Goal: Task Accomplishment & Management: Manage account settings

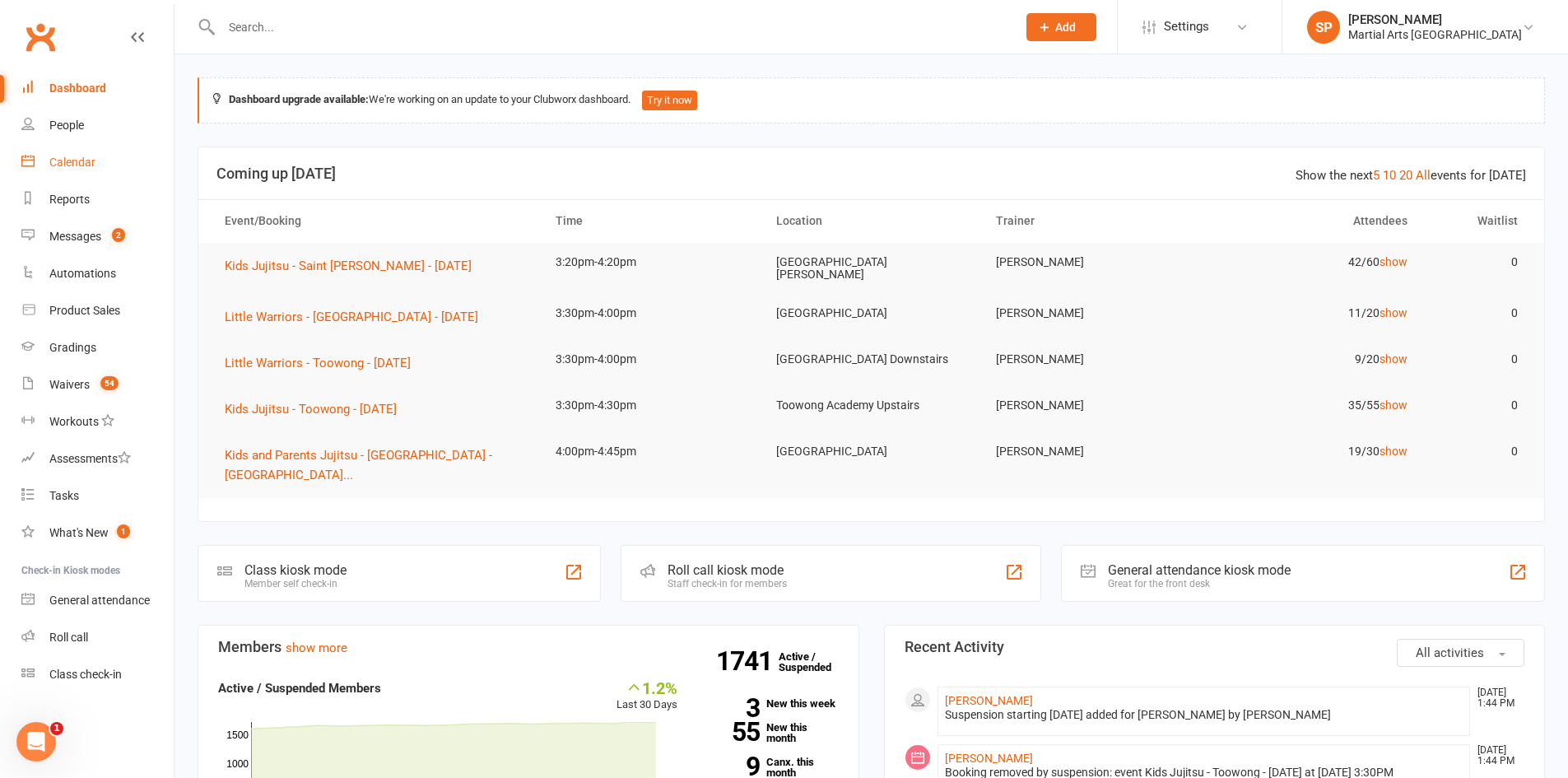
click at [76, 159] on div "Calendar" at bounding box center [73, 162] width 46 height 13
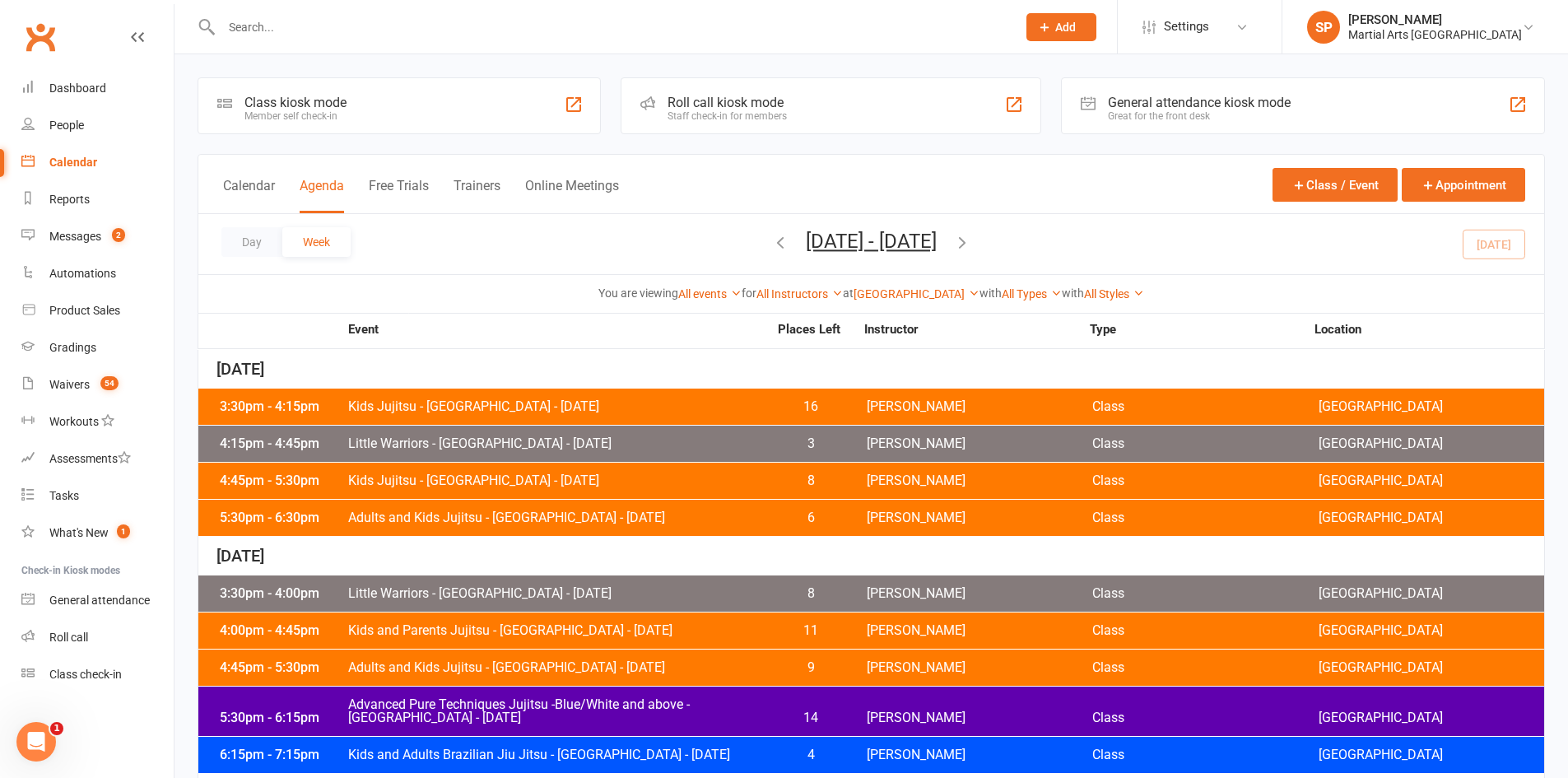
click at [936, 235] on button "[DATE] - [DATE]" at bounding box center [871, 241] width 131 height 23
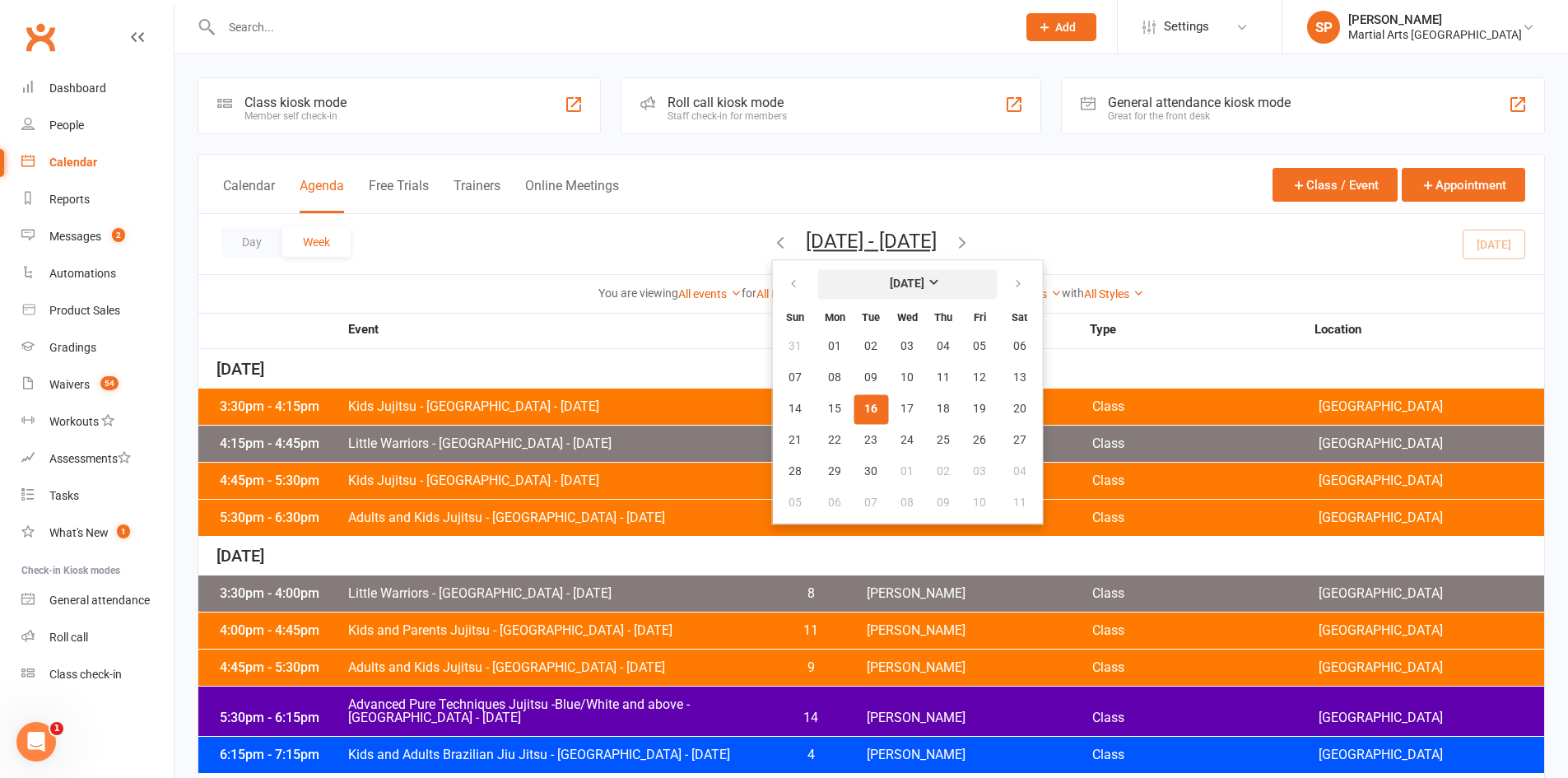
click at [890, 282] on strong "[DATE]" at bounding box center [907, 284] width 35 height 13
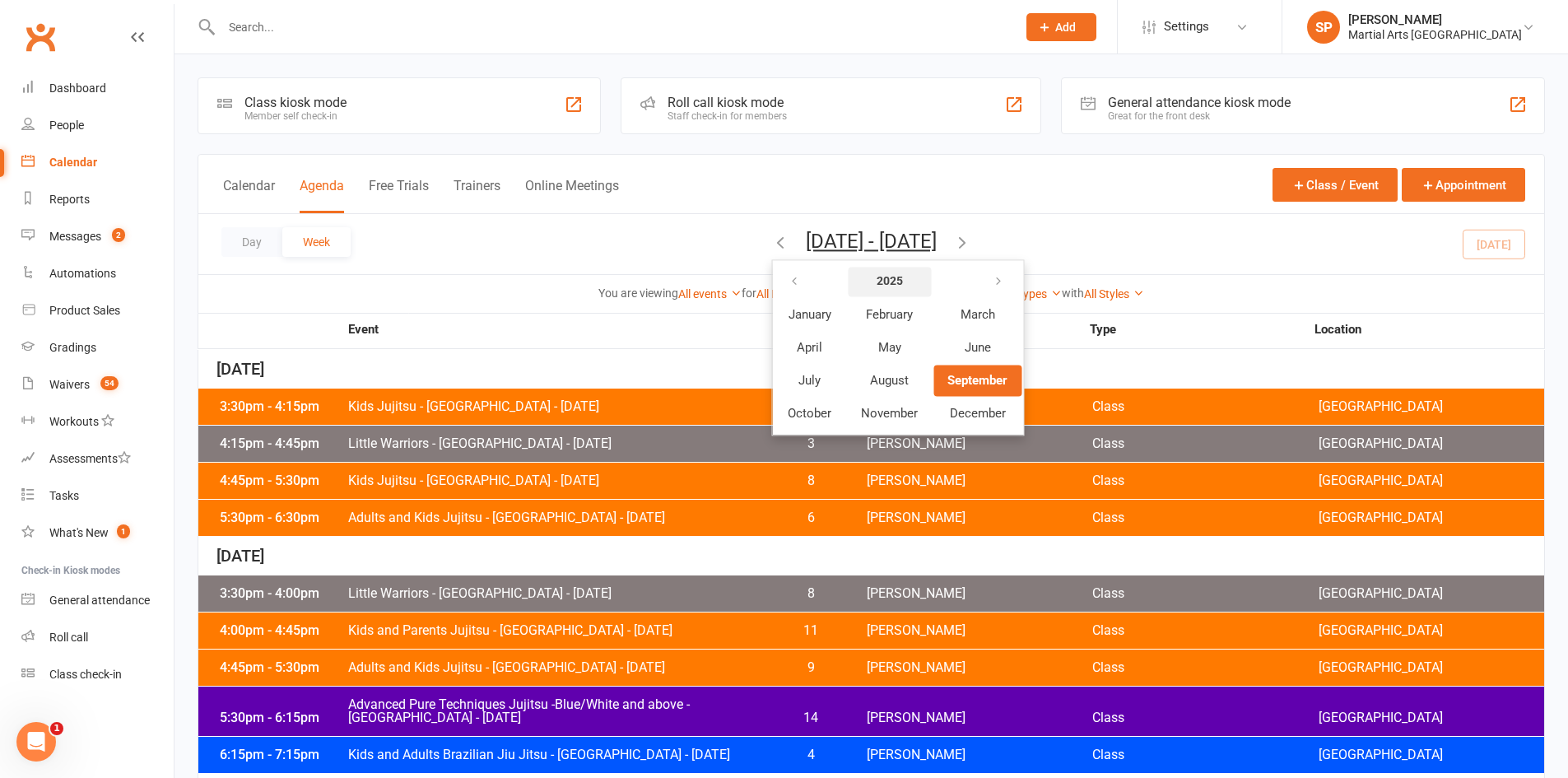
click at [877, 283] on strong "2025" at bounding box center [890, 281] width 27 height 13
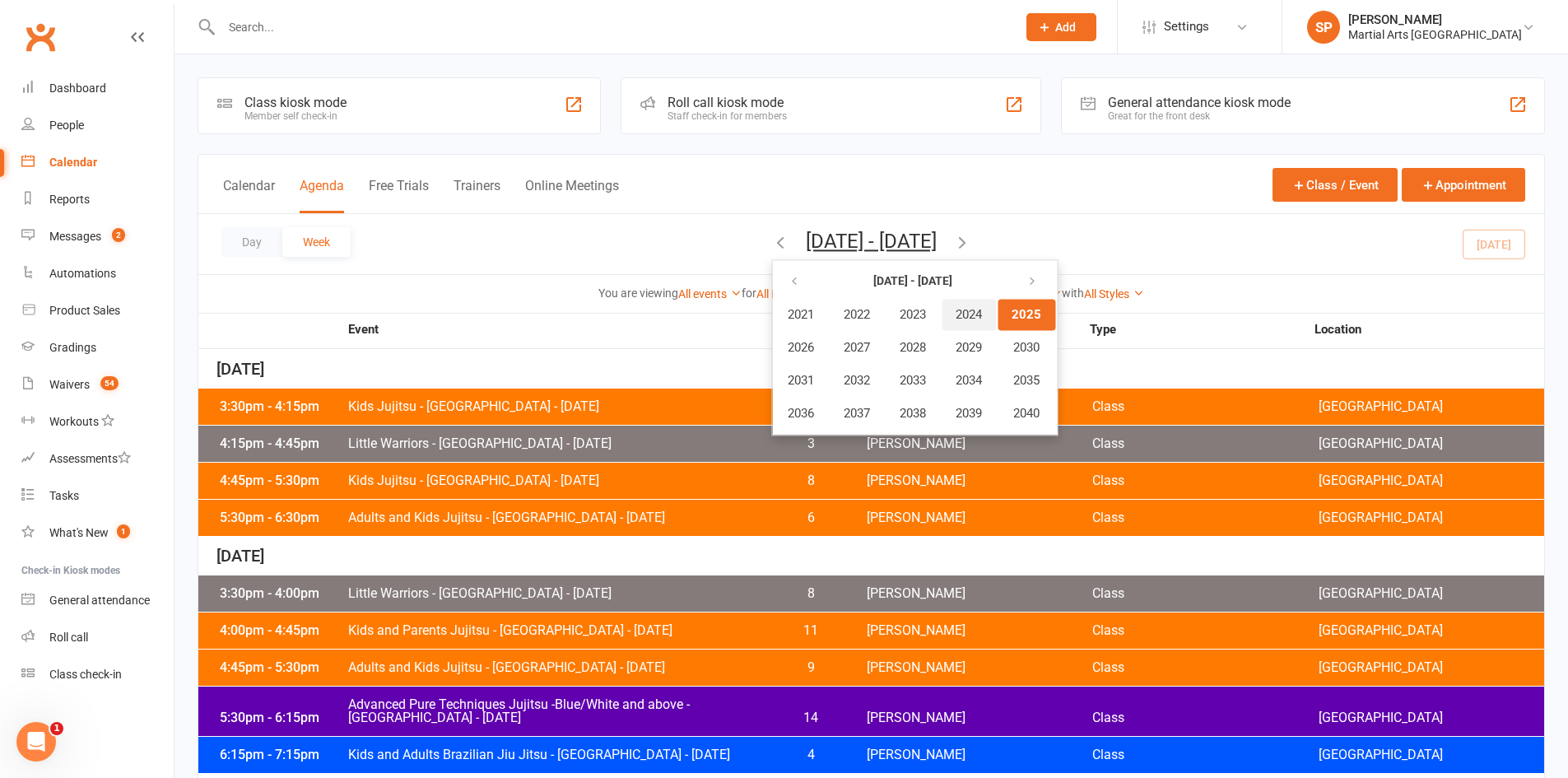
click at [956, 311] on span "2024" at bounding box center [969, 314] width 27 height 15
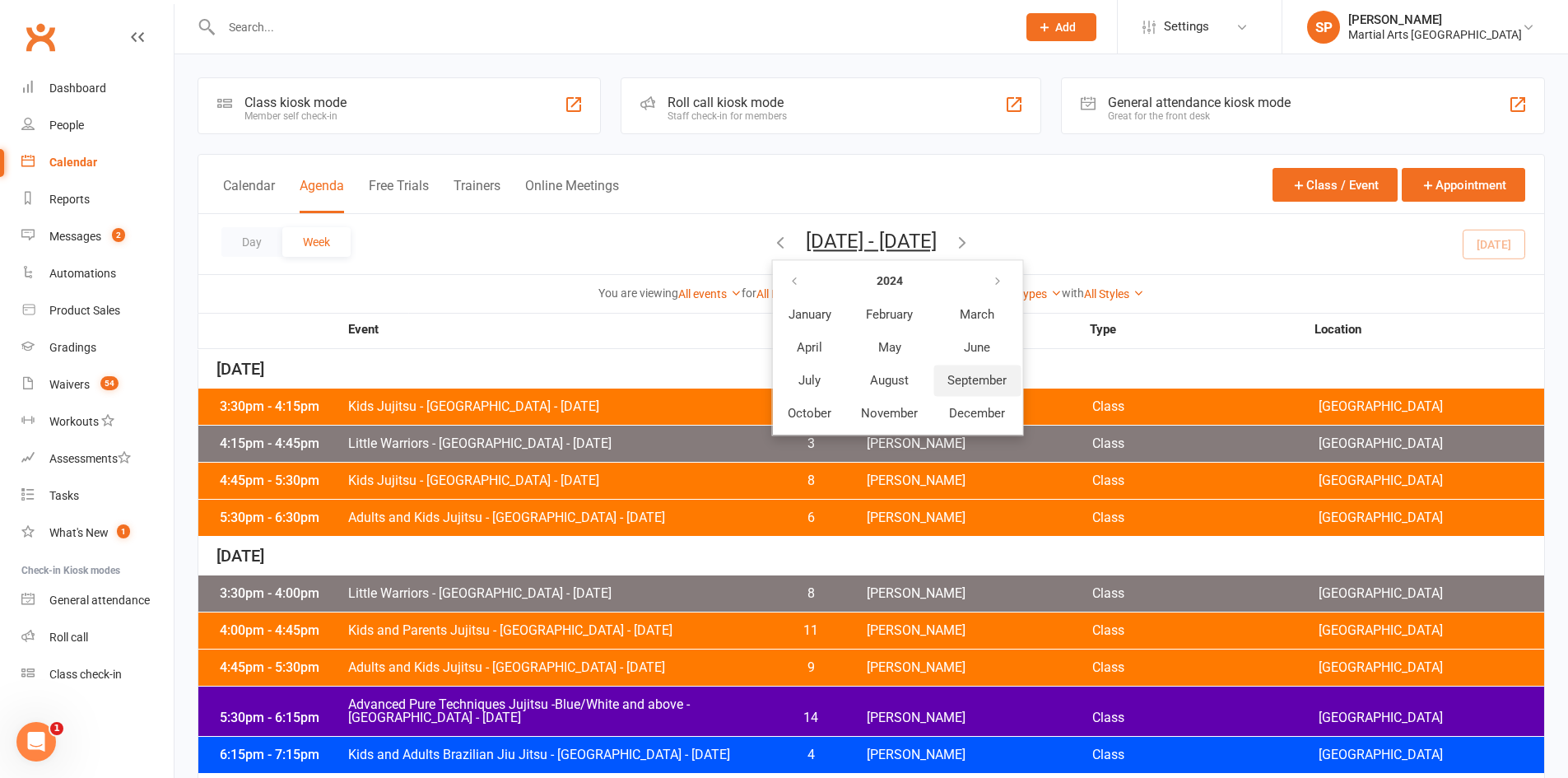
click at [947, 382] on span "September" at bounding box center [977, 380] width 60 height 15
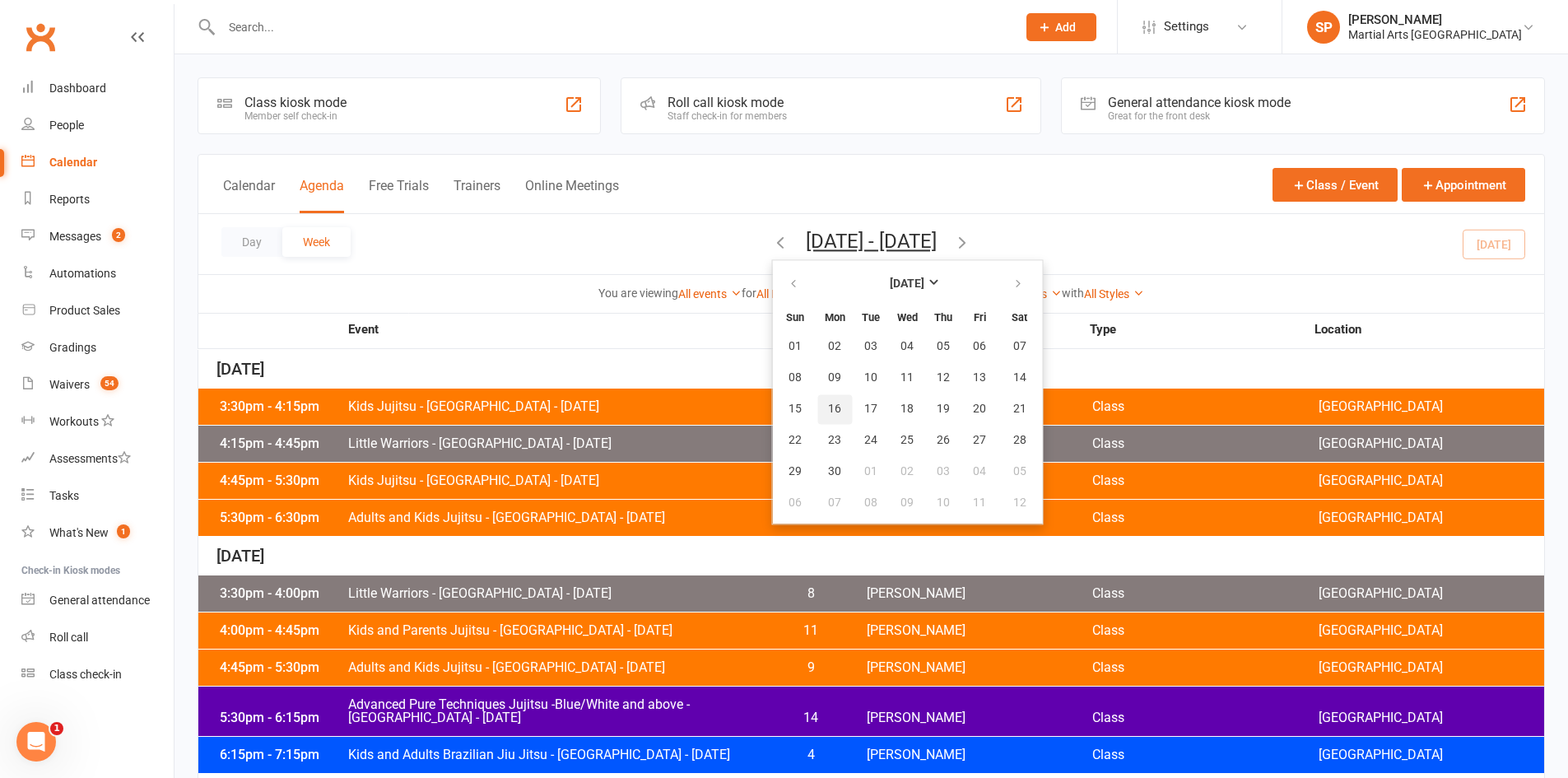
click at [828, 412] on span "16" at bounding box center [834, 409] width 13 height 13
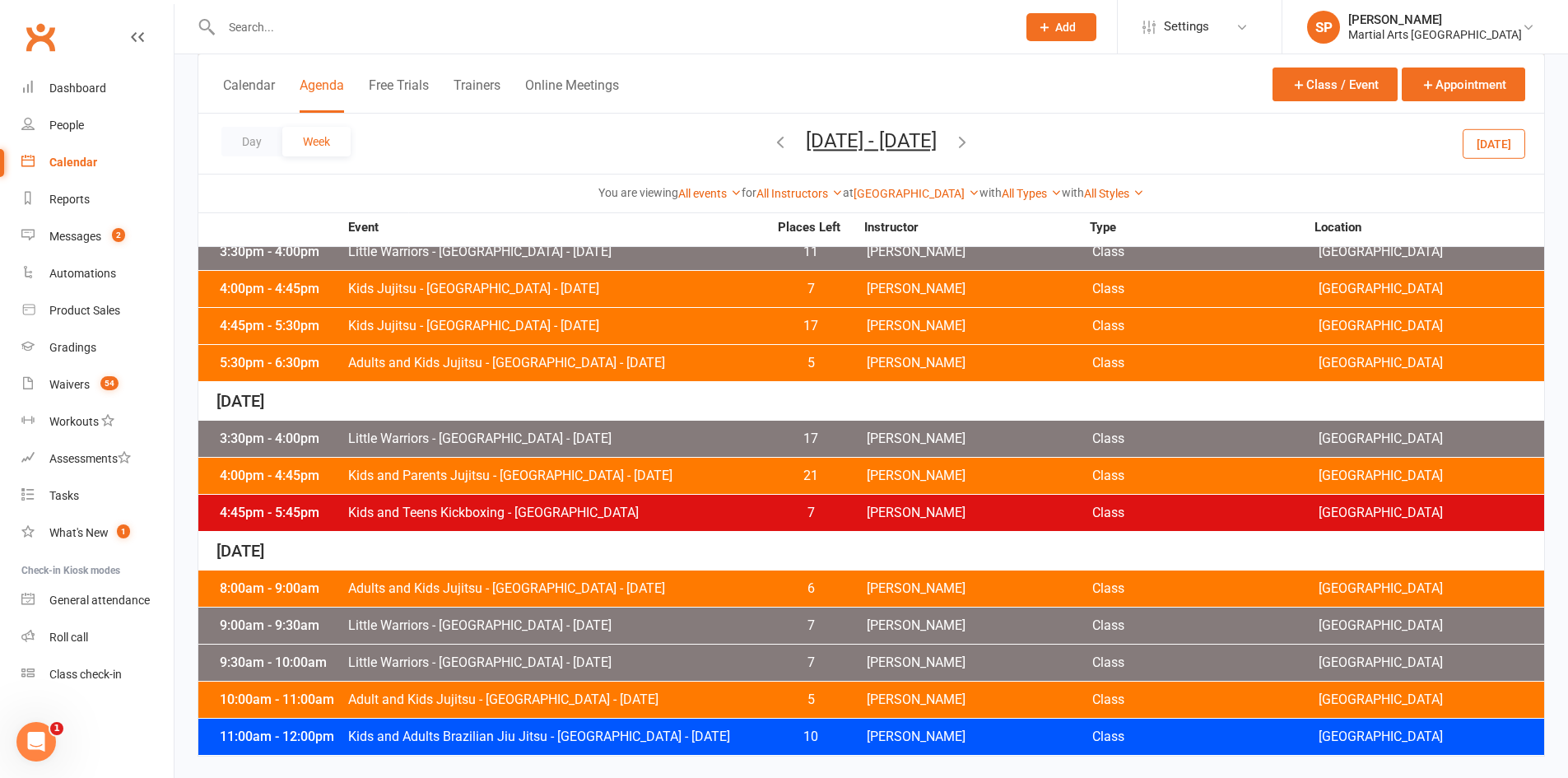
scroll to position [755, 0]
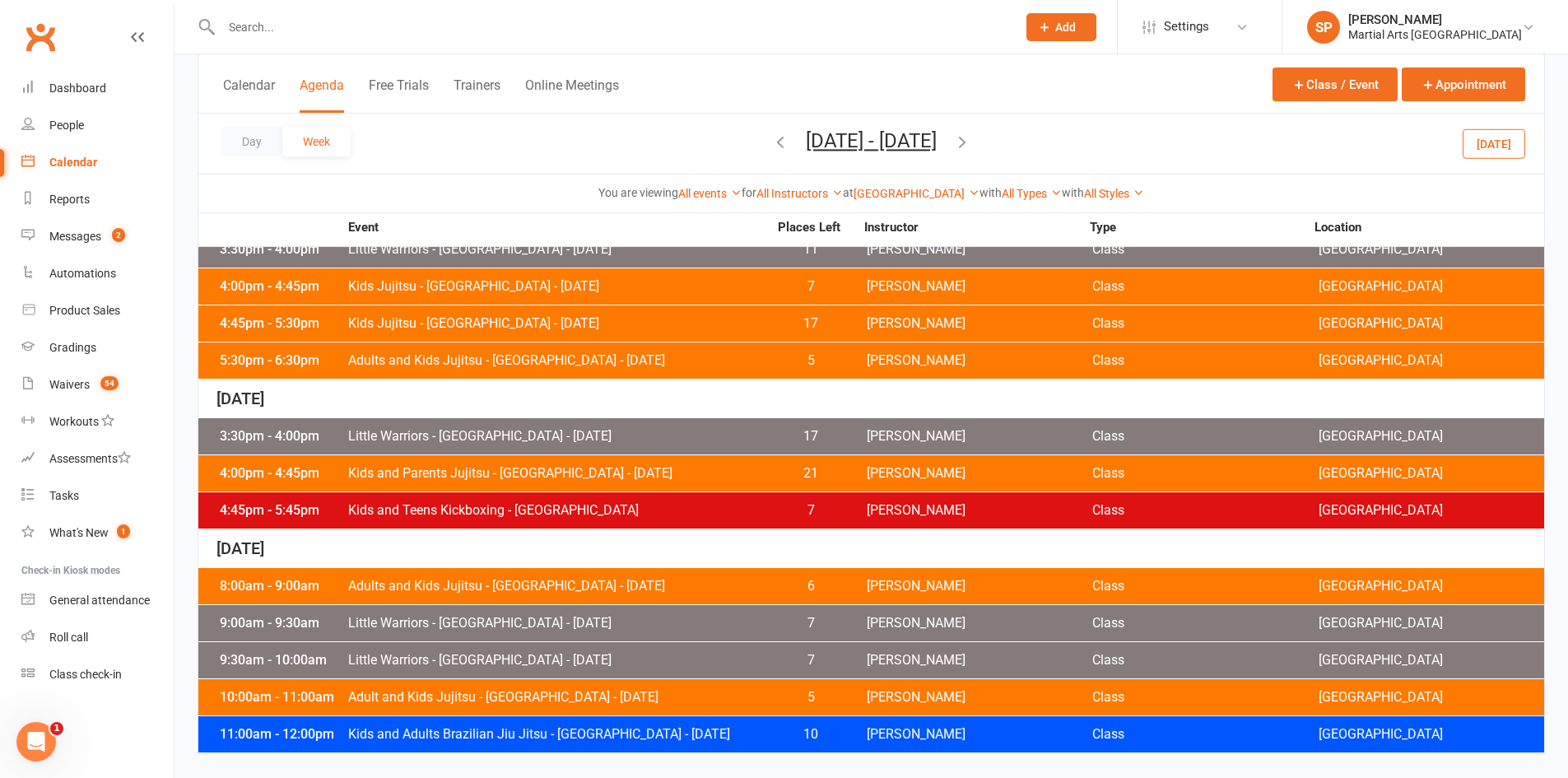
click at [690, 587] on span "Adults and Kids Jujitsu - [GEOGRAPHIC_DATA] - [DATE]" at bounding box center [557, 586] width 420 height 13
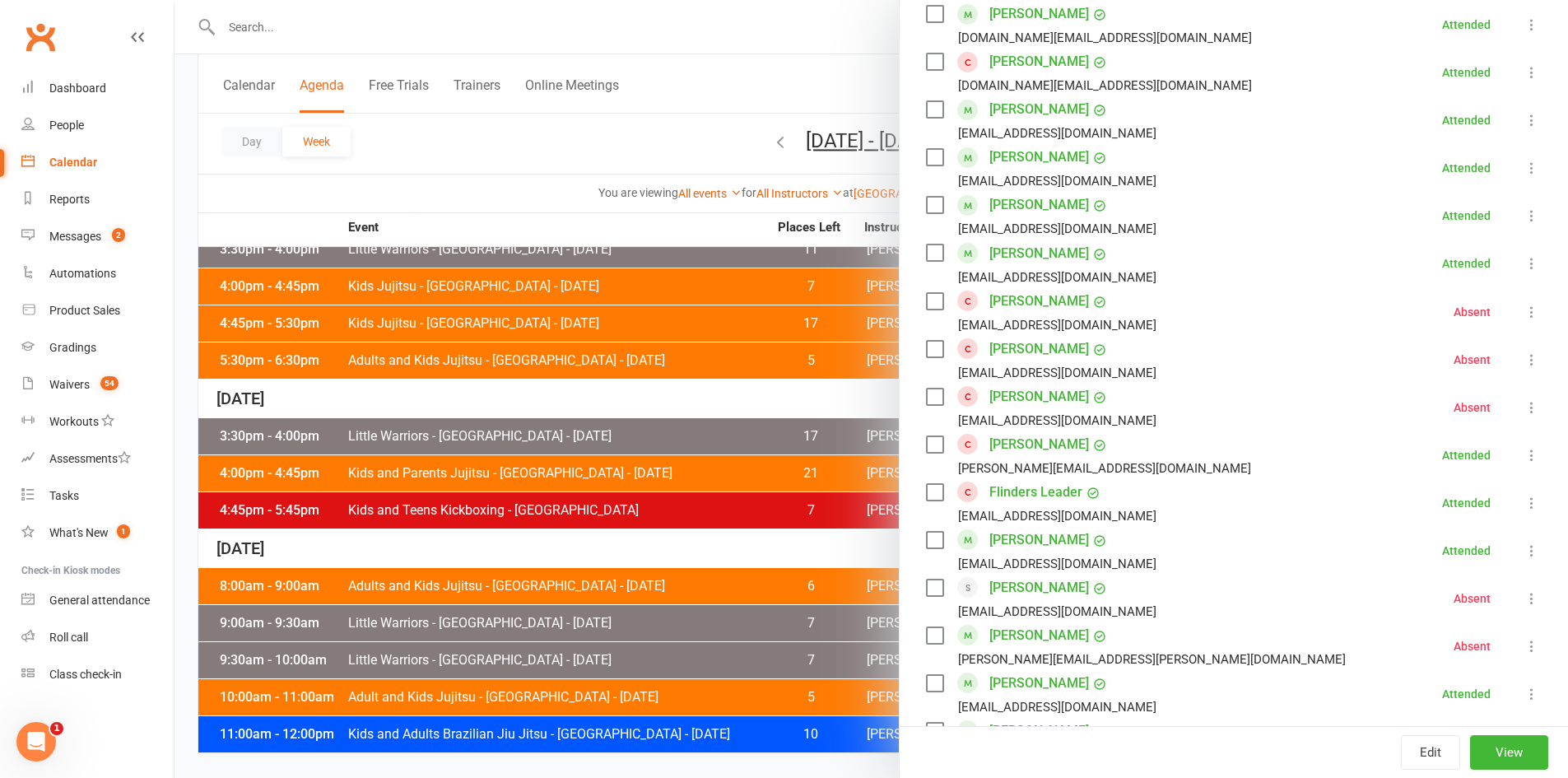
scroll to position [823, 0]
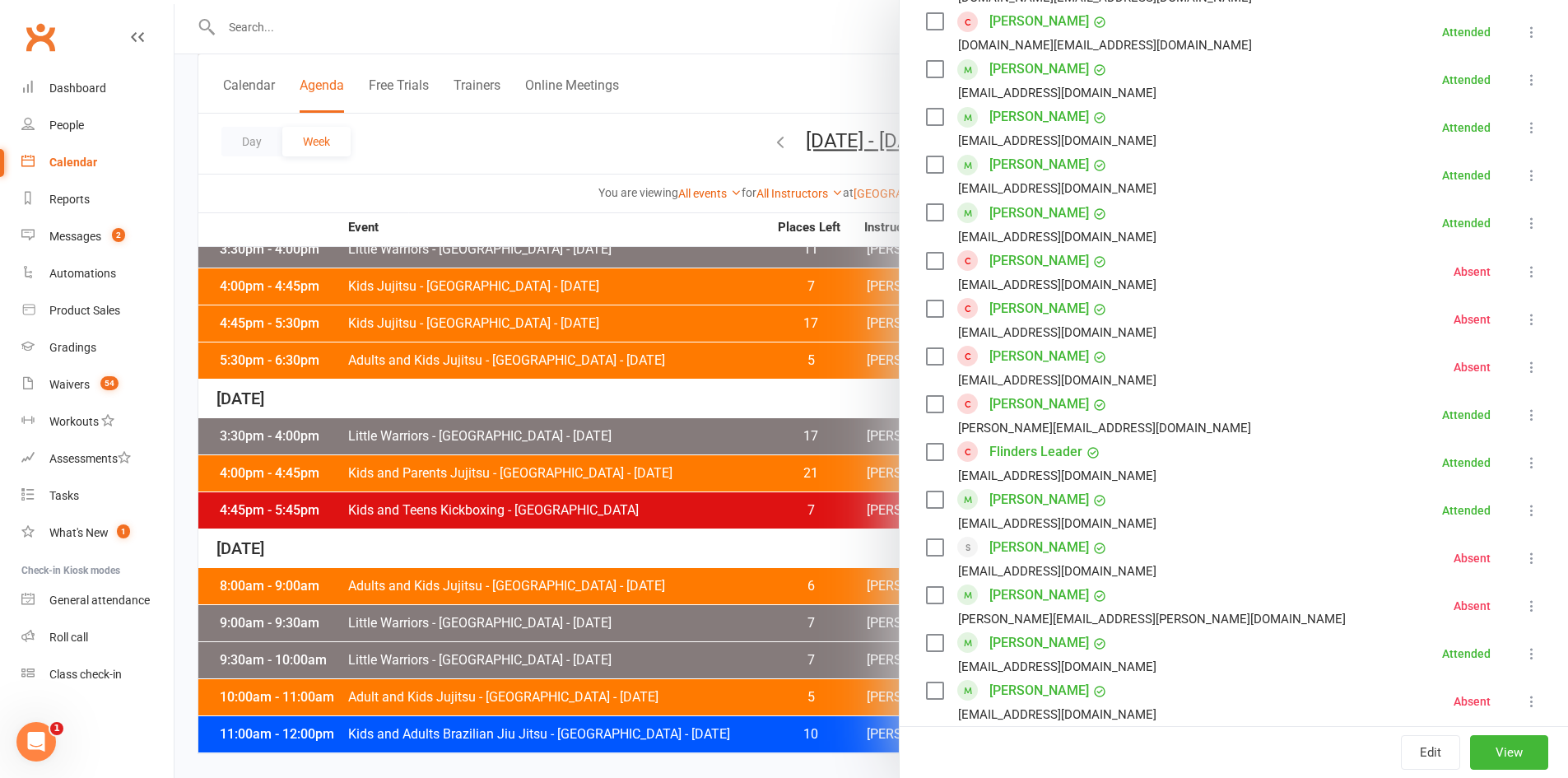
click at [638, 635] on div at bounding box center [871, 389] width 1394 height 778
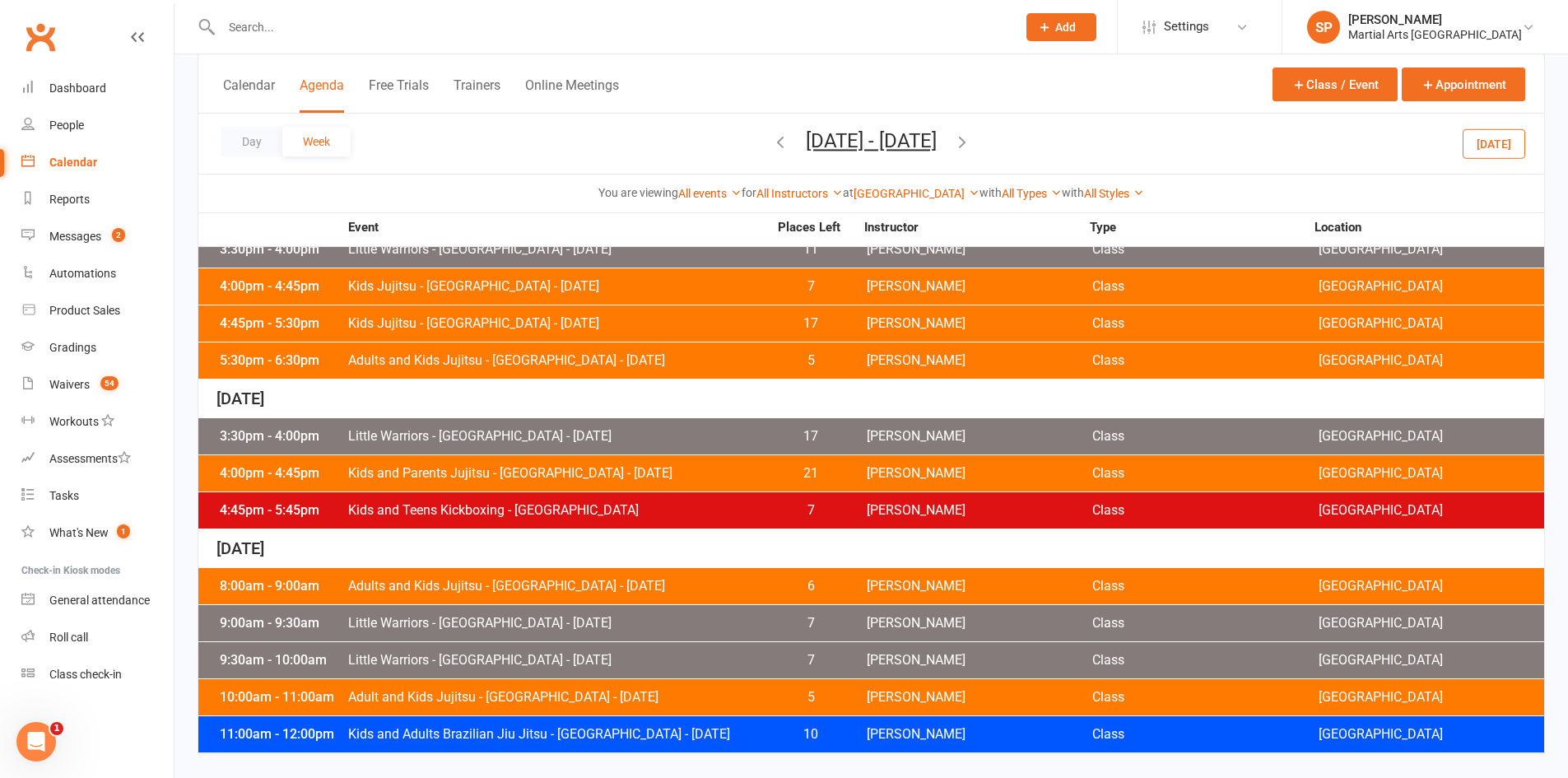
click at [665, 627] on span "Little Warriors - [GEOGRAPHIC_DATA] - [DATE]" at bounding box center [557, 623] width 420 height 13
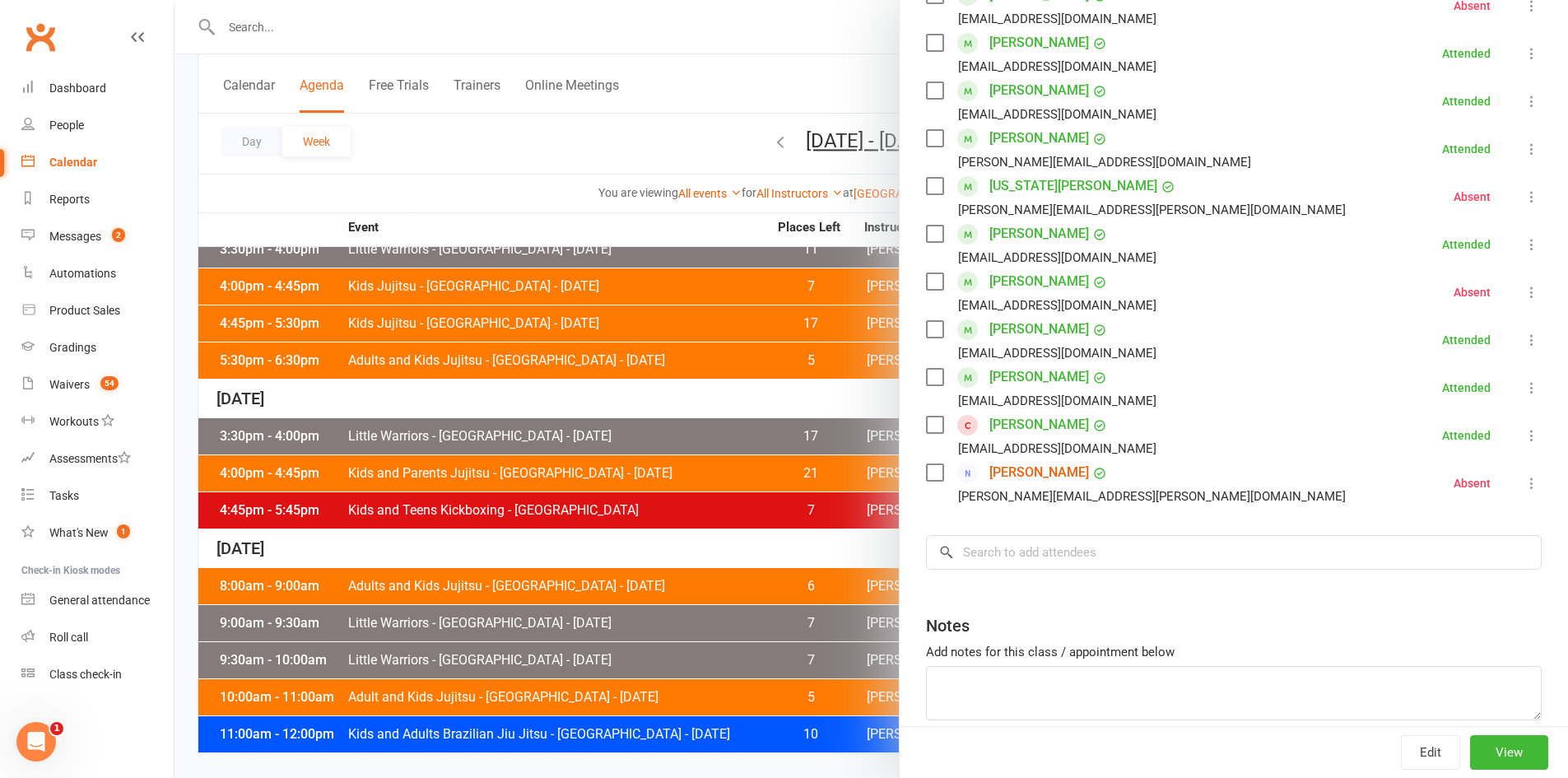
scroll to position [494, 0]
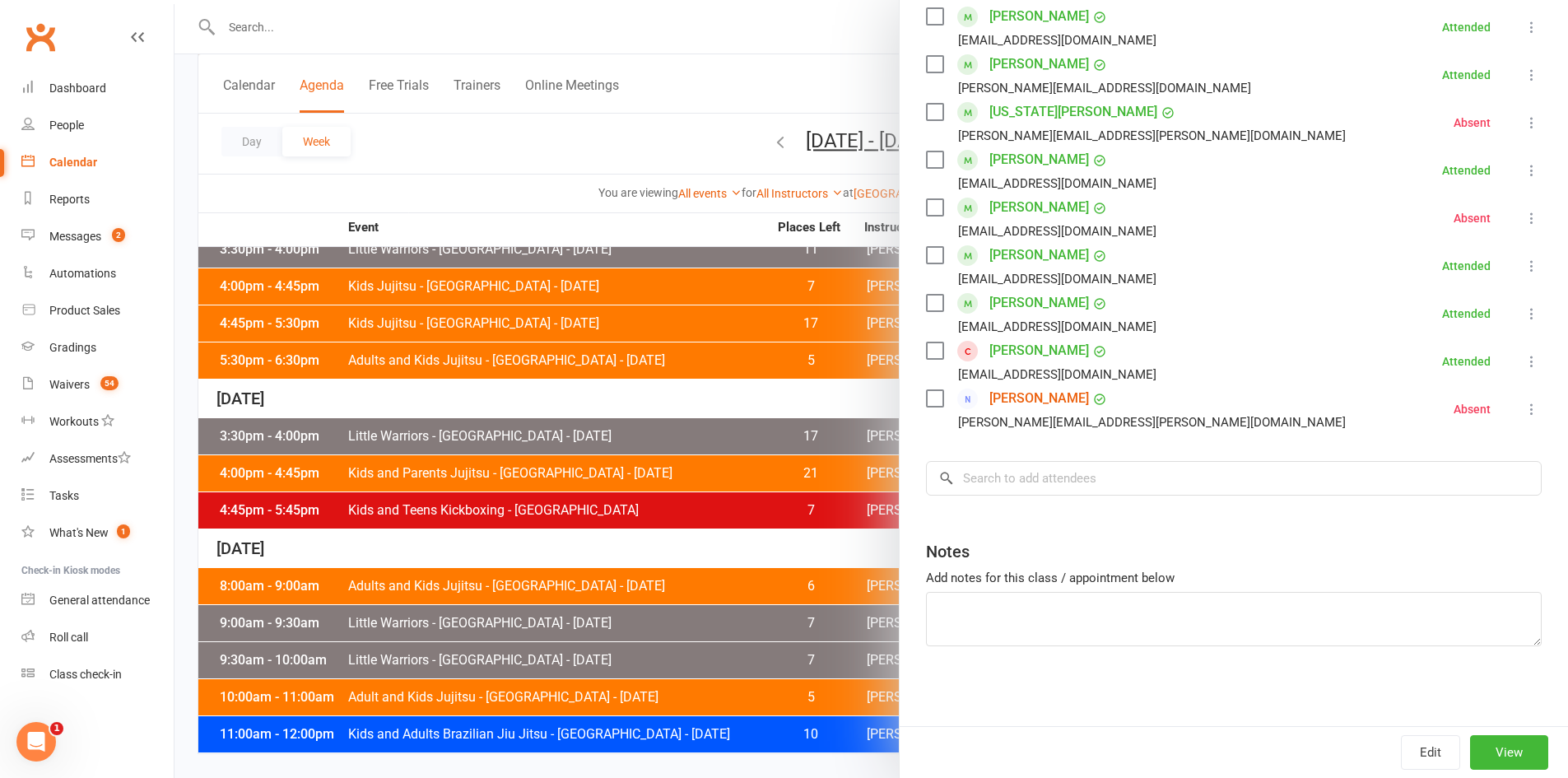
click at [717, 664] on div at bounding box center [871, 389] width 1394 height 778
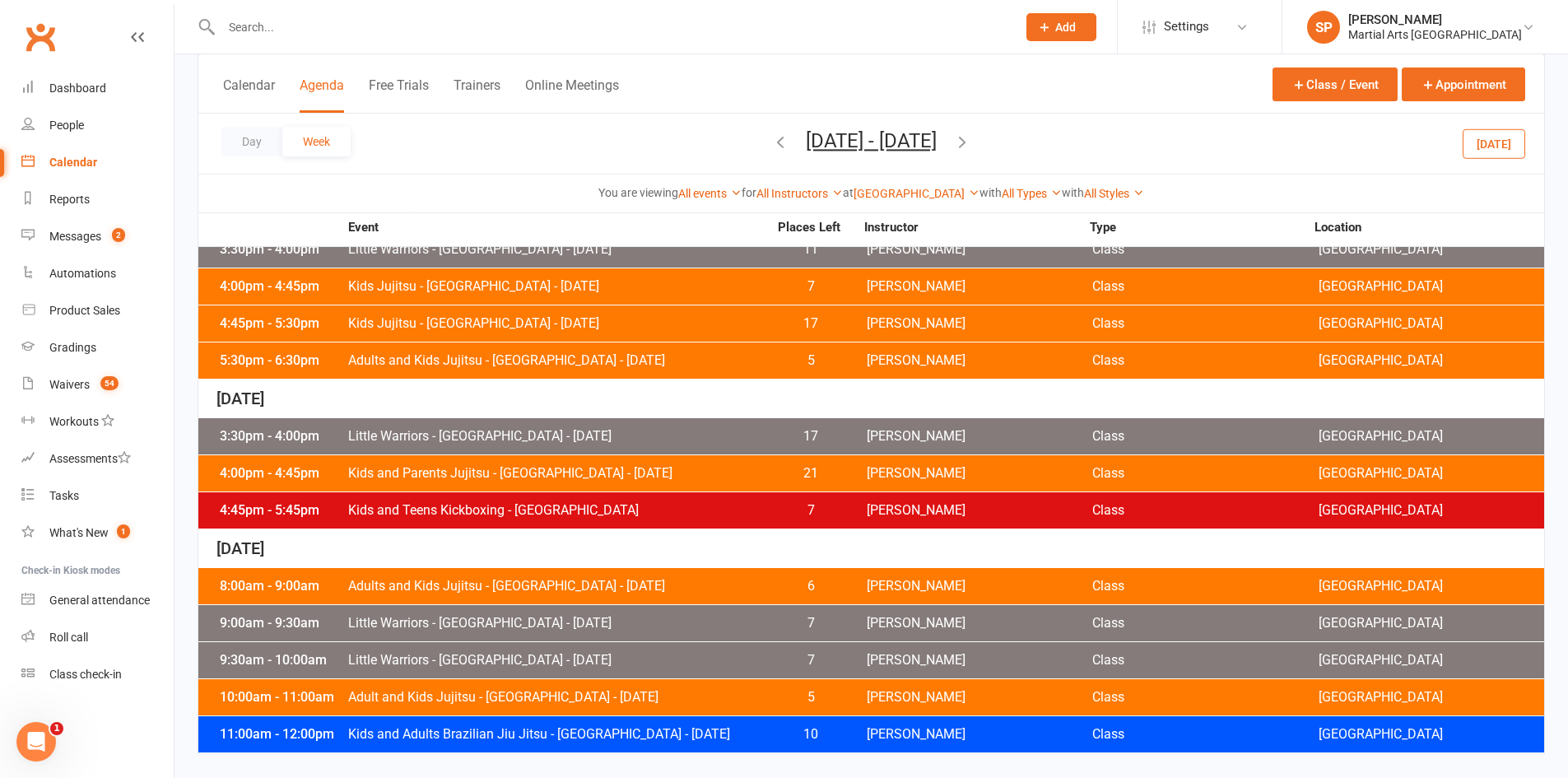
click at [723, 665] on span "Little Warriors - [GEOGRAPHIC_DATA] - [DATE]" at bounding box center [557, 660] width 420 height 13
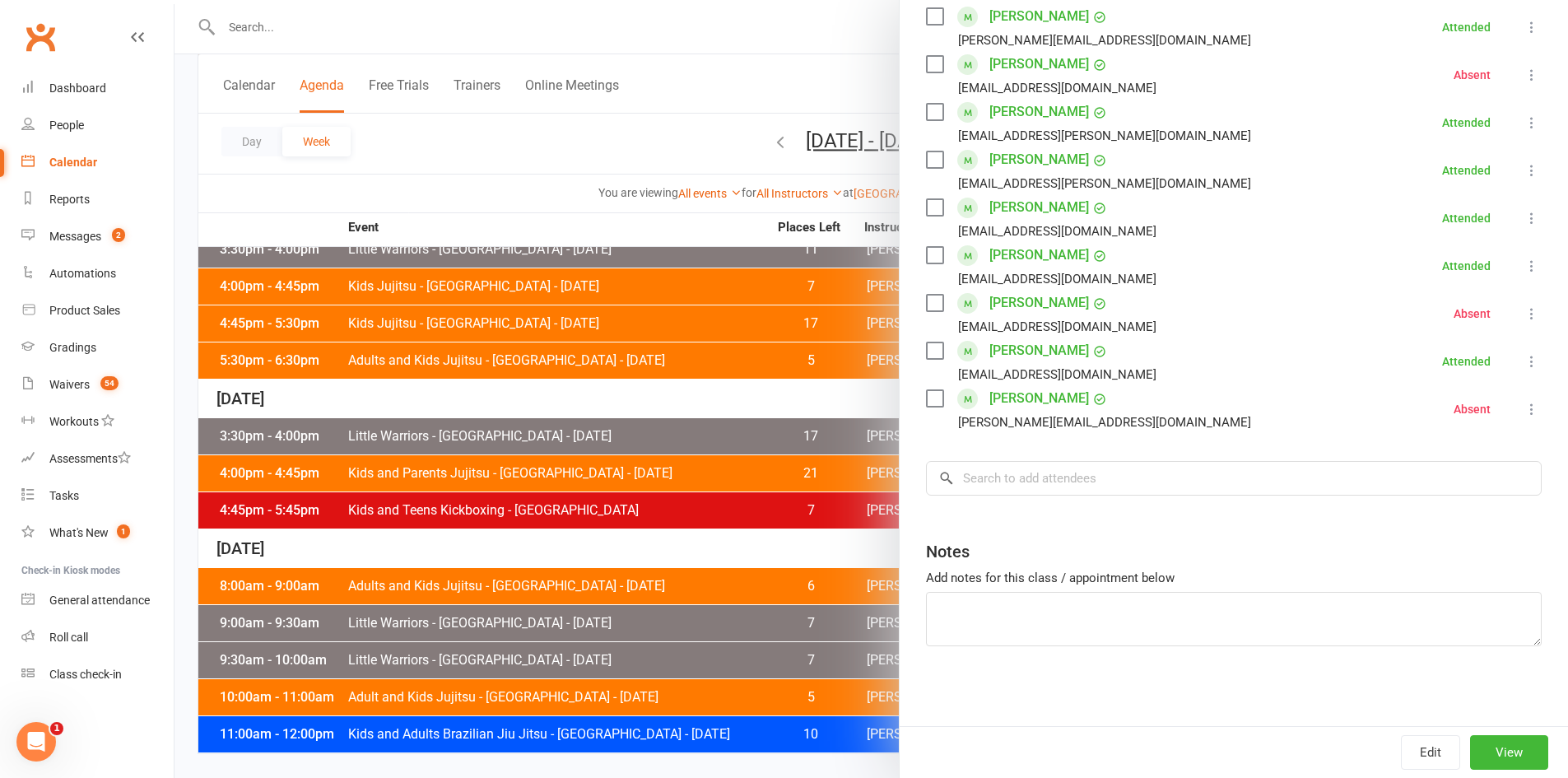
click at [762, 693] on div at bounding box center [871, 389] width 1394 height 778
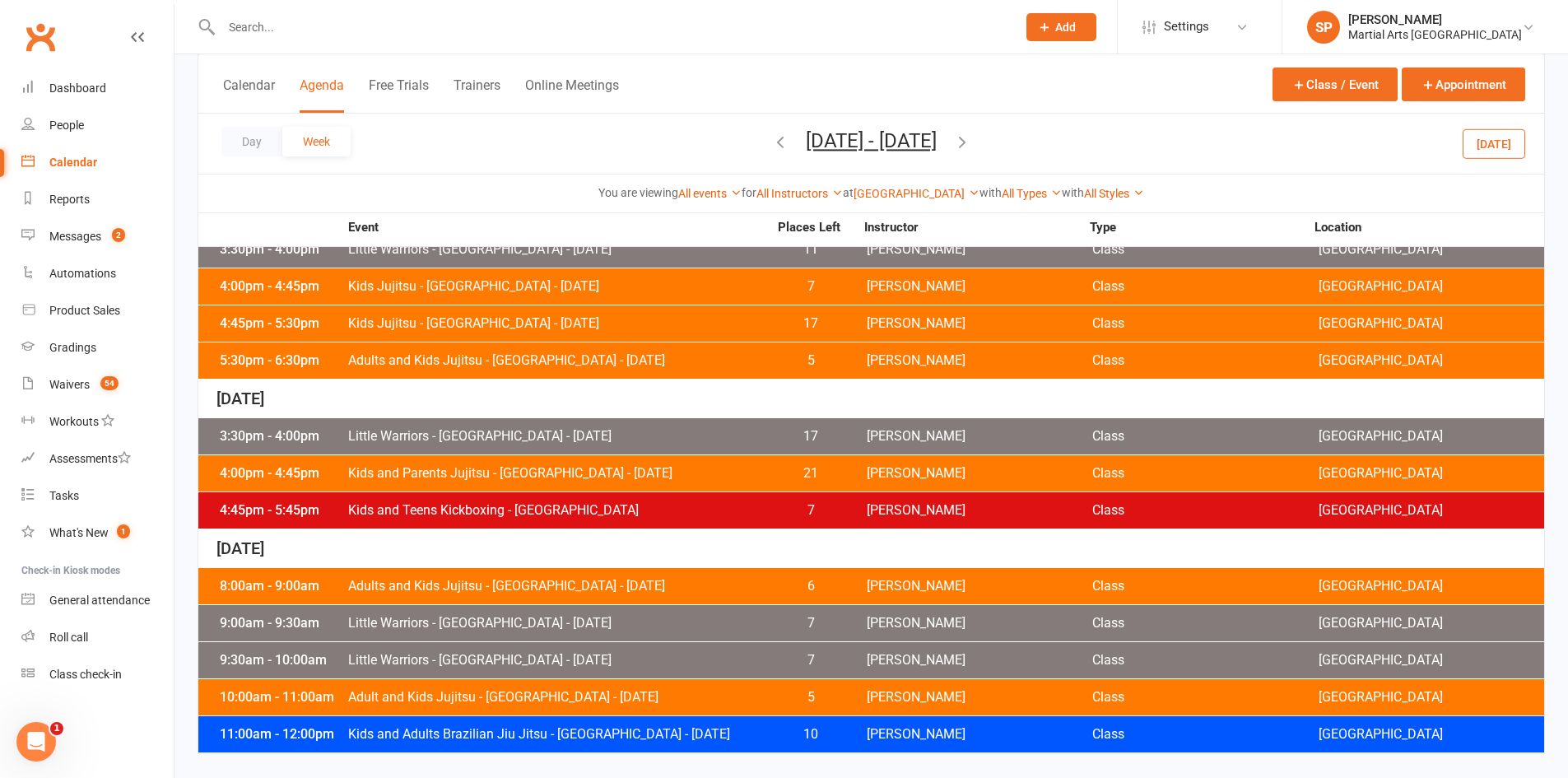
click at [771, 700] on span "5" at bounding box center [811, 697] width 86 height 13
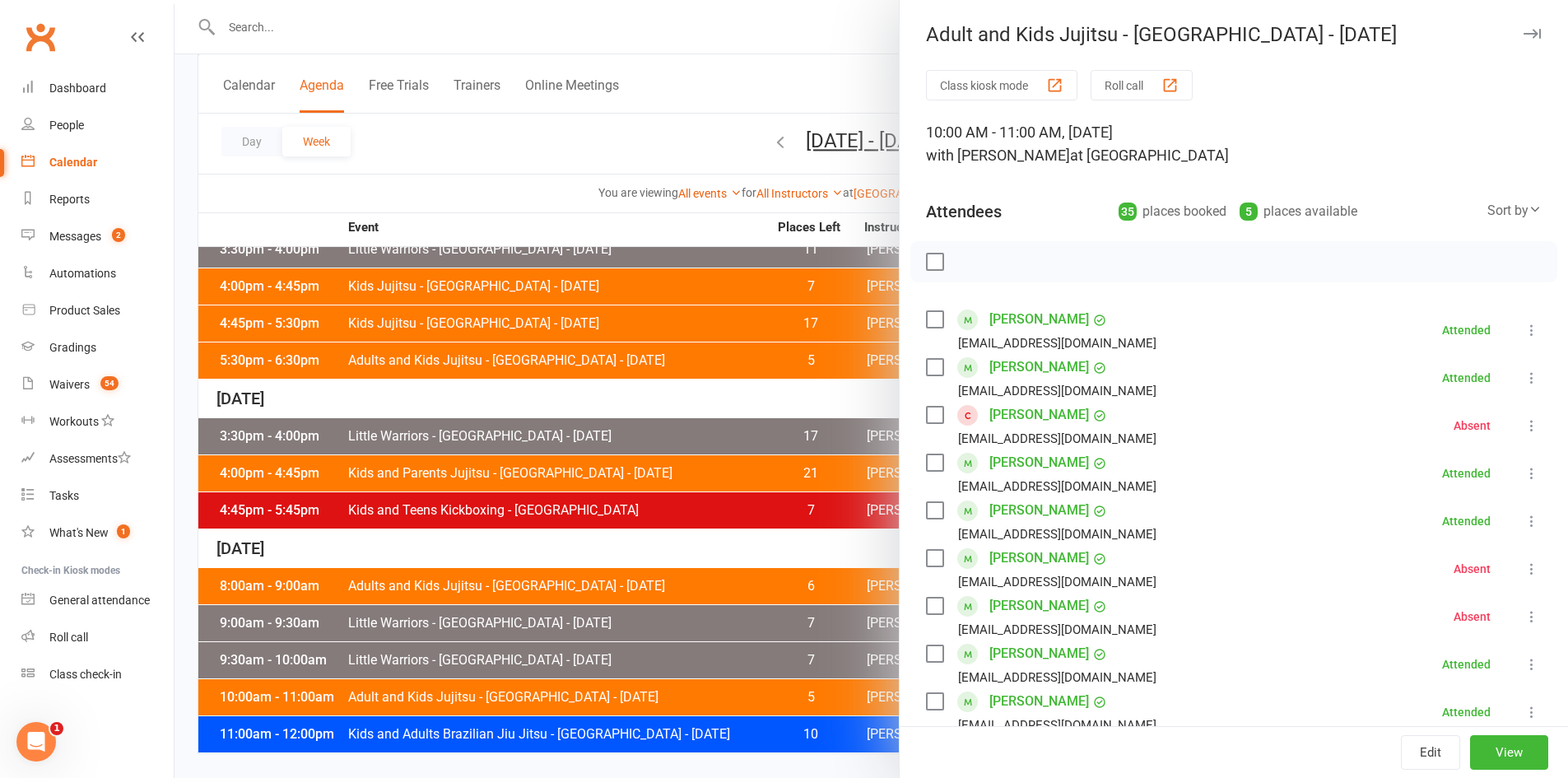
click at [722, 585] on div at bounding box center [871, 389] width 1394 height 778
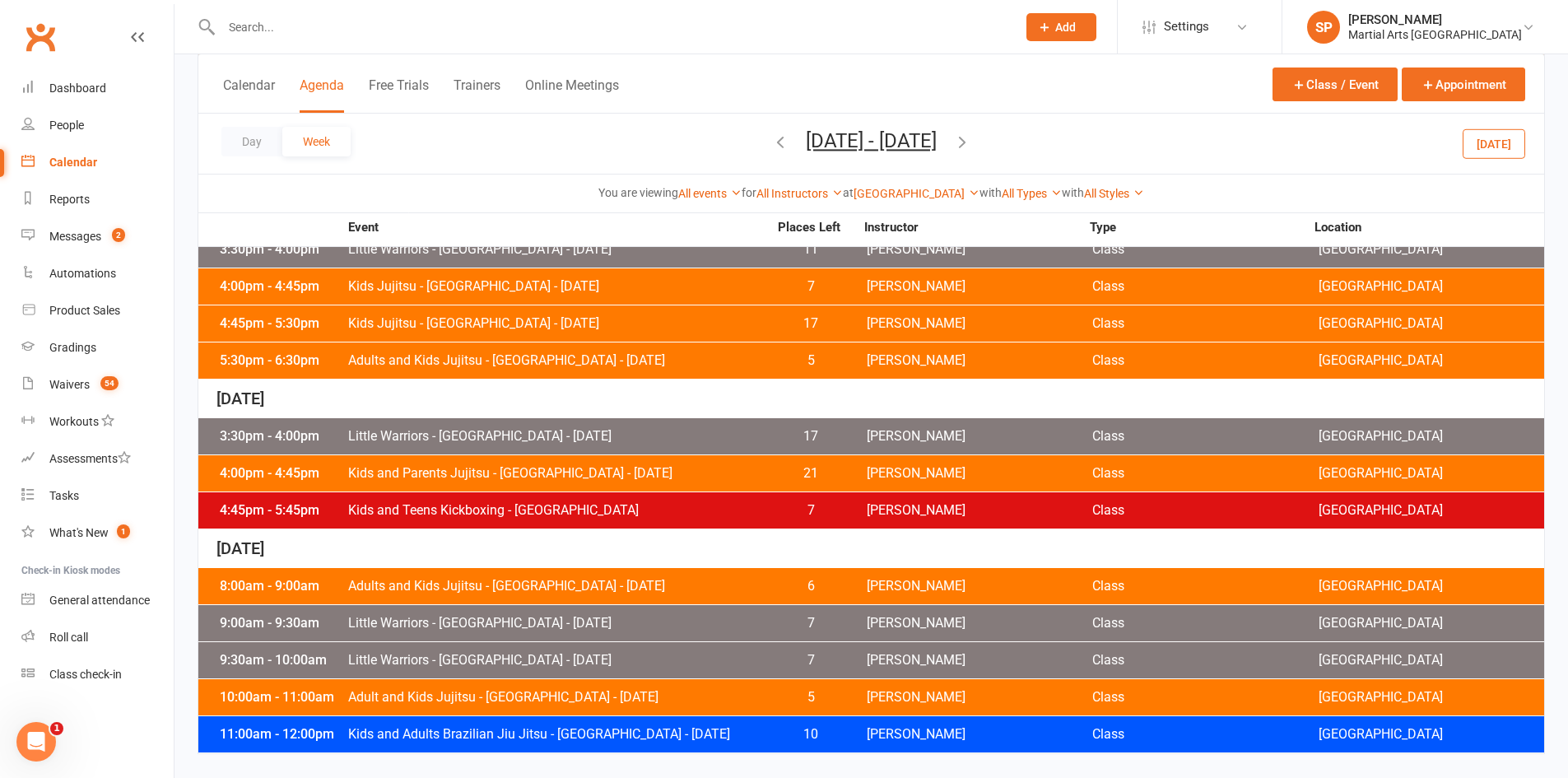
click at [722, 587] on span "Adults and Kids Jujitsu - [GEOGRAPHIC_DATA] - [DATE]" at bounding box center [557, 586] width 420 height 13
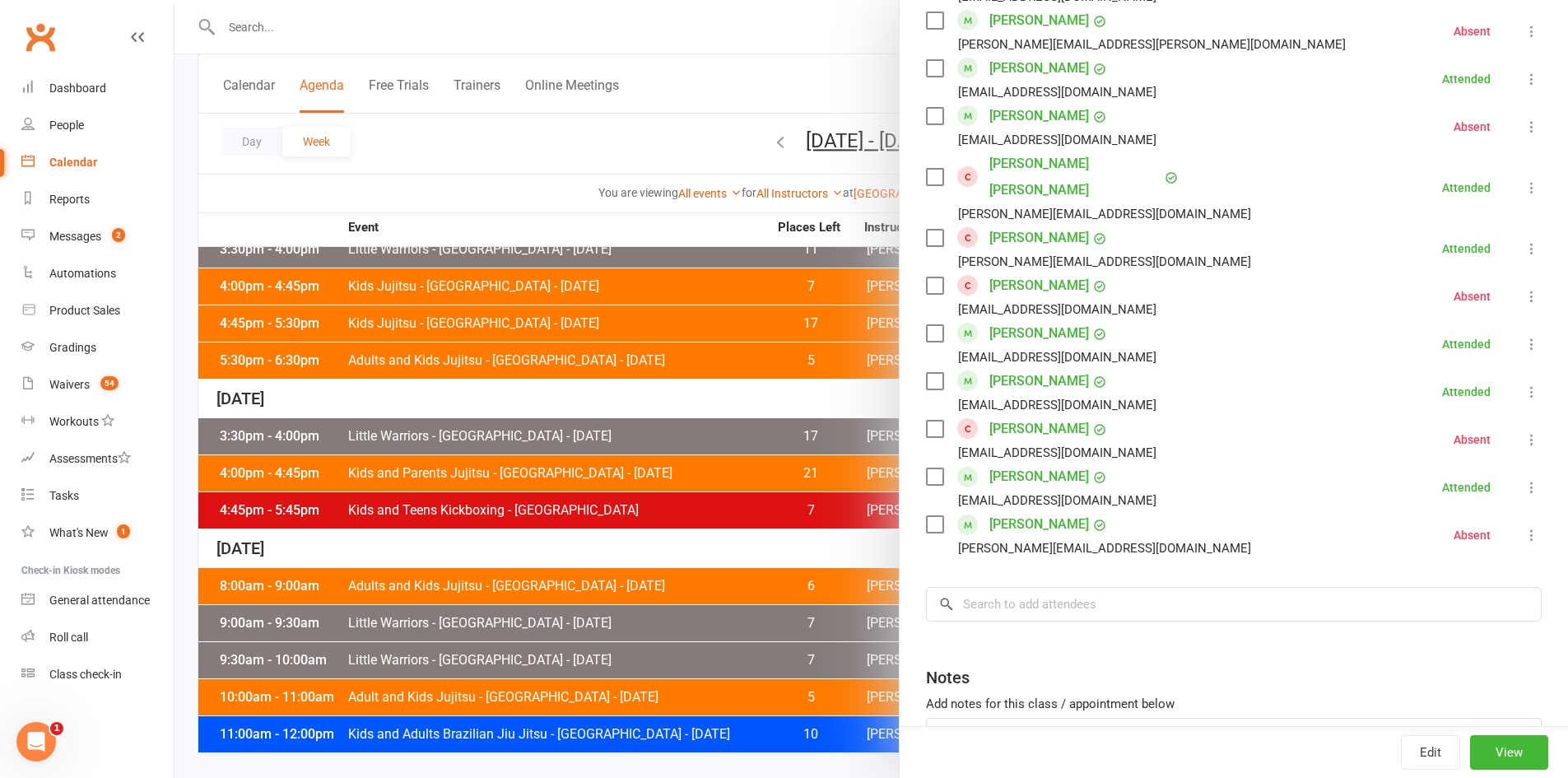
scroll to position [1400, 0]
click at [722, 640] on div at bounding box center [871, 389] width 1394 height 778
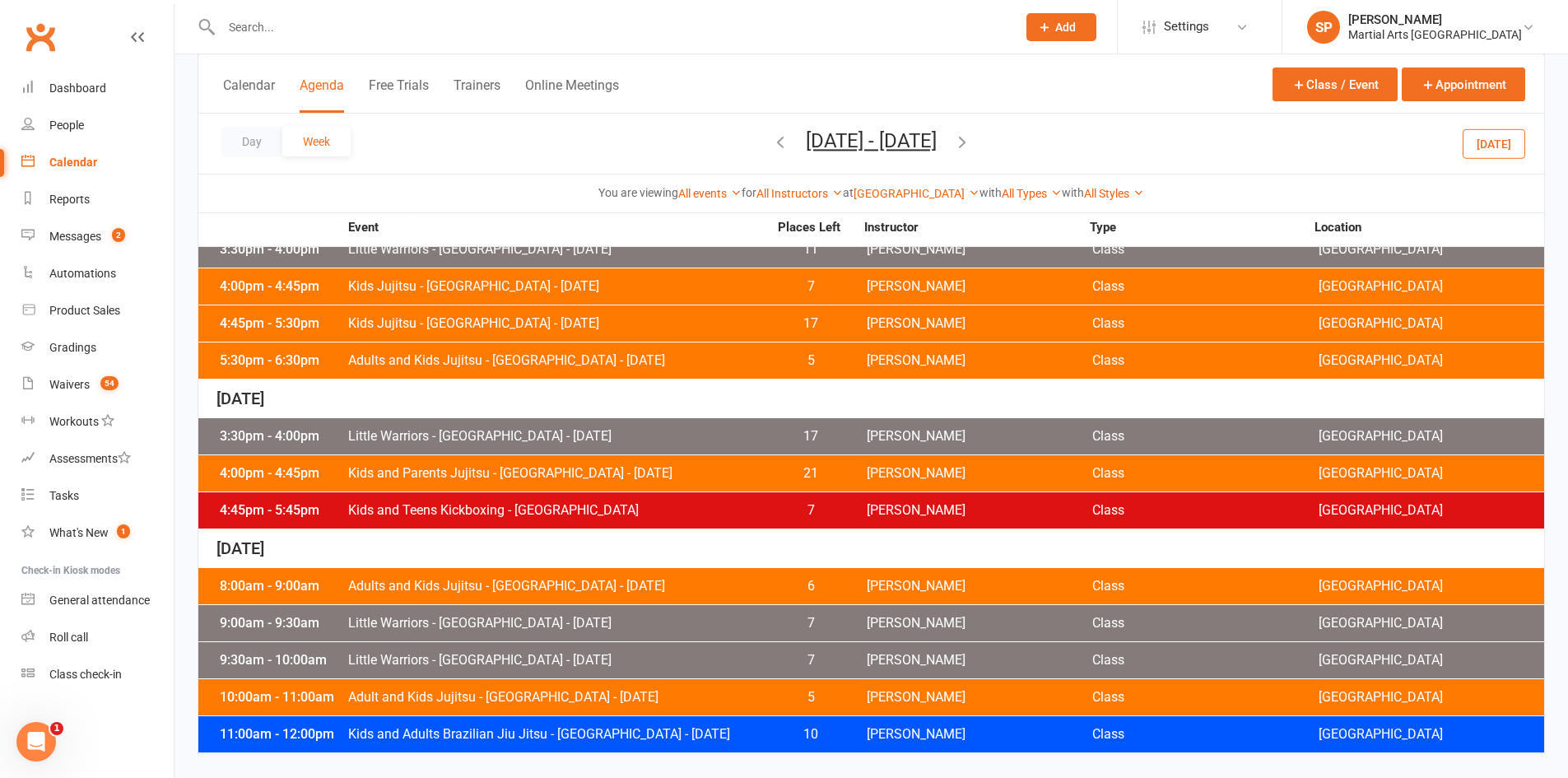
click at [738, 636] on div "9:00am - 9:30am Little Warriors - [GEOGRAPHIC_DATA] - [DATE] 7 [PERSON_NAME] Cl…" at bounding box center [871, 623] width 1346 height 36
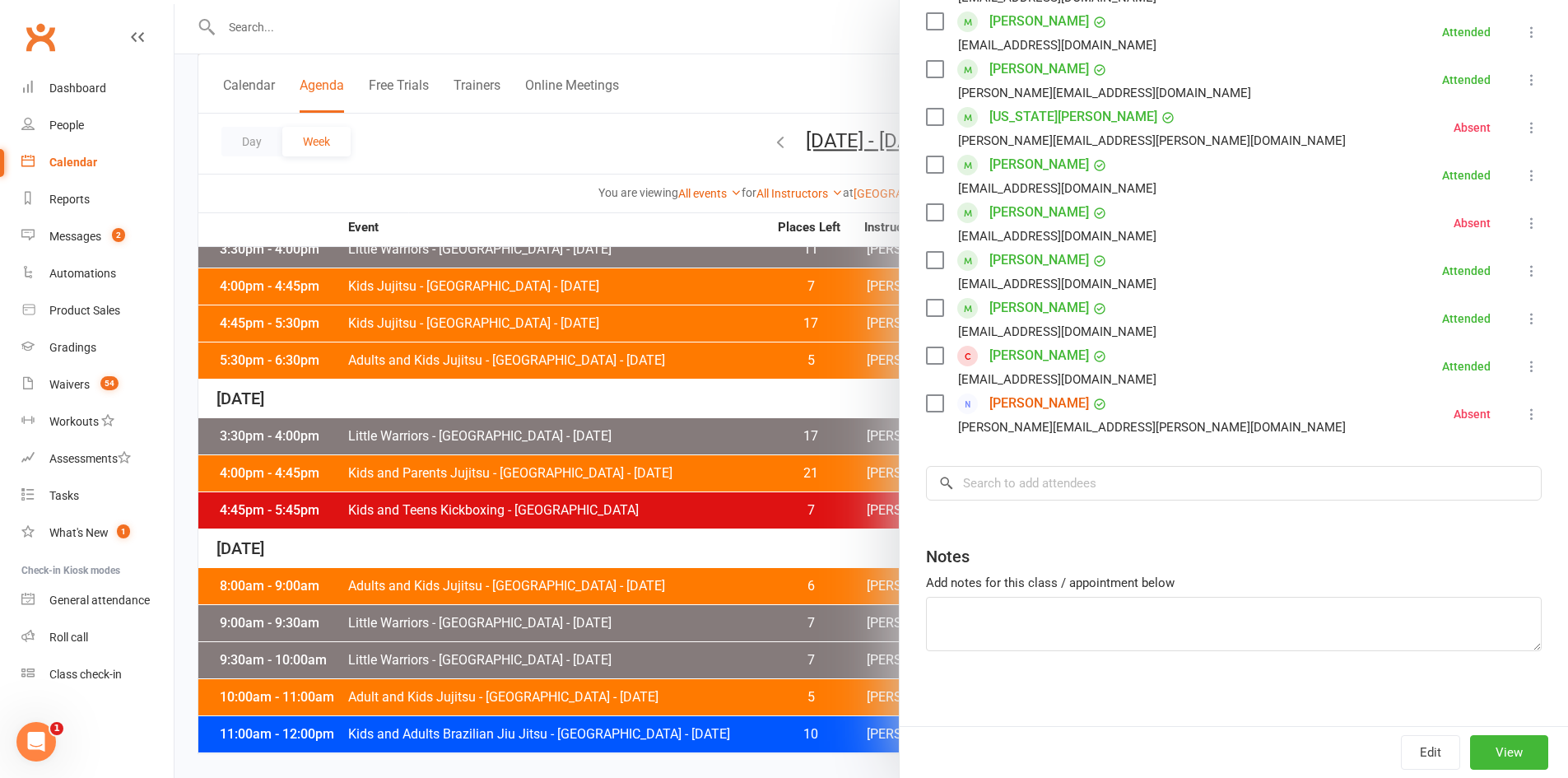
scroll to position [494, 0]
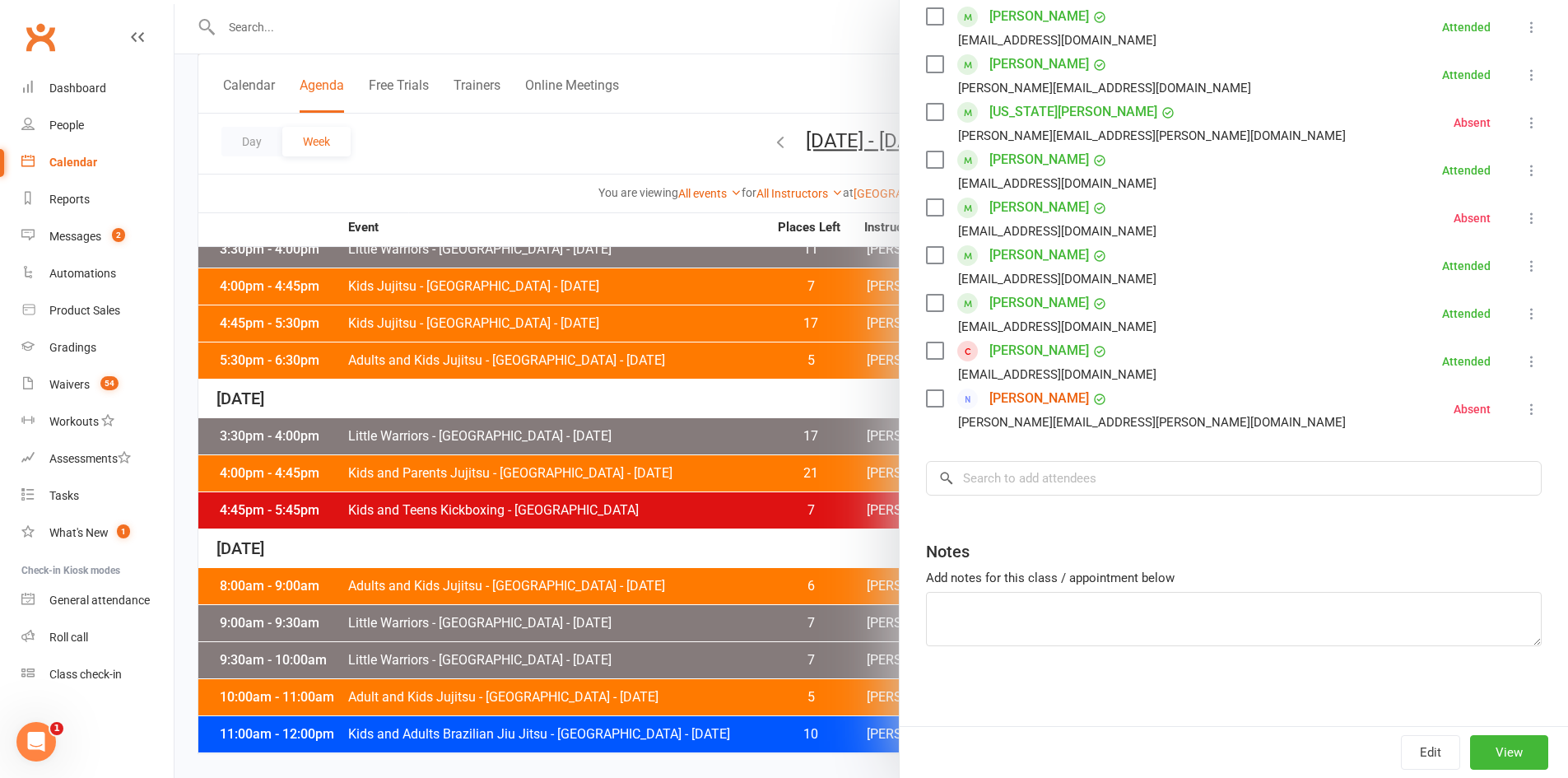
click at [674, 673] on div at bounding box center [871, 389] width 1394 height 778
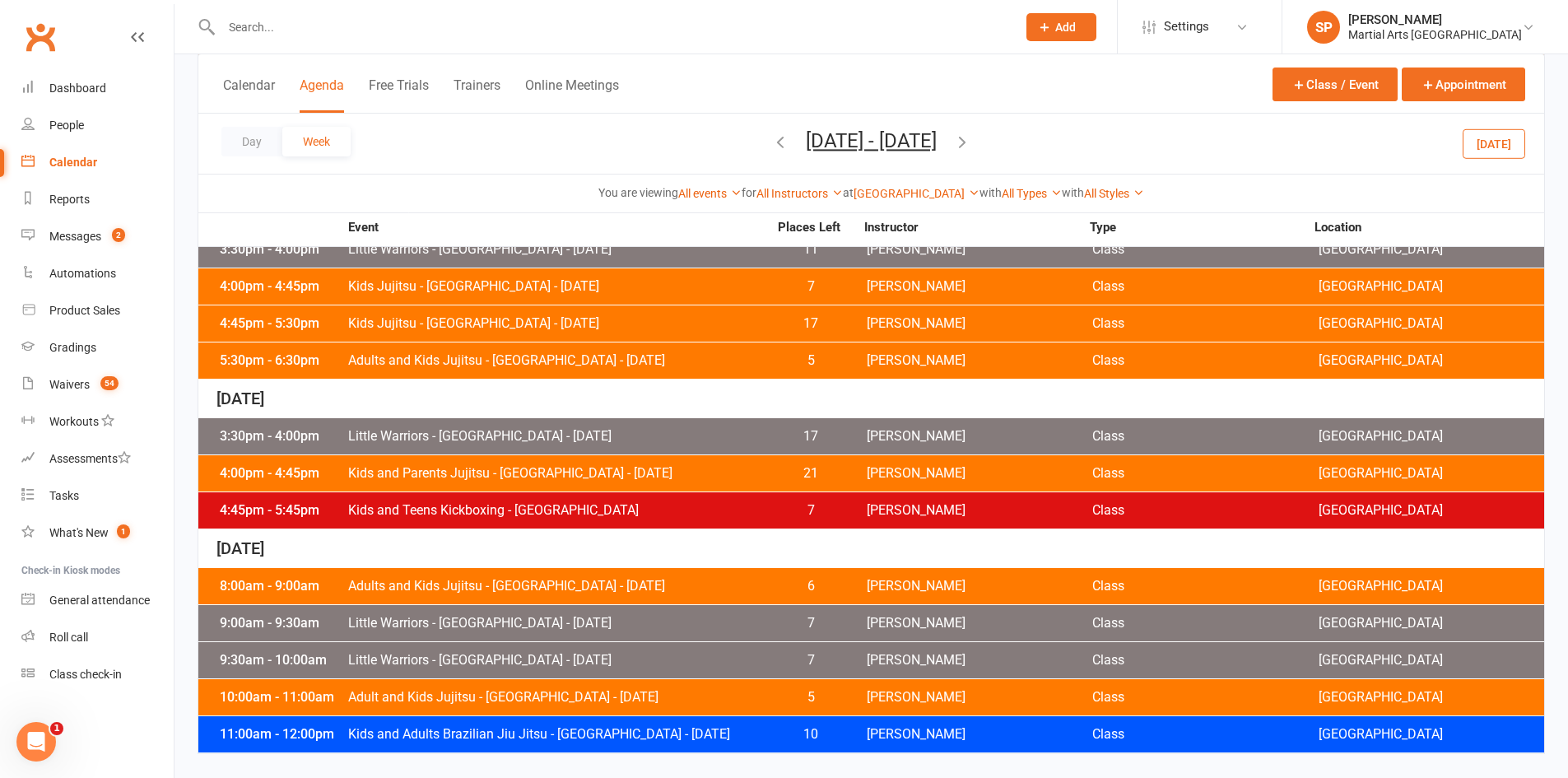
click at [683, 671] on div "9:30am - 10:00am Little Warriors - [GEOGRAPHIC_DATA] - [DATE] 7 [PERSON_NAME] C…" at bounding box center [871, 660] width 1346 height 36
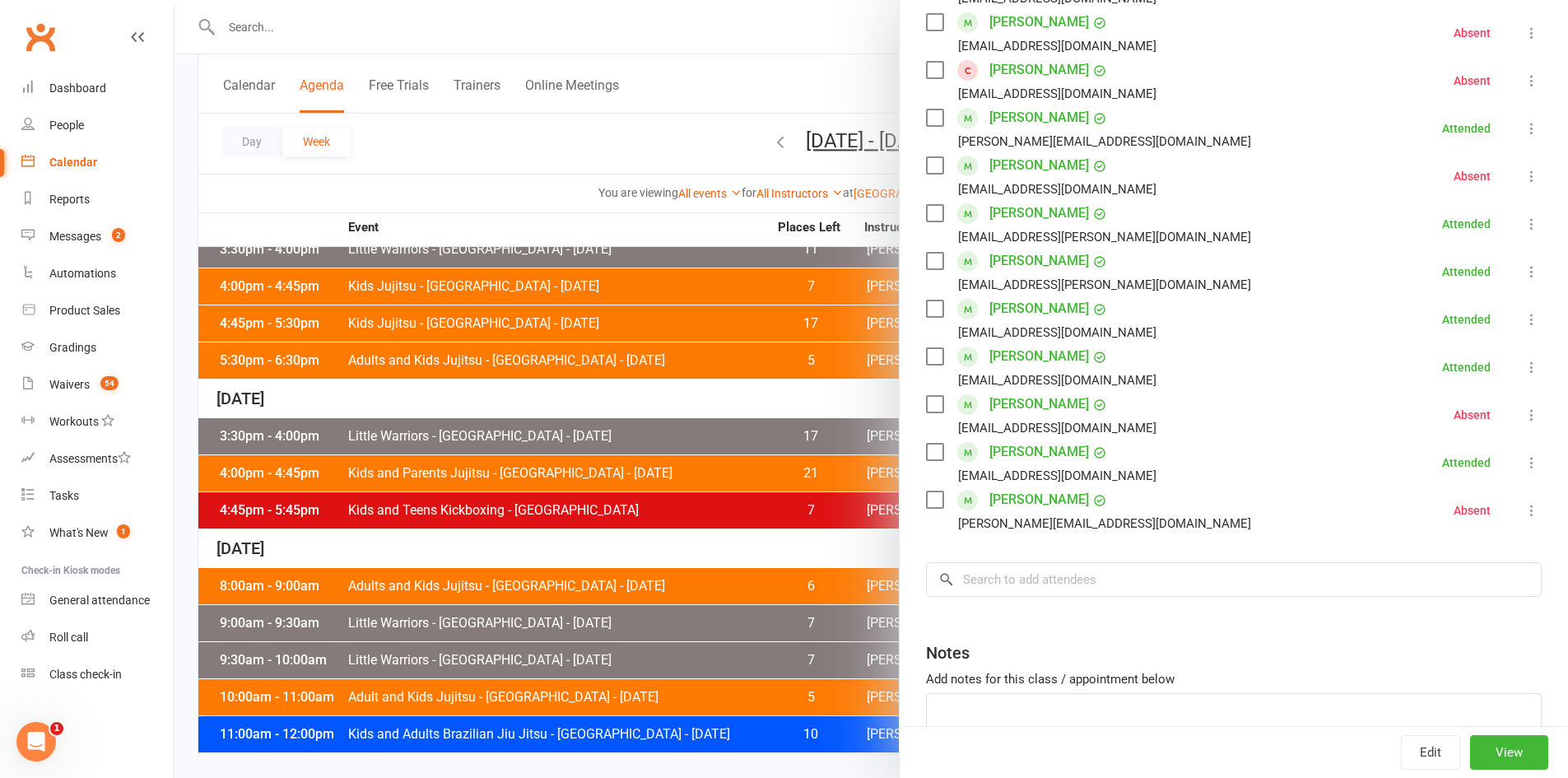
scroll to position [412, 0]
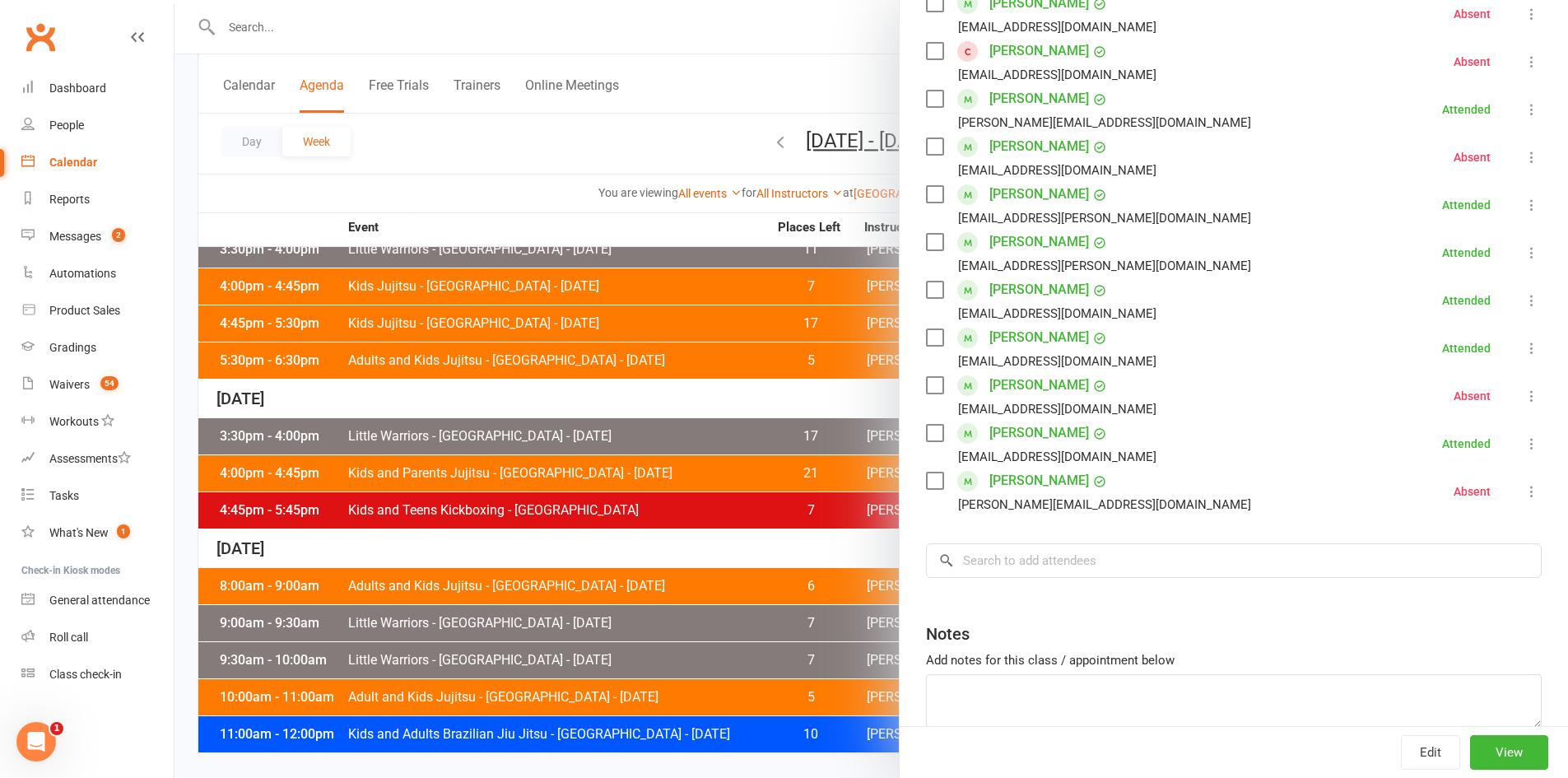
click at [646, 693] on div at bounding box center [871, 389] width 1394 height 778
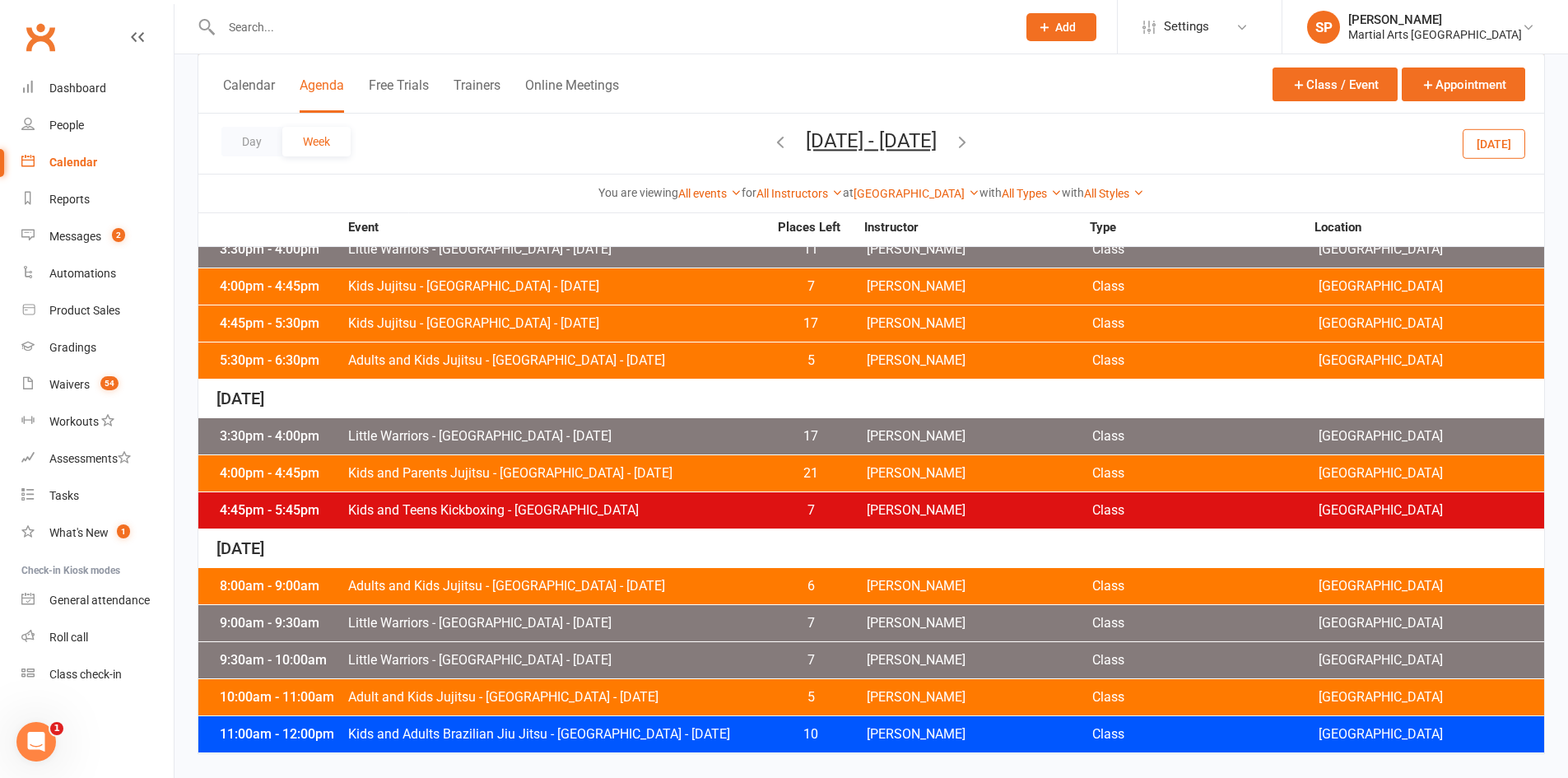
click at [682, 705] on div "10:00am - 11:00am Adult and Kids Jujitsu - [GEOGRAPHIC_DATA] - [DATE] 5 [PERSON…" at bounding box center [871, 697] width 1346 height 36
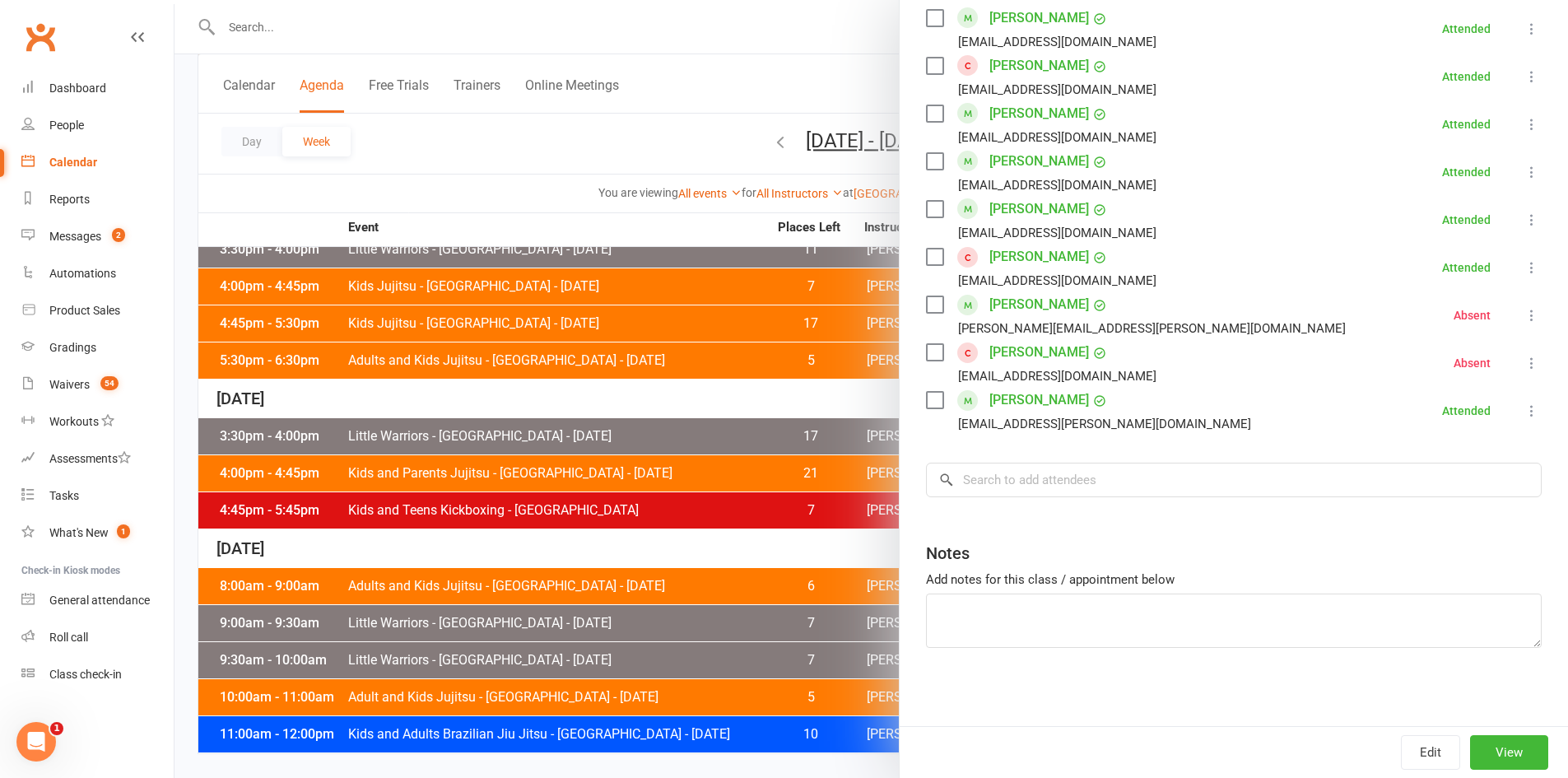
scroll to position [1548, 0]
click at [656, 761] on div at bounding box center [871, 389] width 1394 height 778
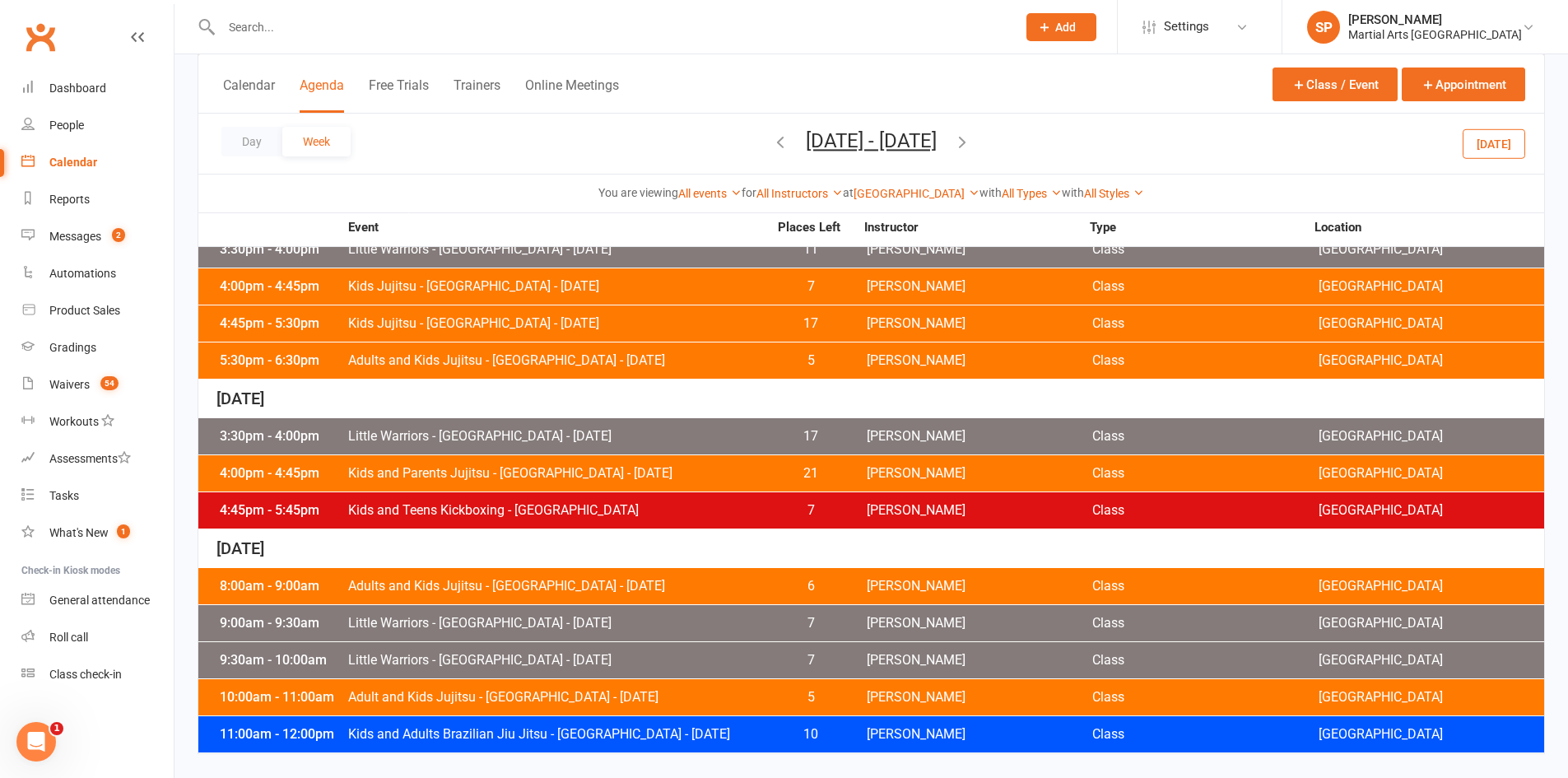
click at [688, 742] on div "11:00am - 12:00pm Kids and Adults Brazilian Jiu Jitsu - [GEOGRAPHIC_DATA] - [DA…" at bounding box center [871, 734] width 1346 height 36
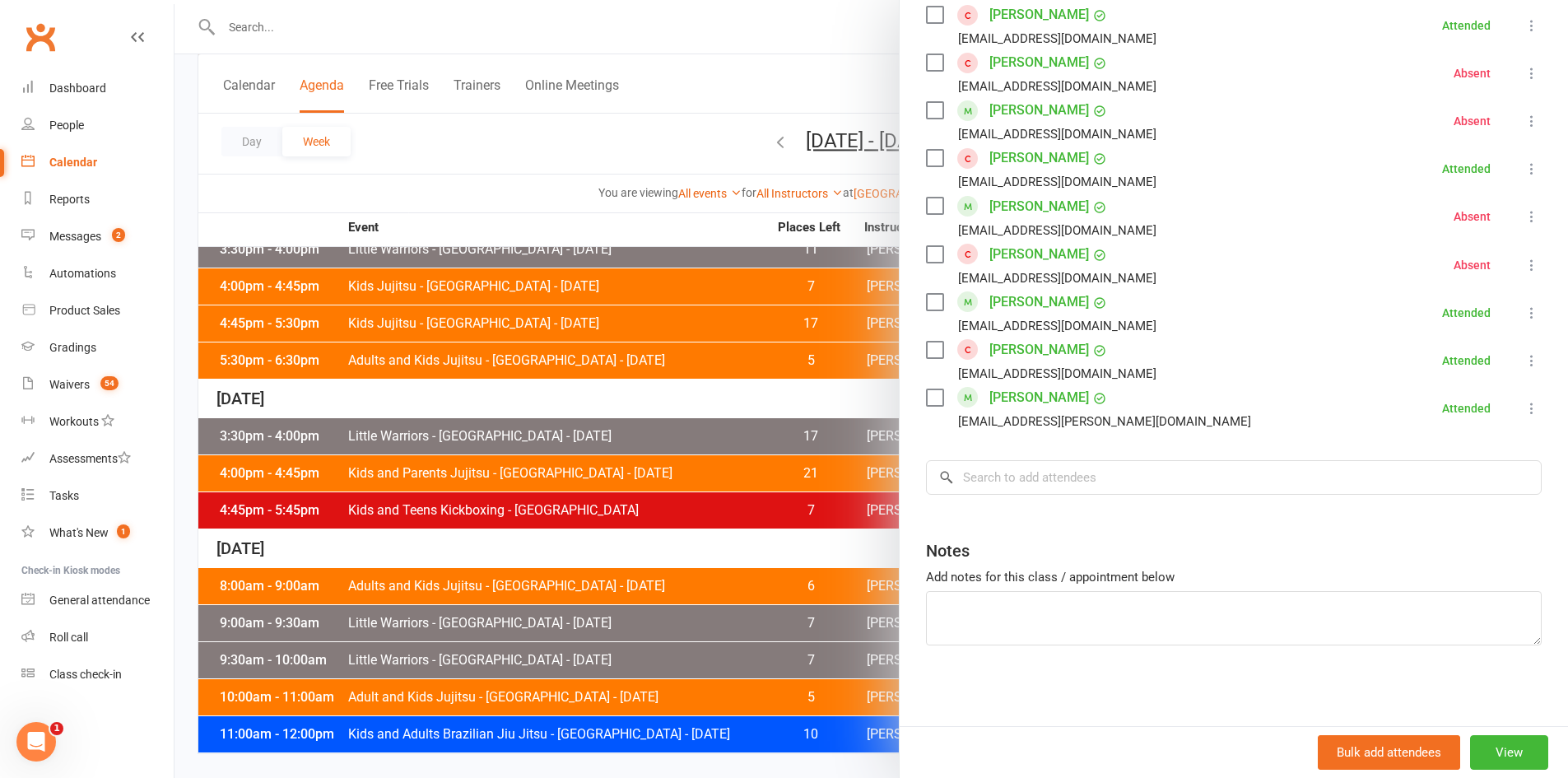
scroll to position [831, 0]
click at [459, 113] on div at bounding box center [871, 389] width 1394 height 778
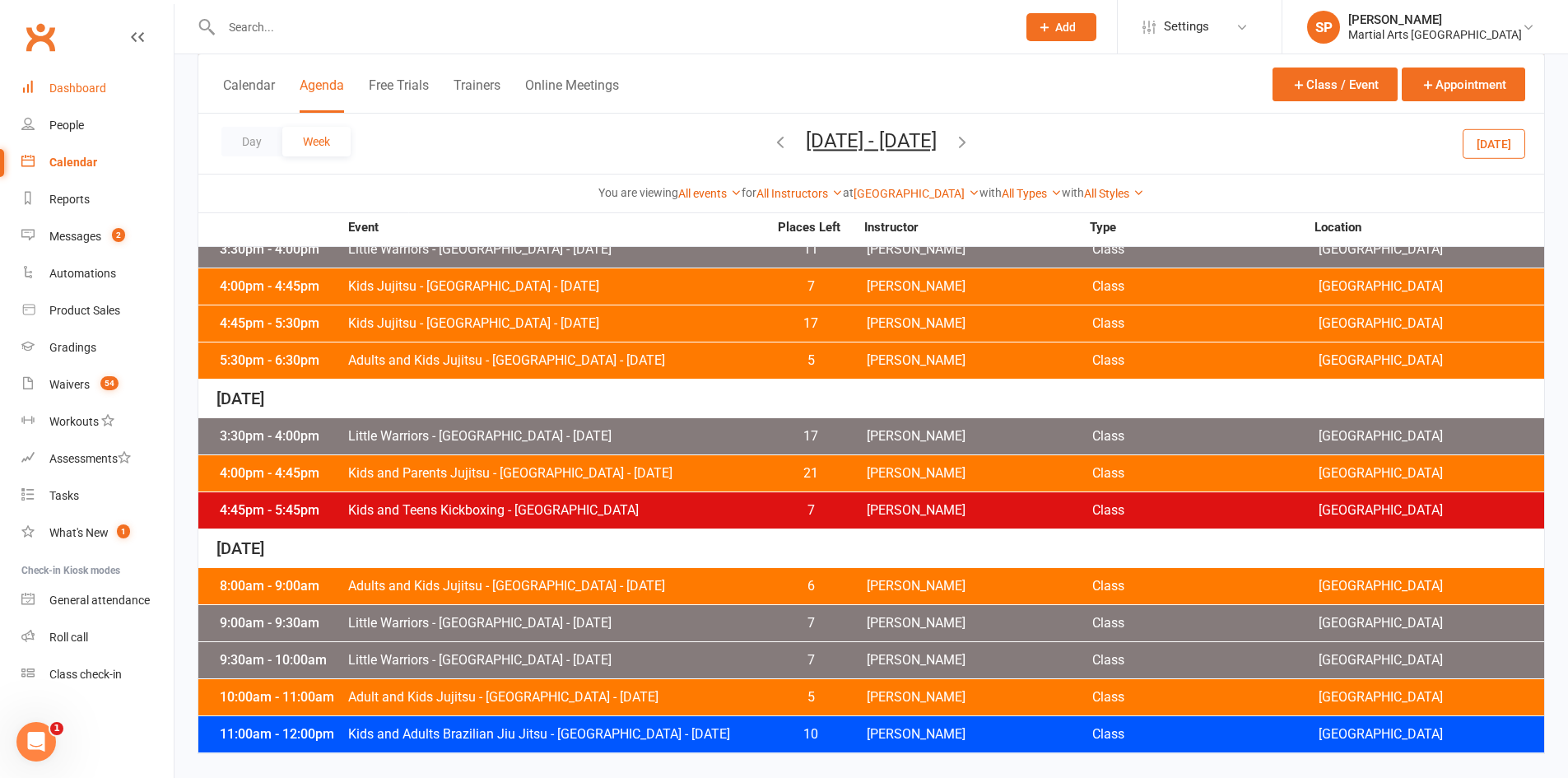
click at [91, 95] on div "Dashboard" at bounding box center [78, 88] width 57 height 13
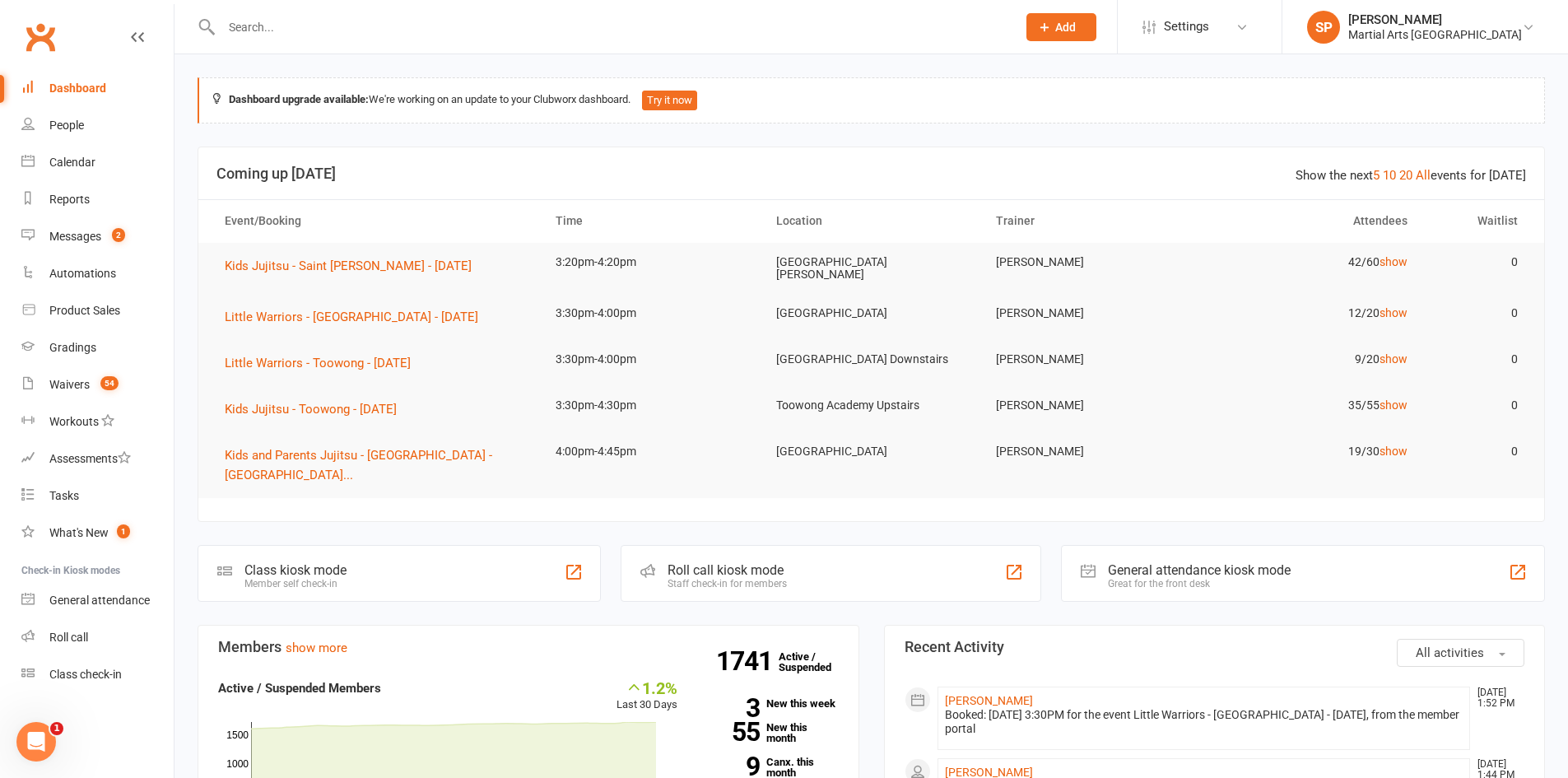
click at [294, 25] on input "text" at bounding box center [610, 27] width 789 height 23
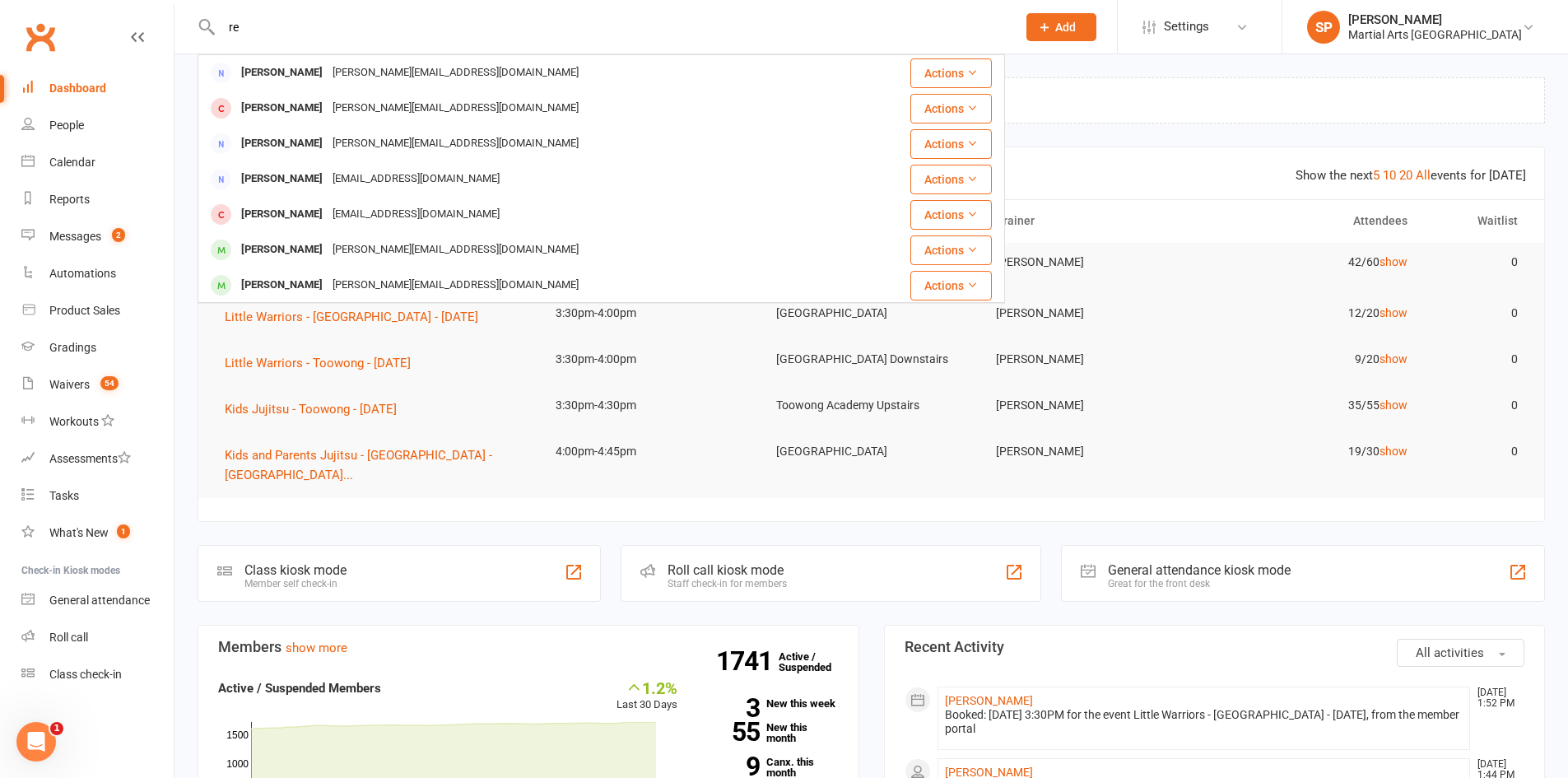
type input "r"
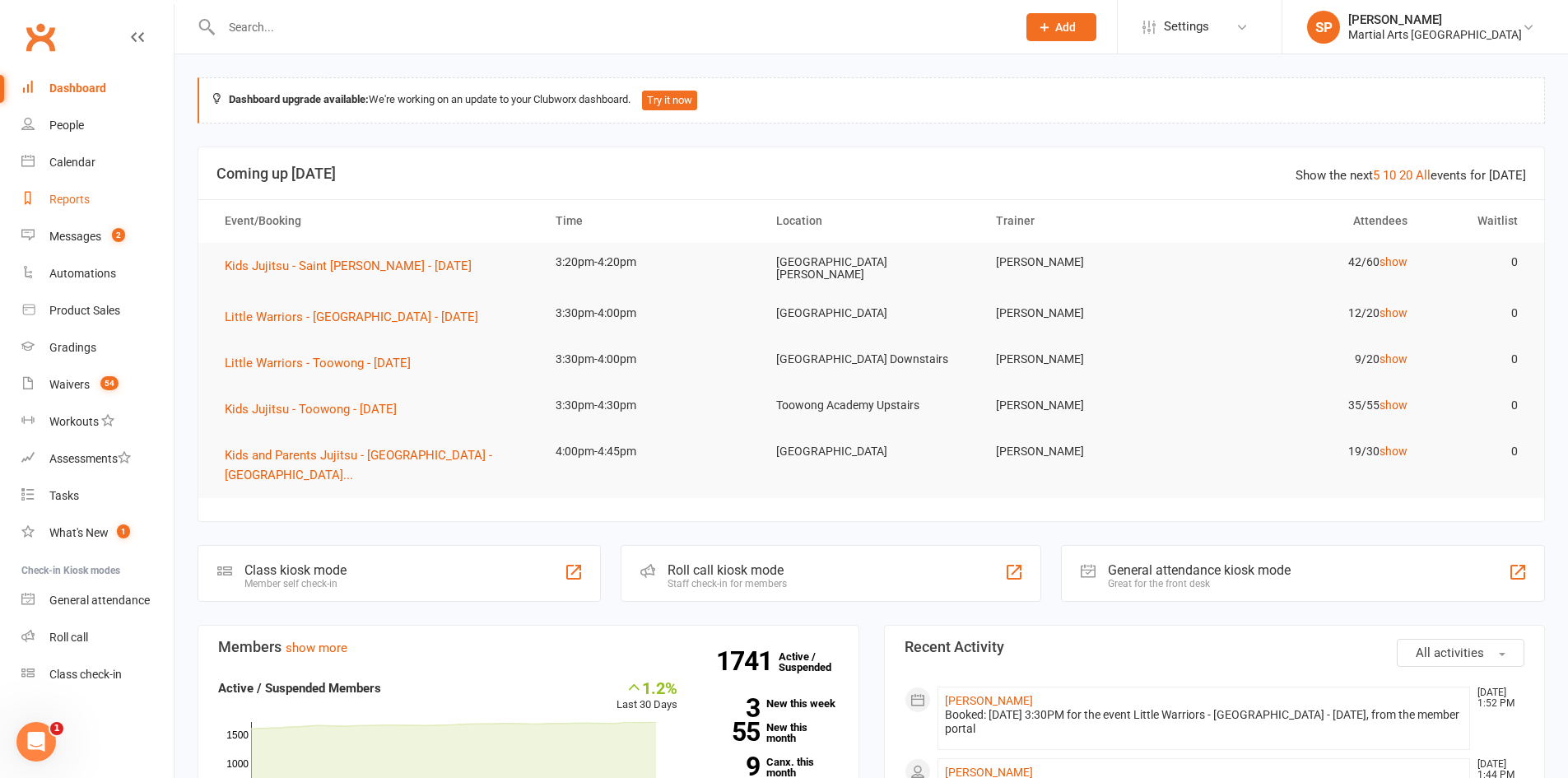
click at [65, 201] on div "Reports" at bounding box center [70, 199] width 40 height 13
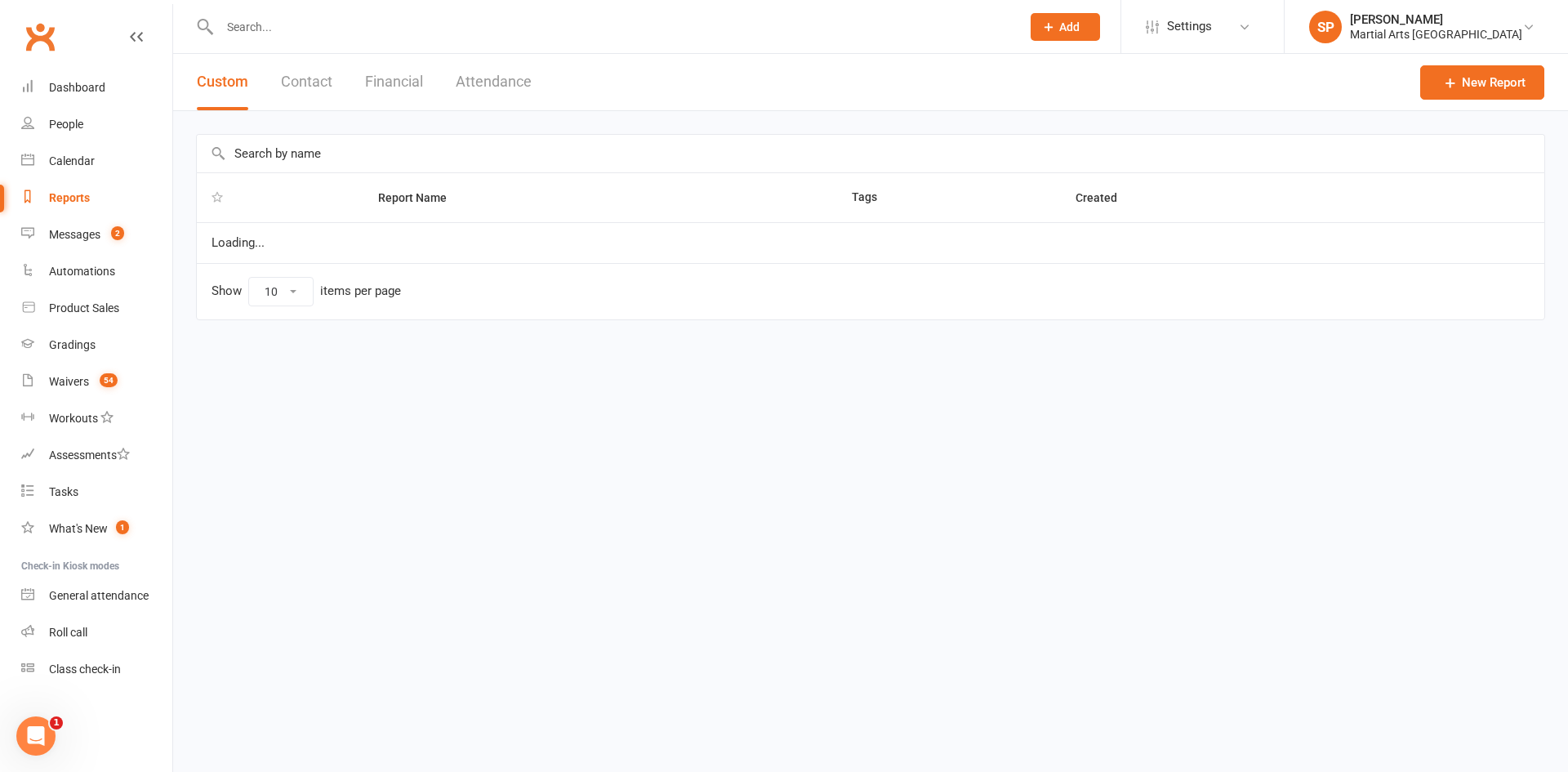
select select "100"
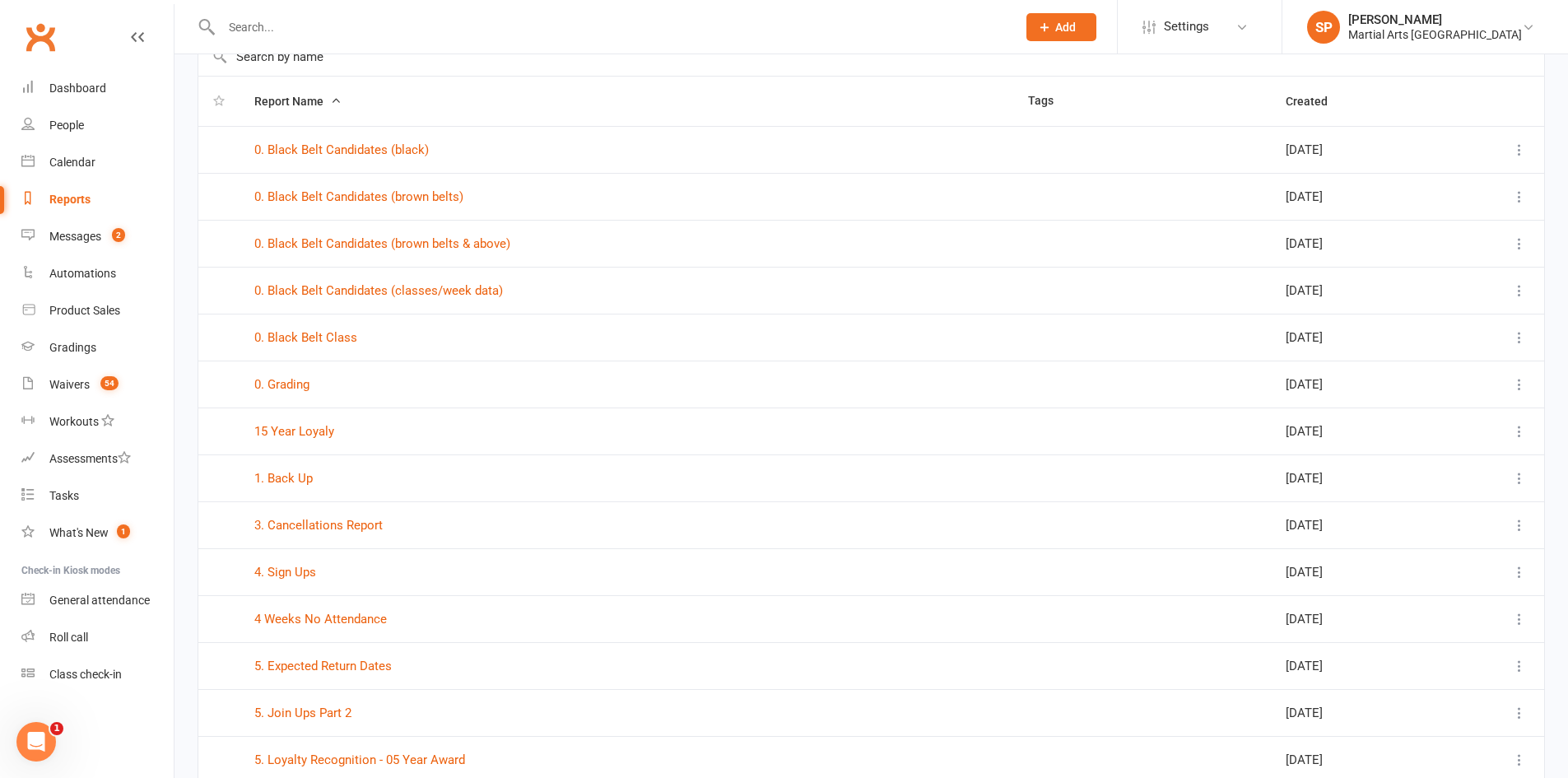
scroll to position [247, 0]
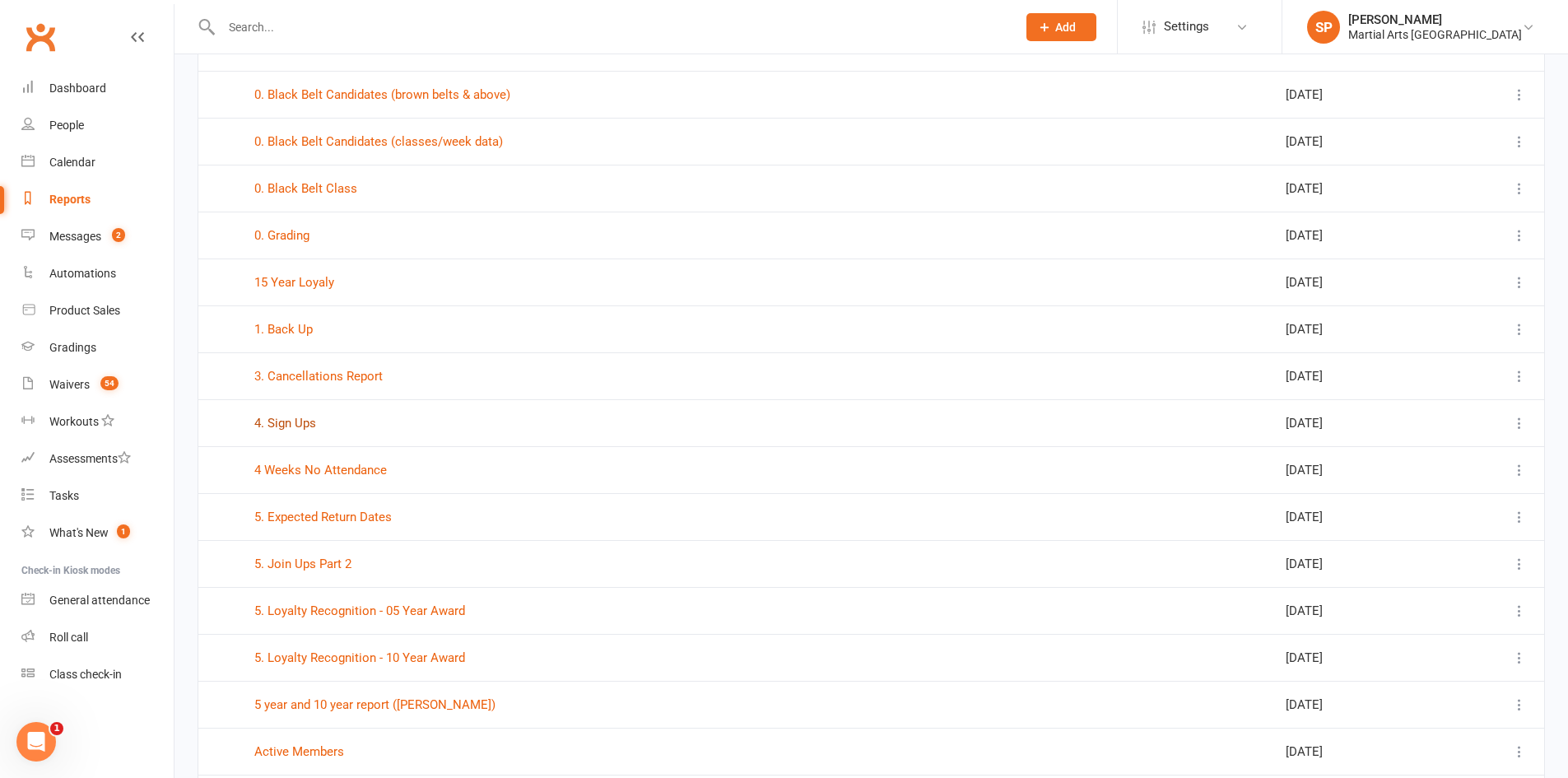
click at [294, 416] on link "4. Sign Ups" at bounding box center [285, 423] width 62 height 15
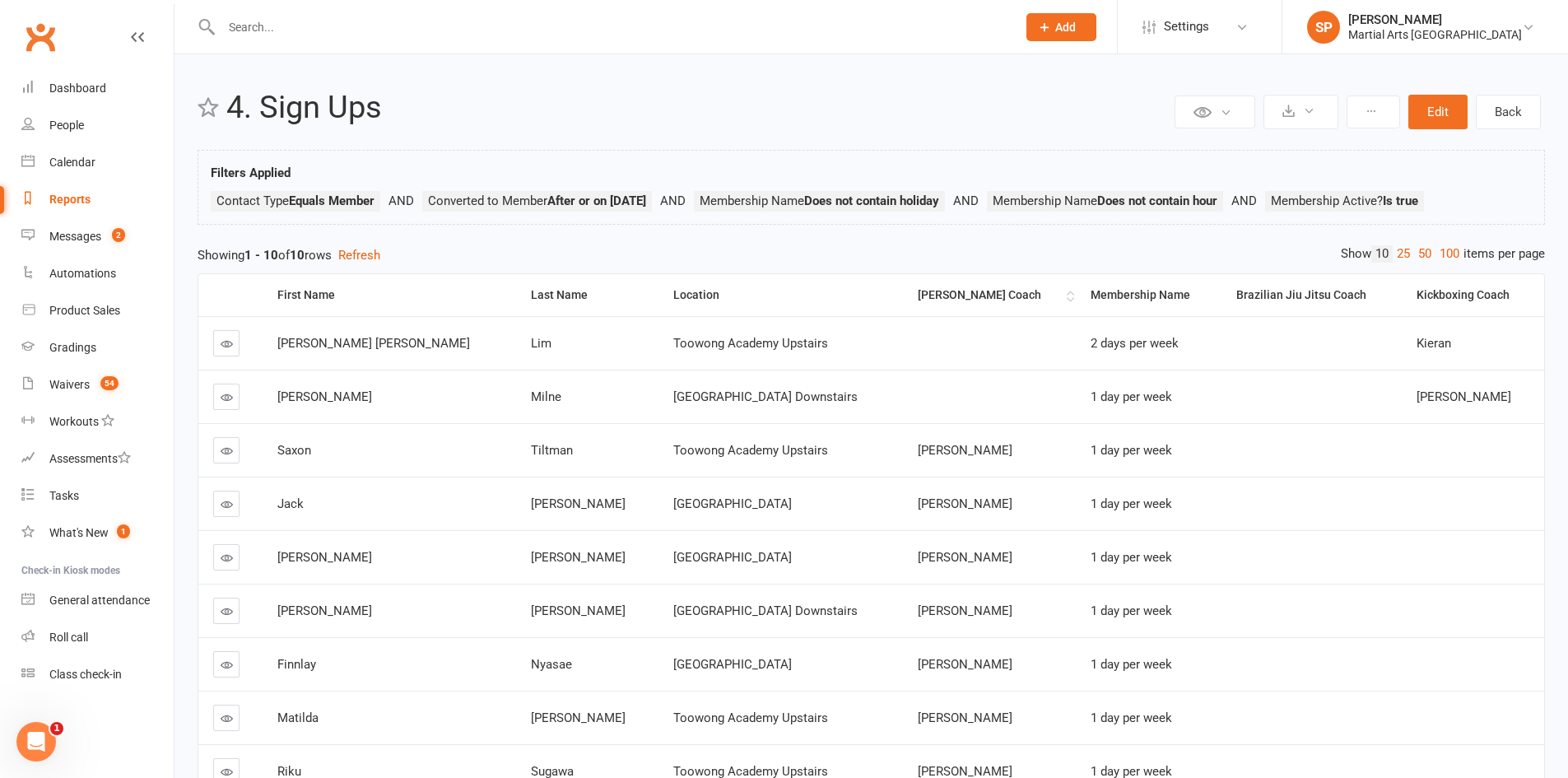
click at [912, 302] on th "[PERSON_NAME] Coach" at bounding box center [989, 296] width 173 height 42
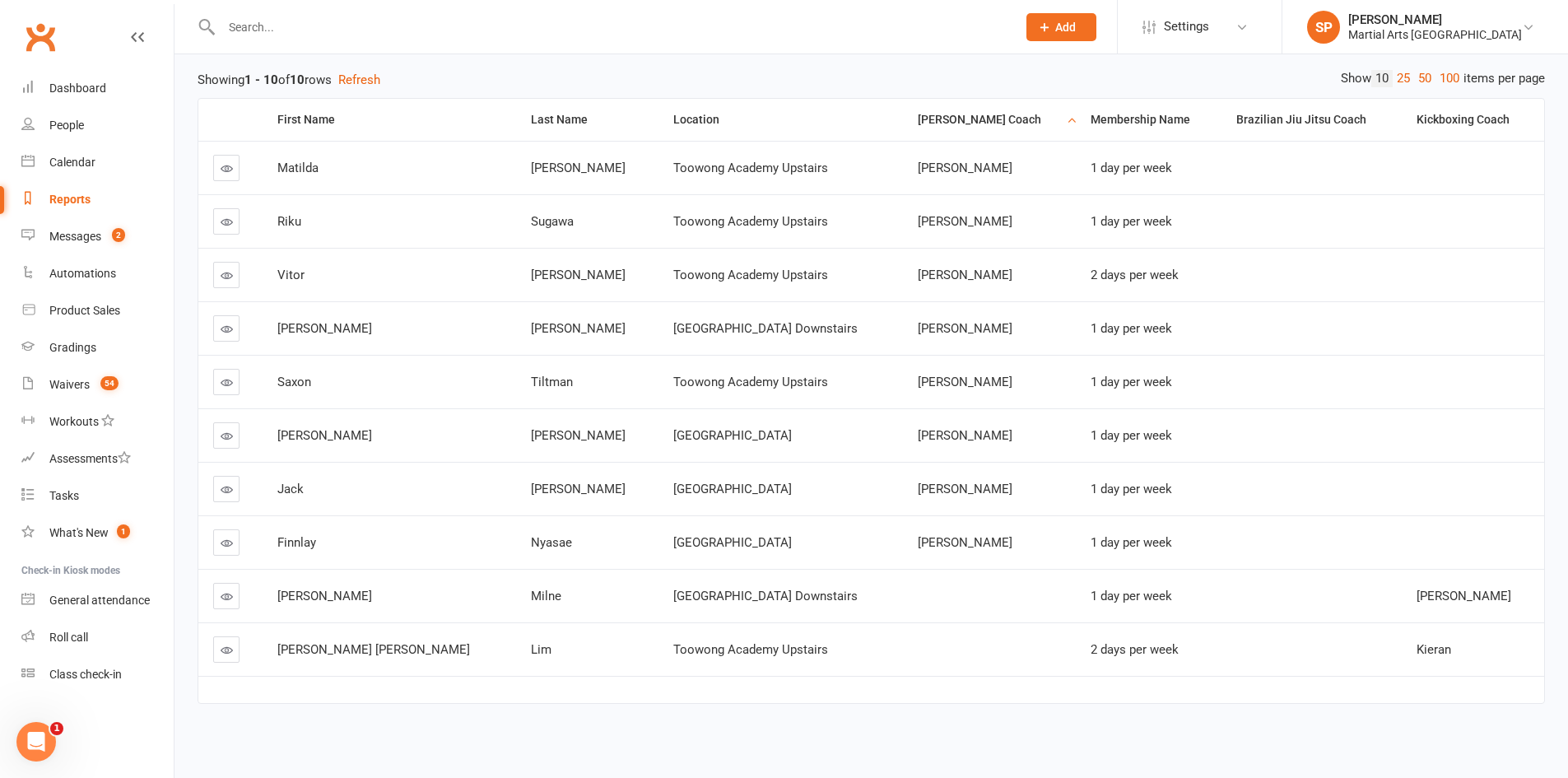
scroll to position [179, 0]
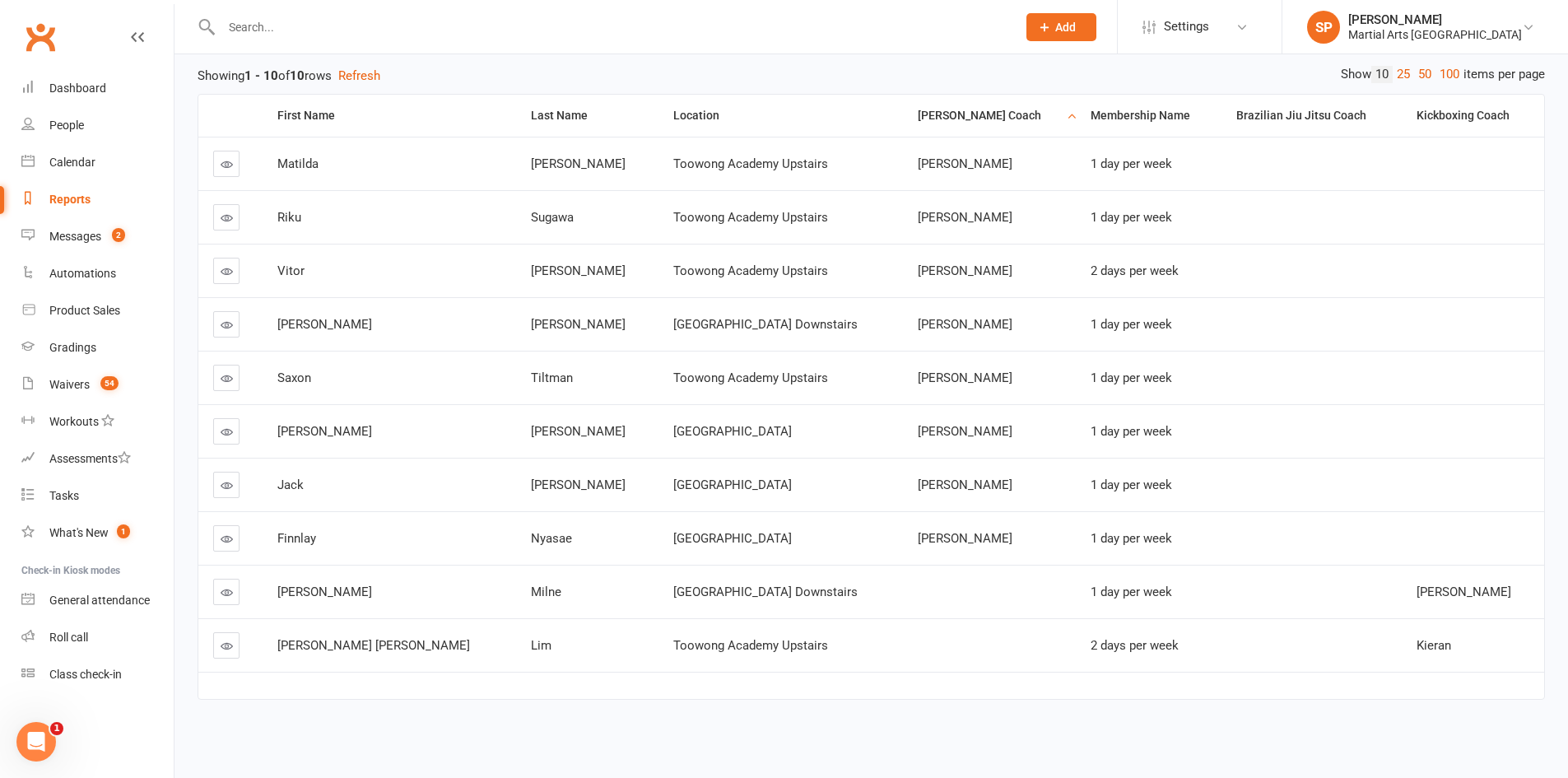
click at [56, 208] on link "Reports" at bounding box center [97, 199] width 152 height 37
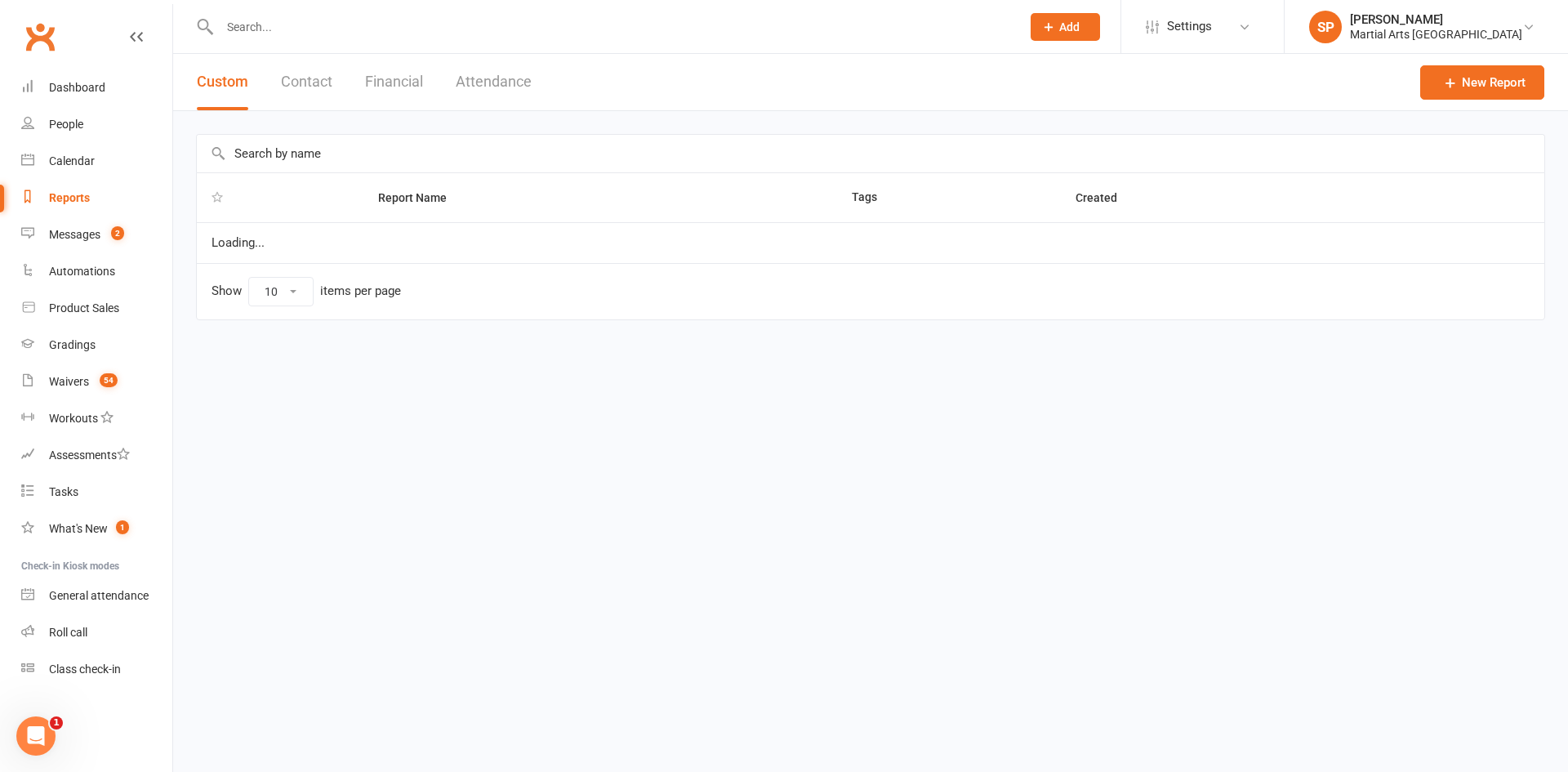
select select "100"
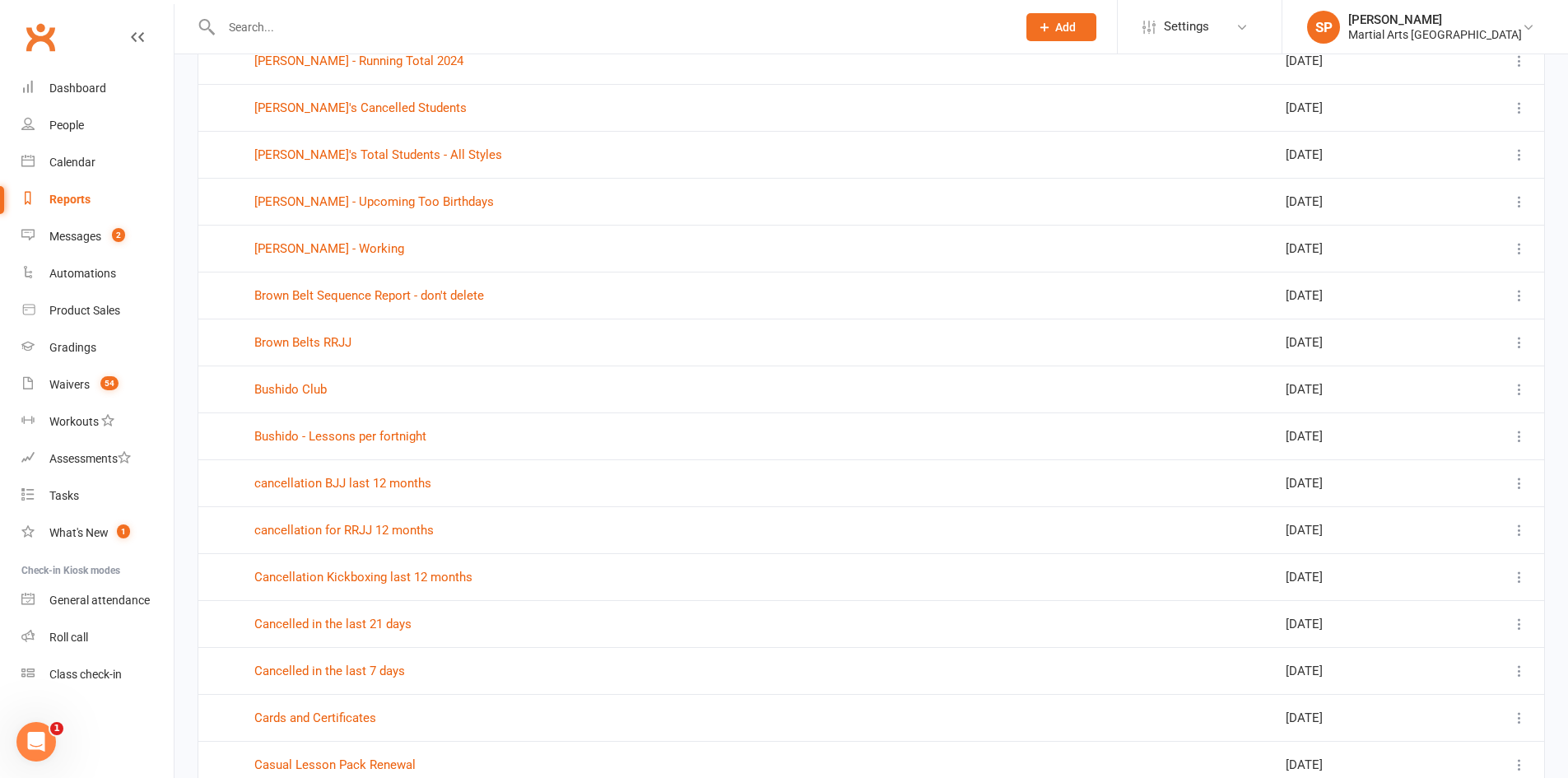
scroll to position [2922, 0]
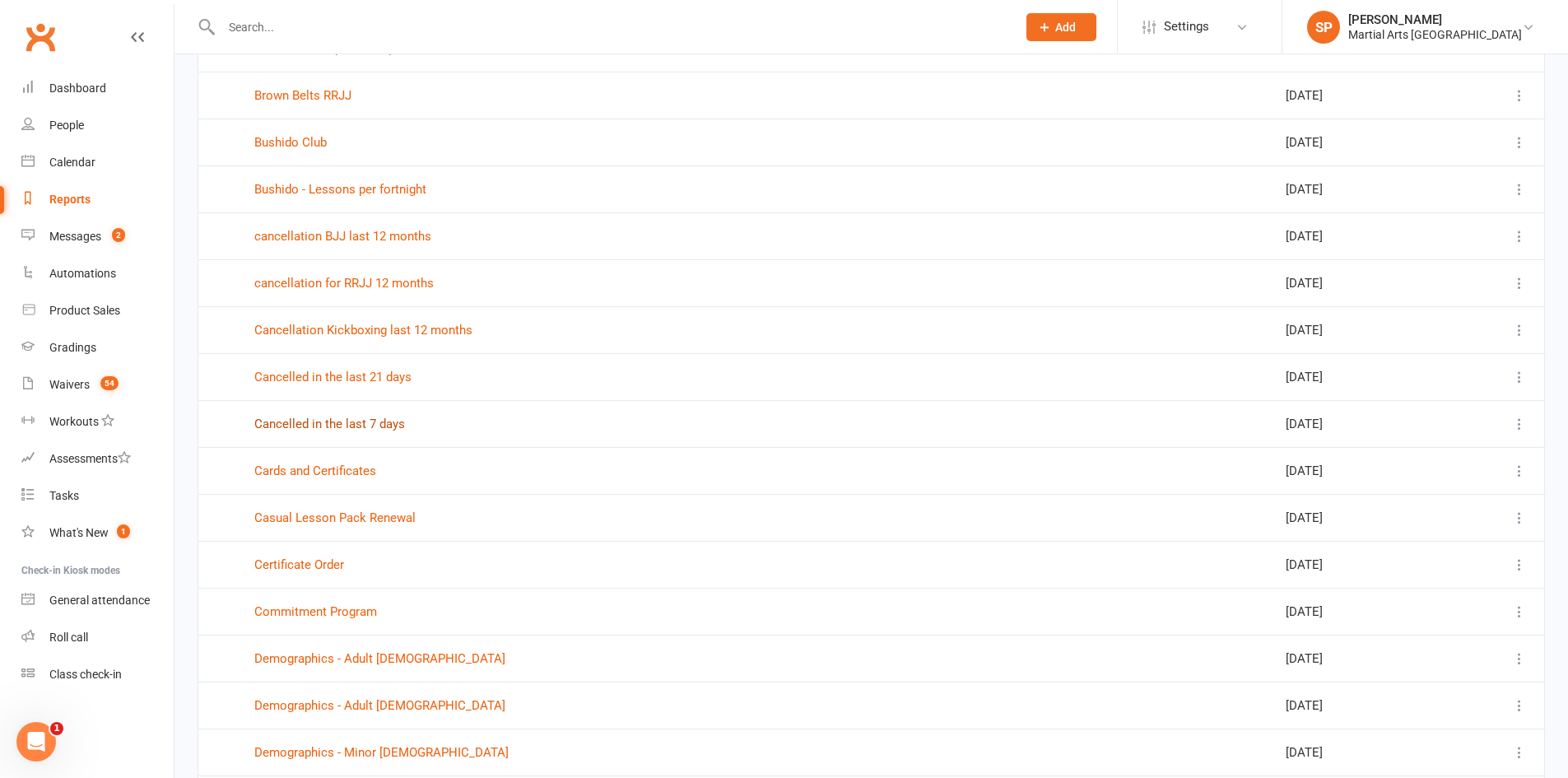
click at [335, 428] on link "Cancelled in the last 7 days" at bounding box center [330, 424] width 151 height 15
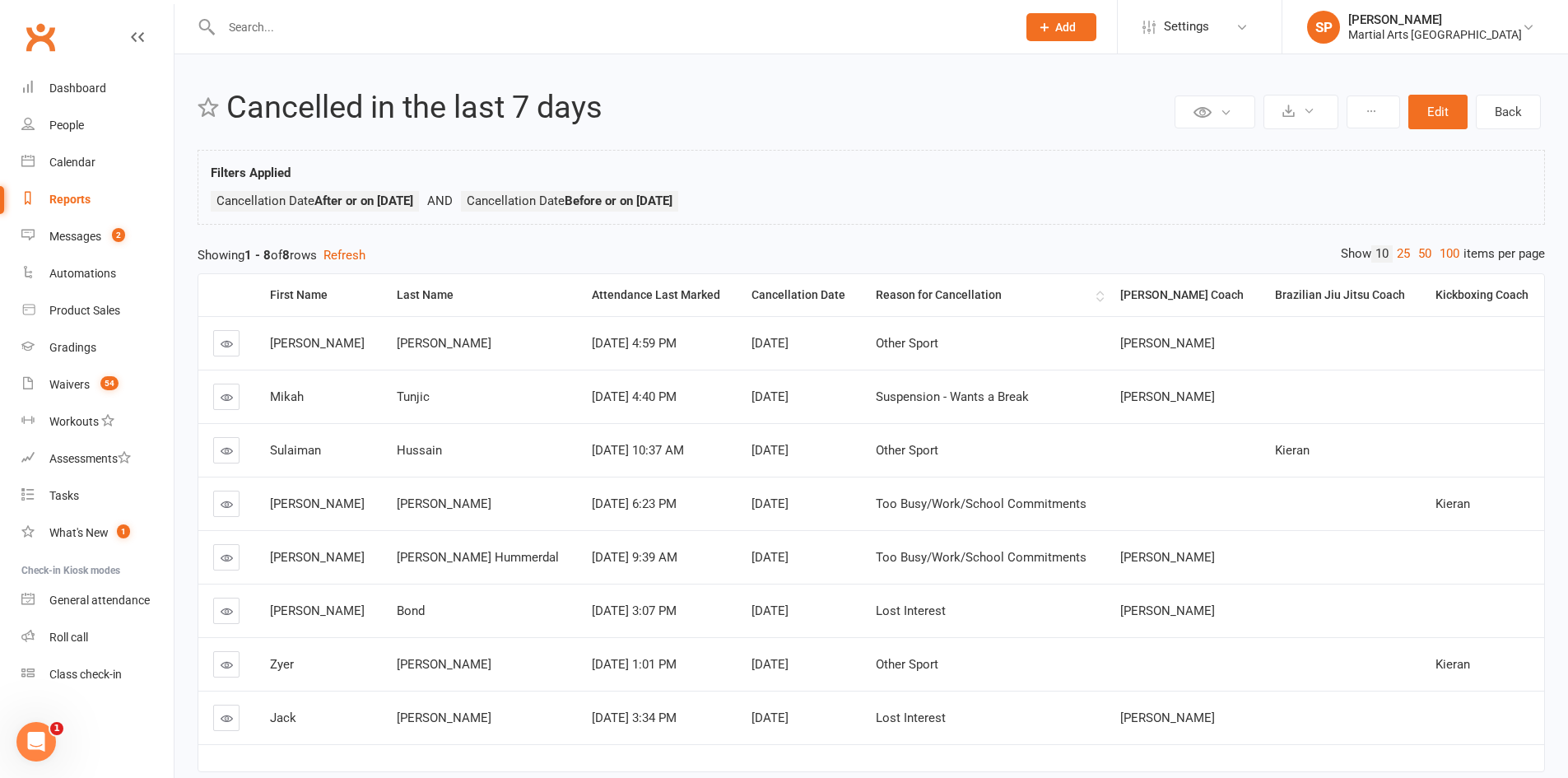
click at [923, 283] on th "Reason for Cancellation" at bounding box center [983, 296] width 244 height 42
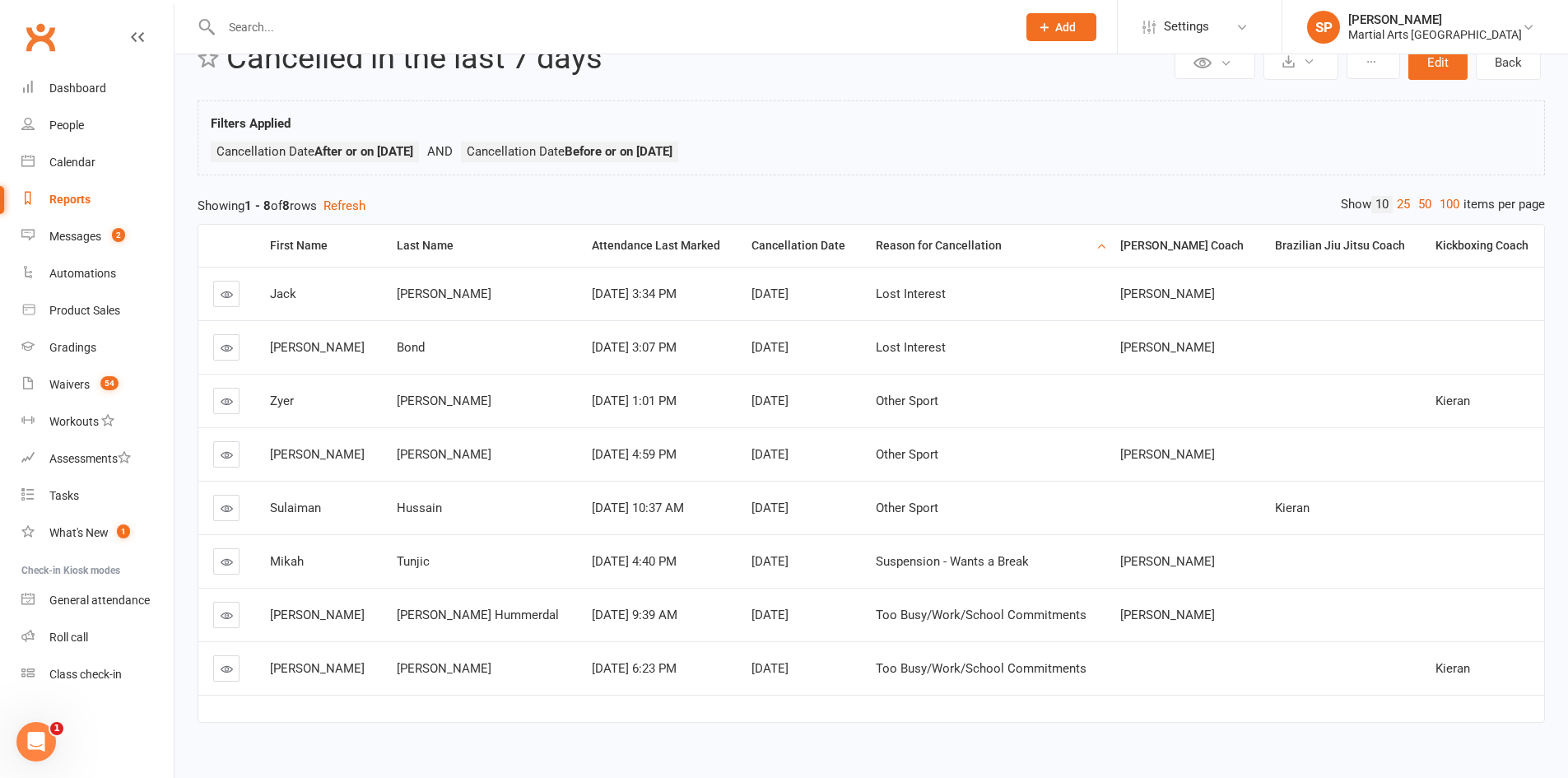
scroll to position [73, 0]
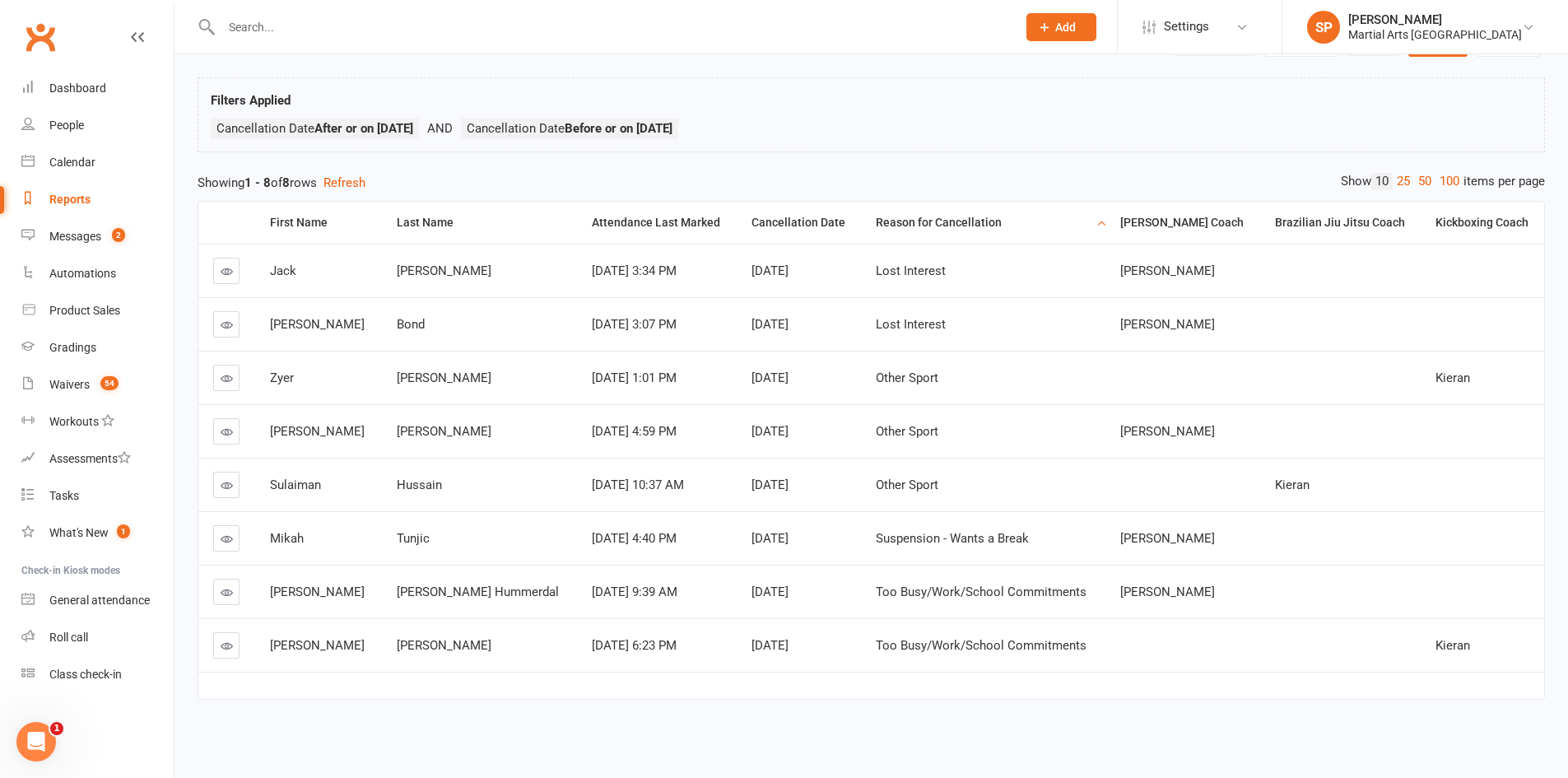
click at [230, 436] on icon at bounding box center [226, 431] width 12 height 12
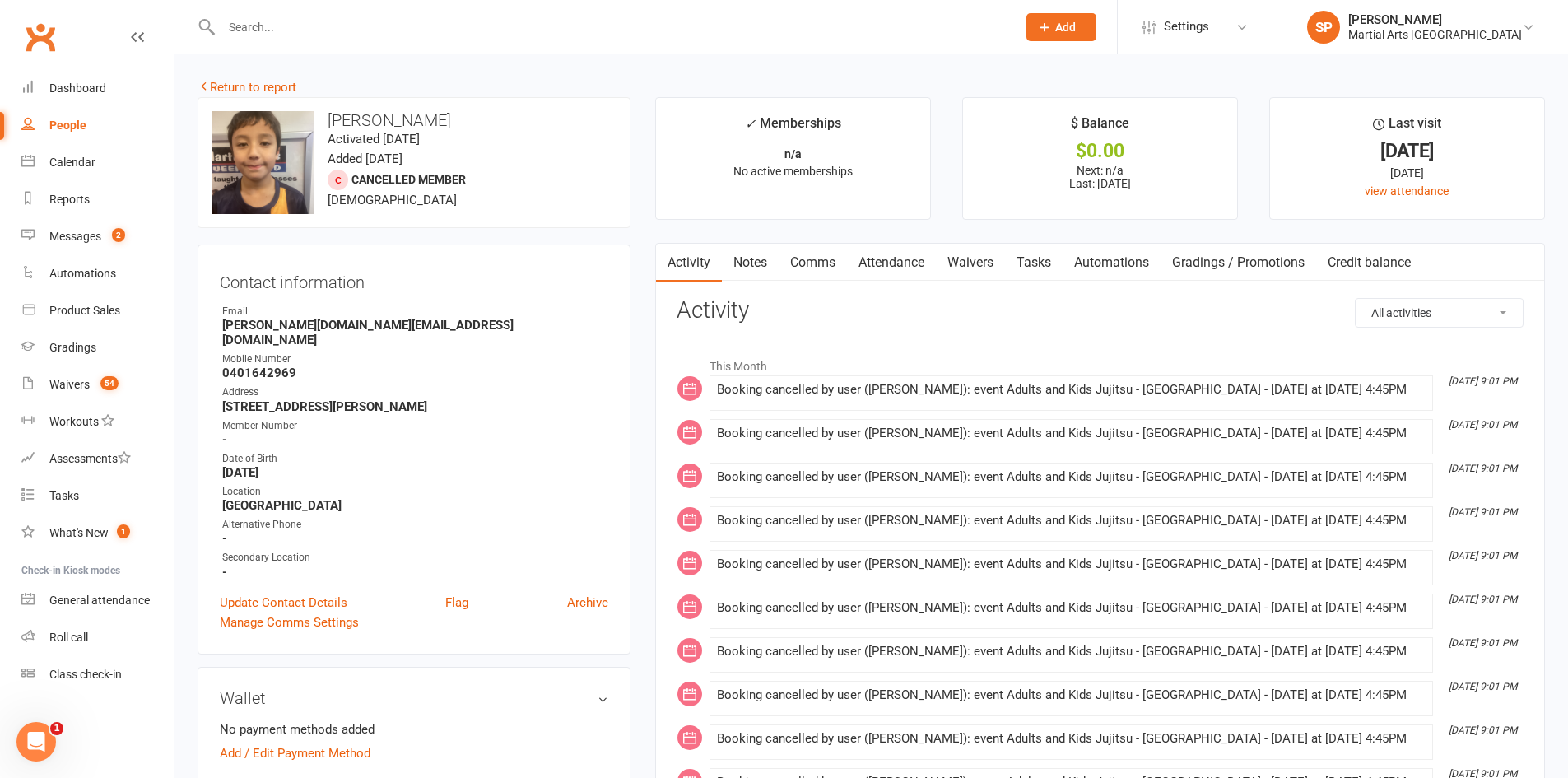
click at [761, 269] on link "Notes" at bounding box center [750, 262] width 57 height 38
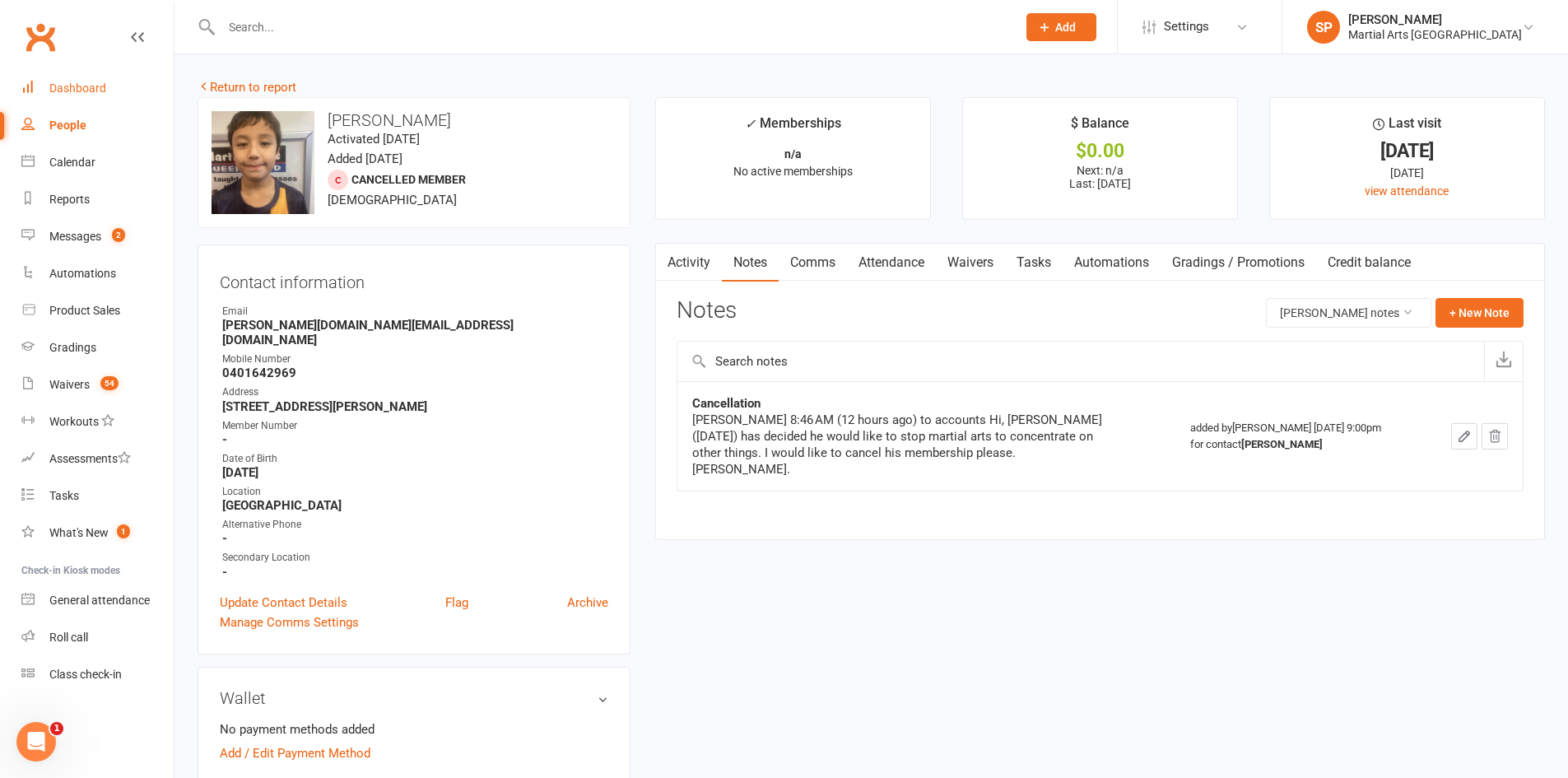
click at [85, 86] on div "Dashboard" at bounding box center [78, 88] width 57 height 13
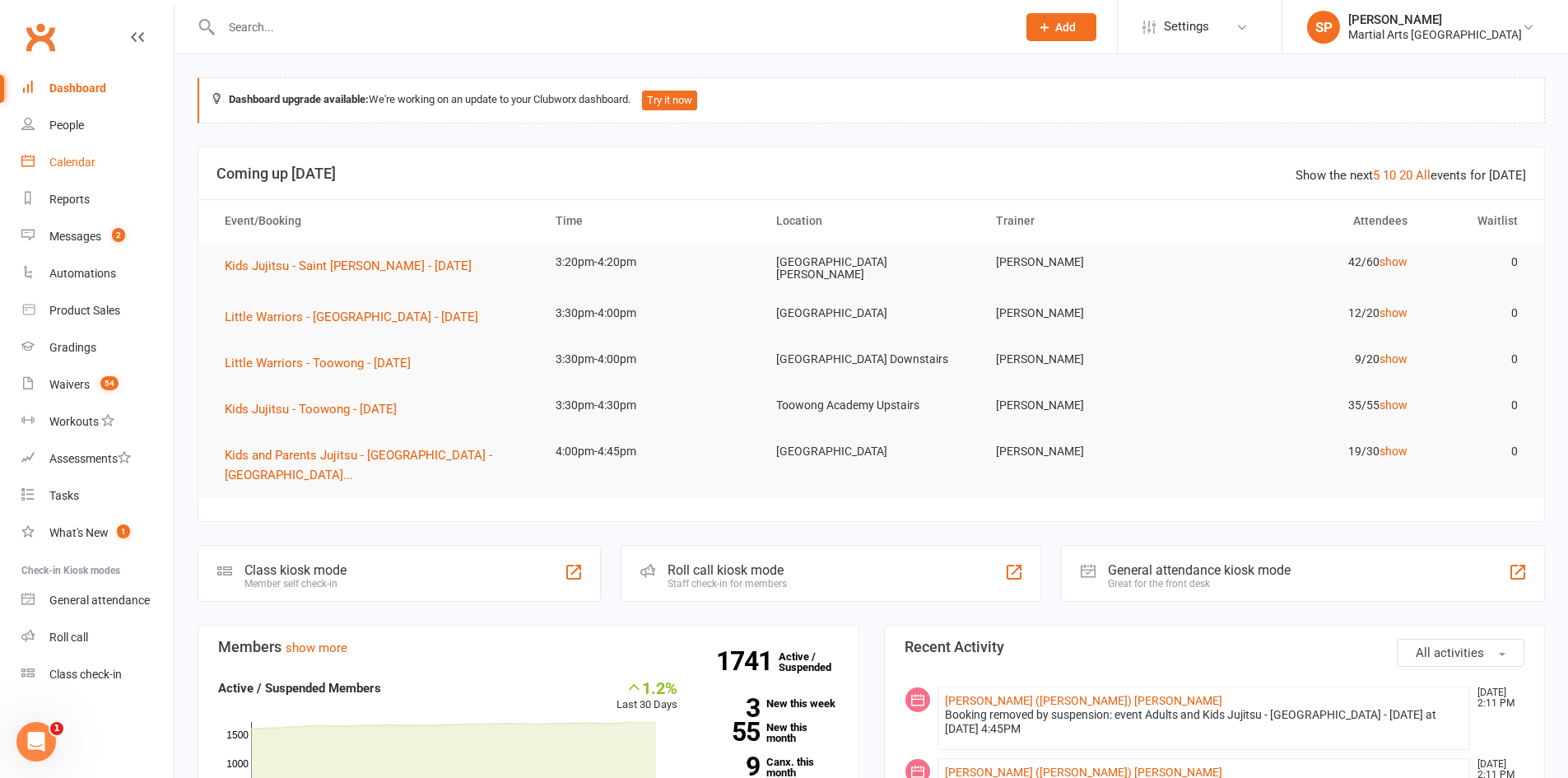
click at [85, 167] on div "Calendar" at bounding box center [73, 162] width 46 height 13
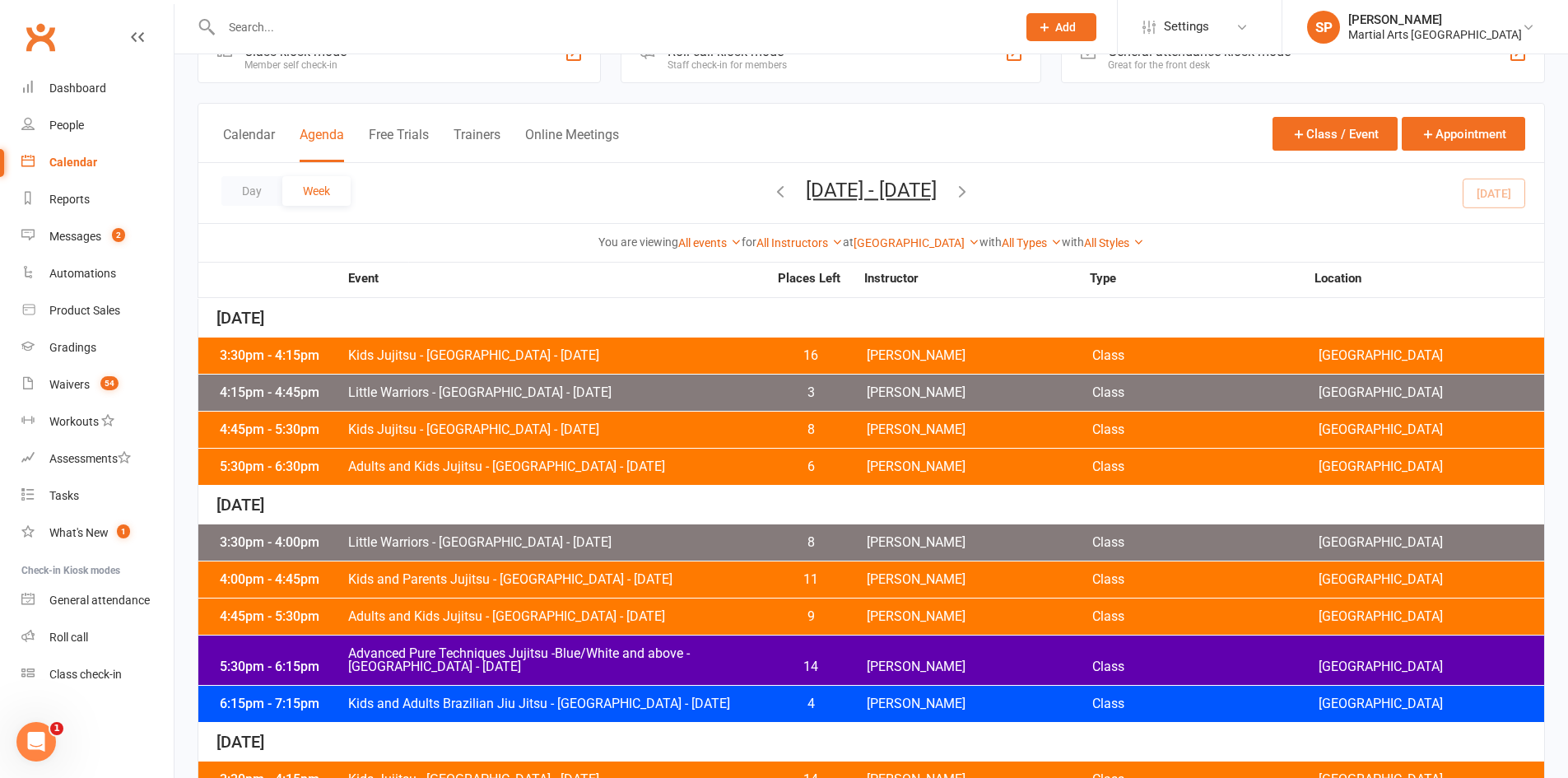
scroll to position [34, 0]
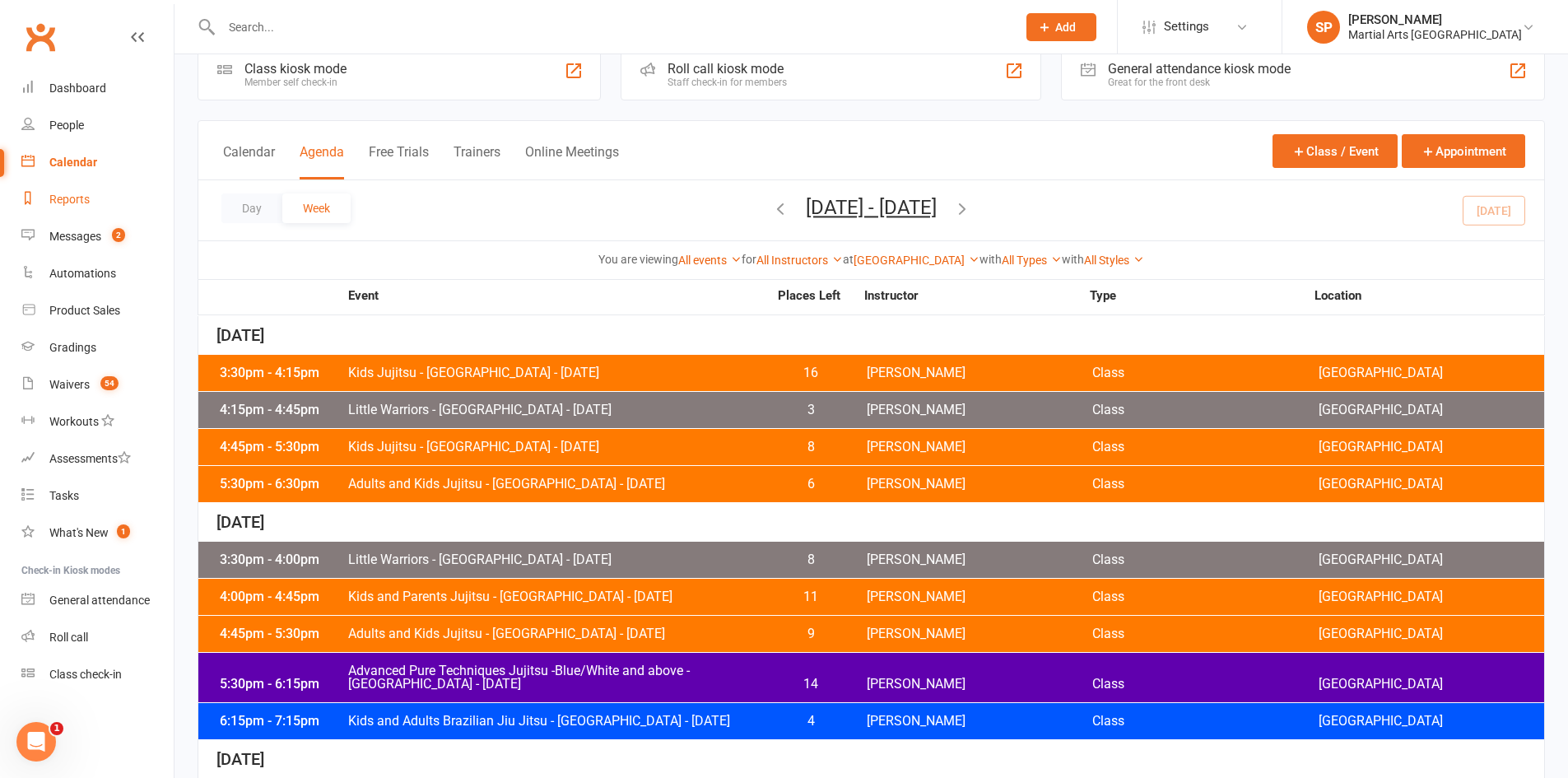
click at [50, 205] on div "Reports" at bounding box center [70, 199] width 40 height 13
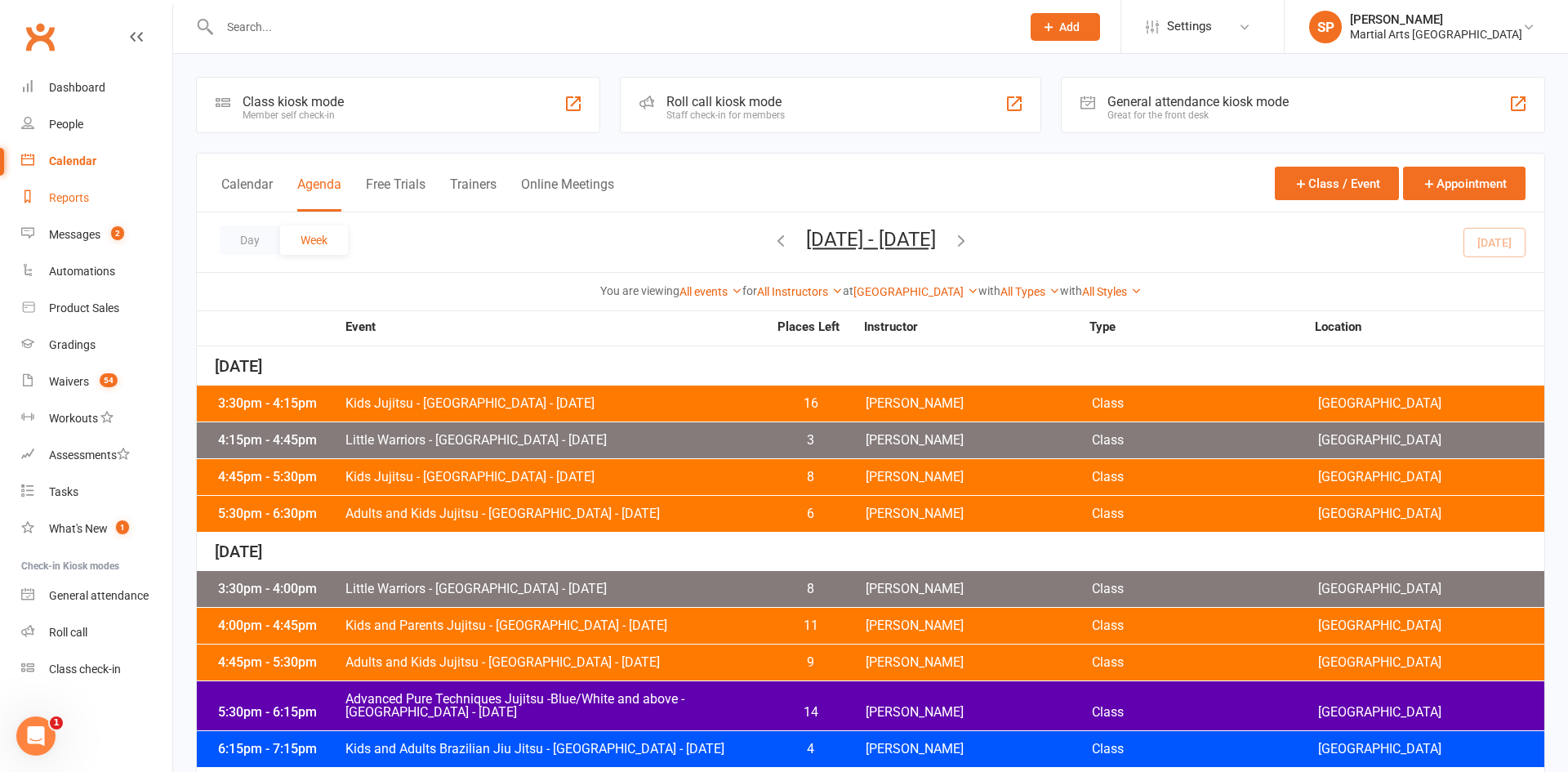
select select "100"
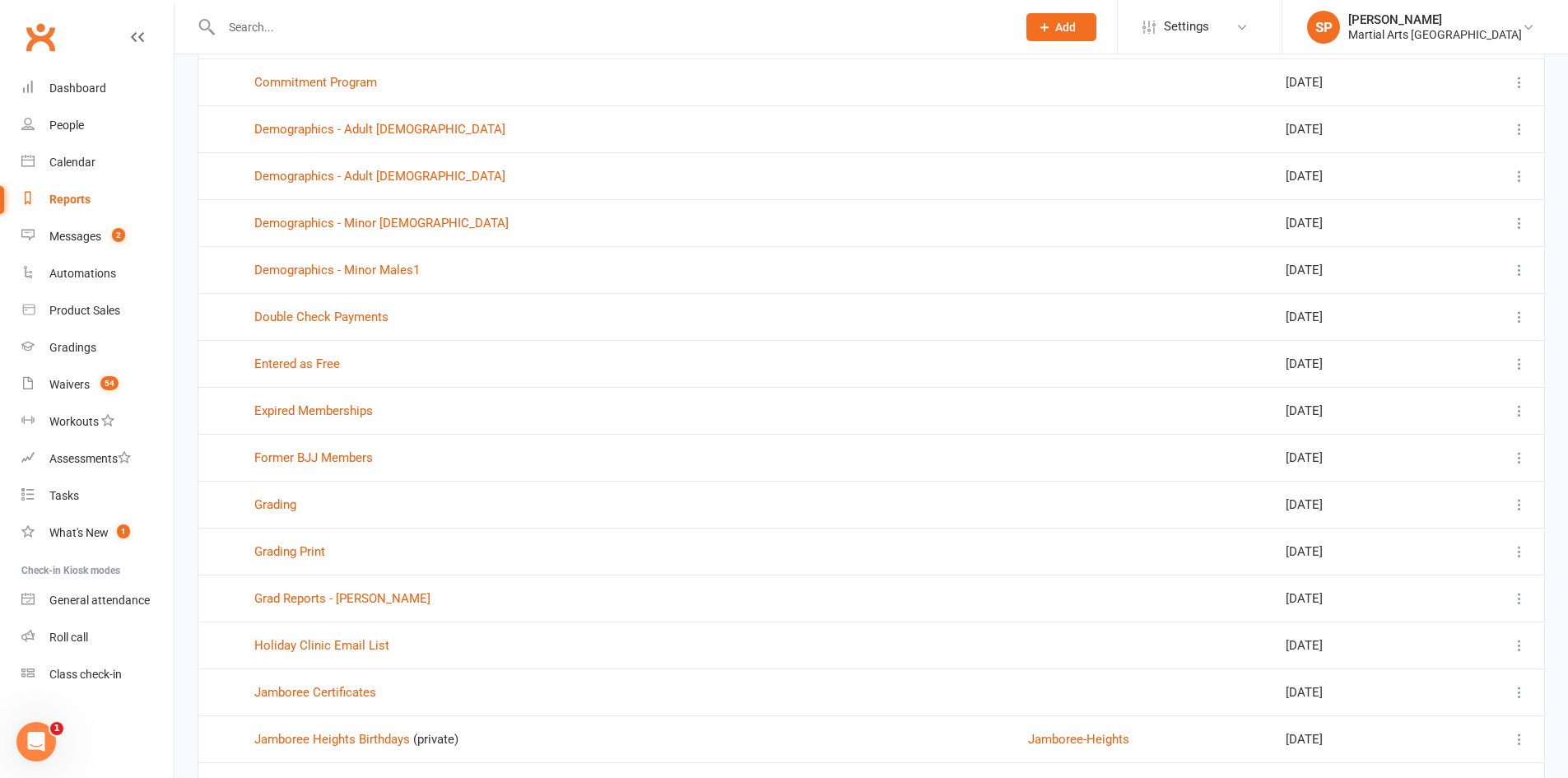
scroll to position [4267, 0]
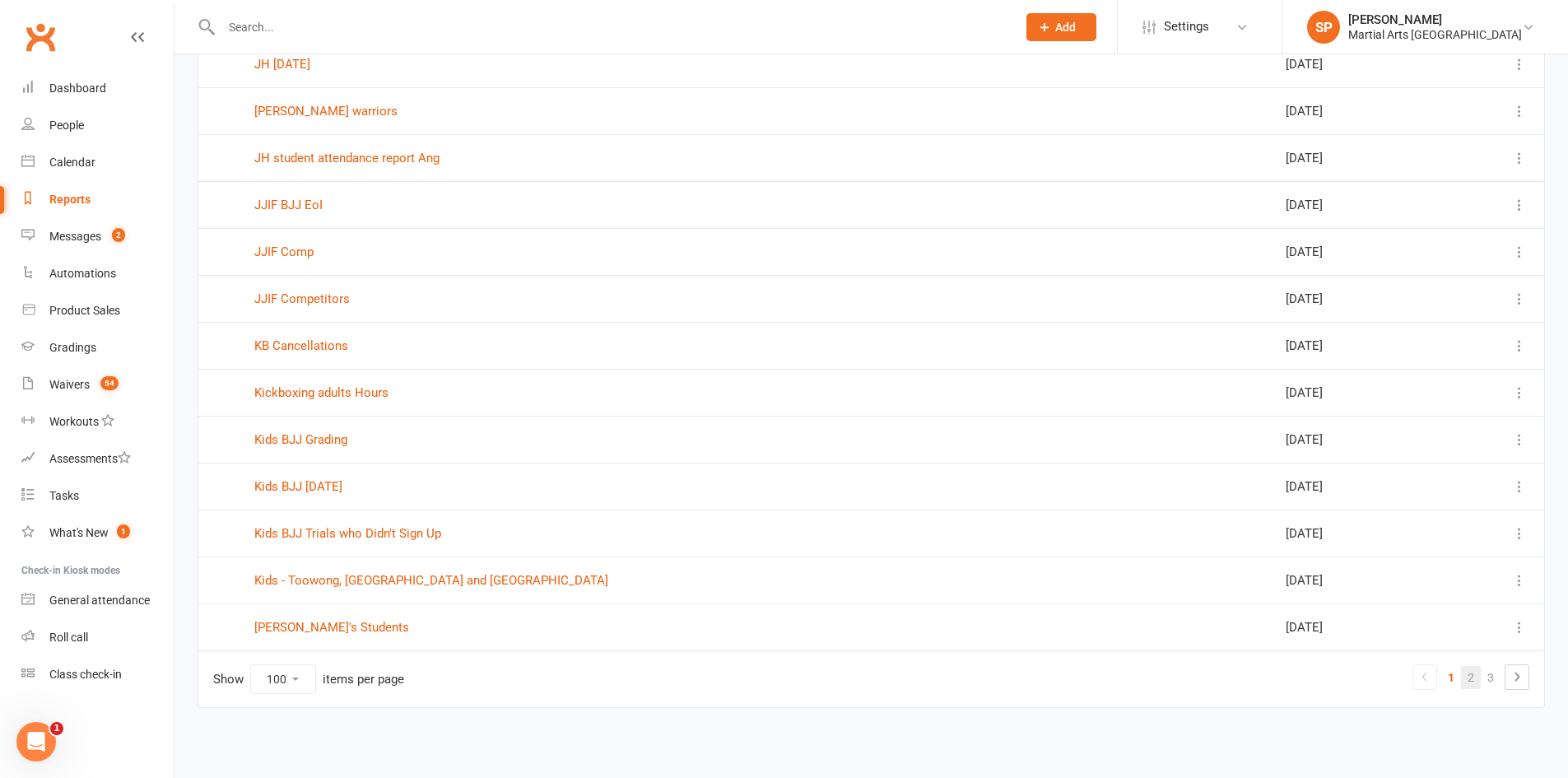
click at [1472, 680] on link "2" at bounding box center [1471, 677] width 20 height 23
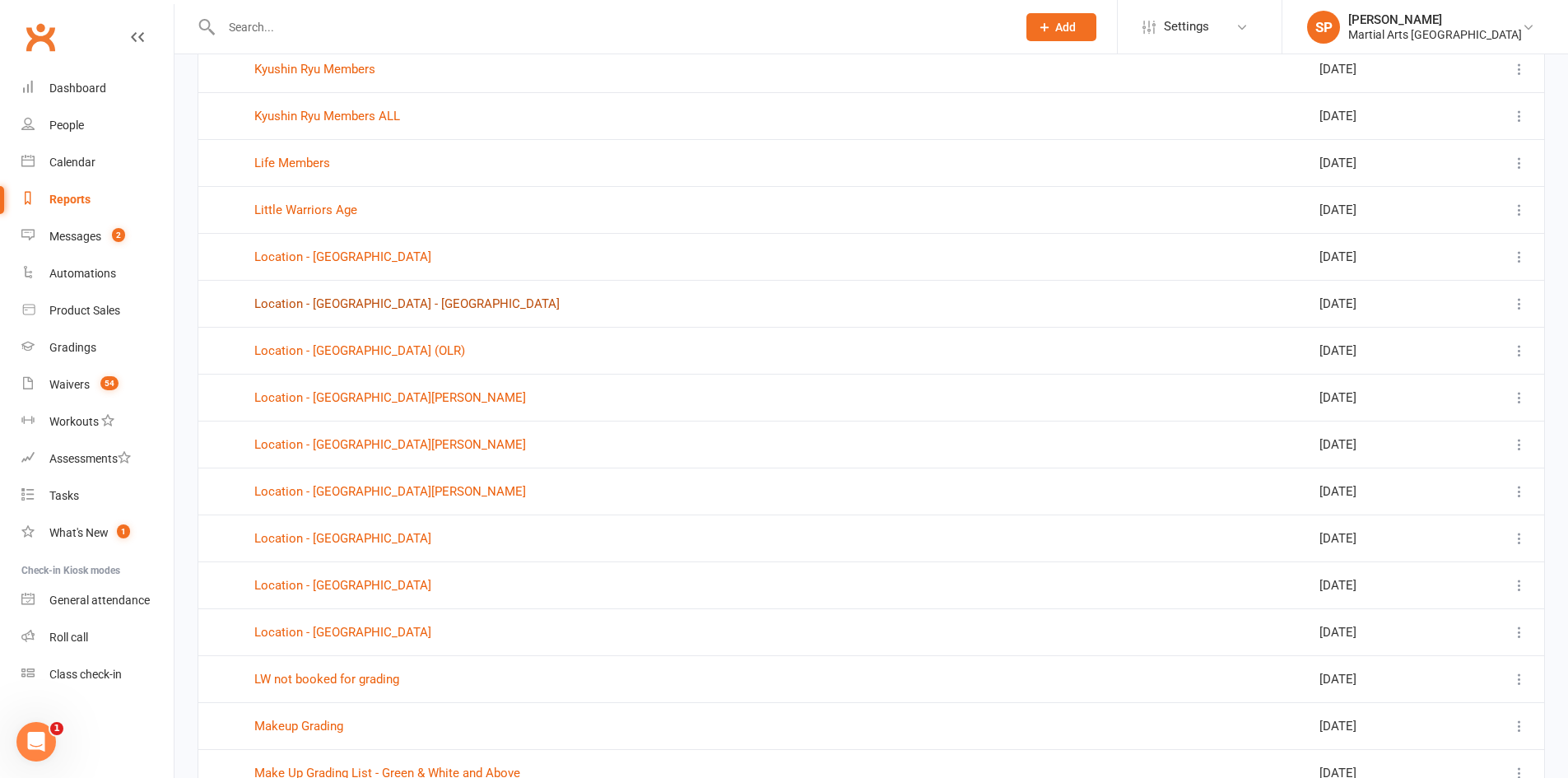
scroll to position [366, 0]
click at [374, 310] on link "Location - [GEOGRAPHIC_DATA] - [GEOGRAPHIC_DATA]" at bounding box center [407, 305] width 306 height 15
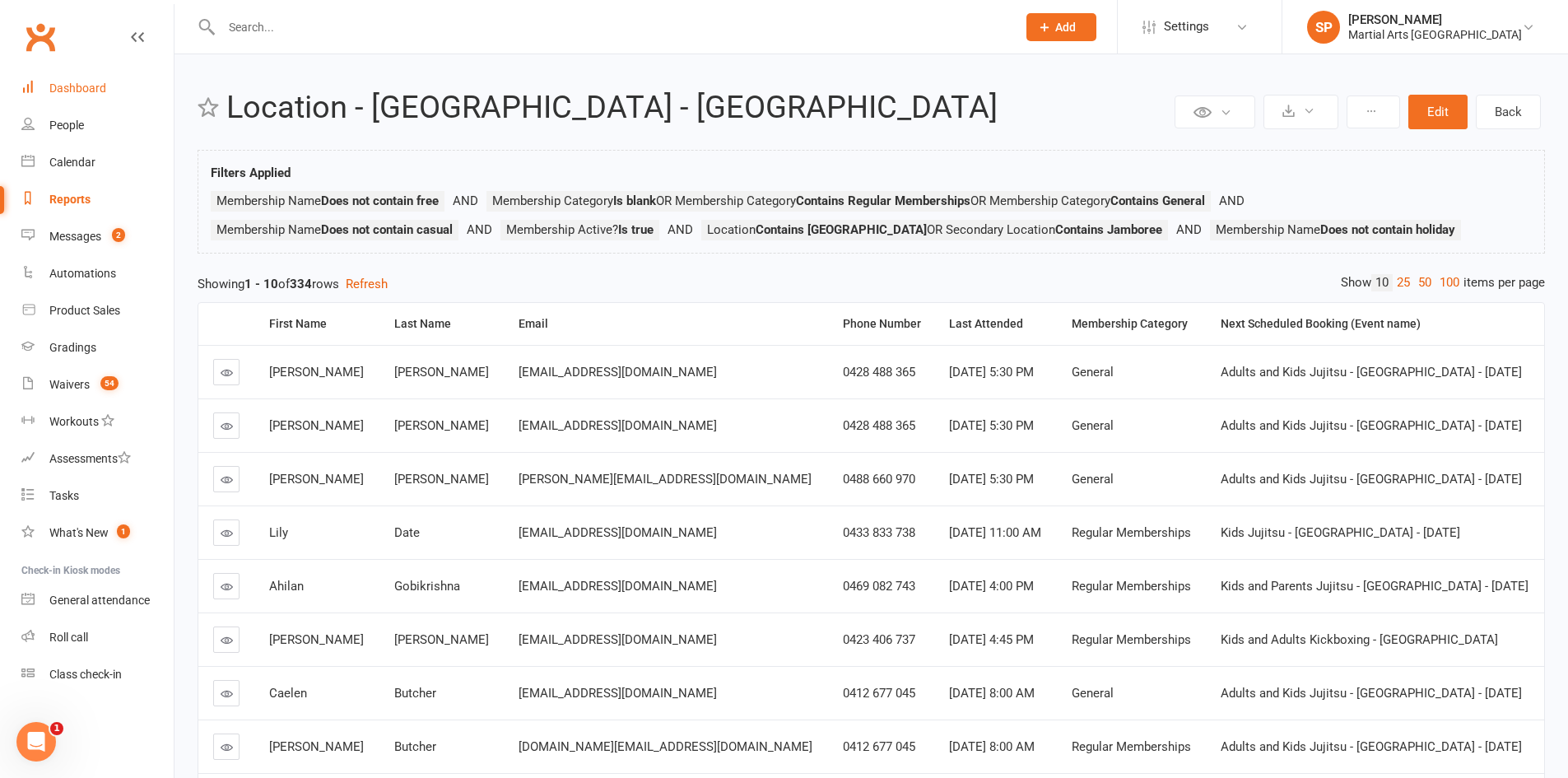
click at [87, 87] on div "Dashboard" at bounding box center [78, 88] width 57 height 13
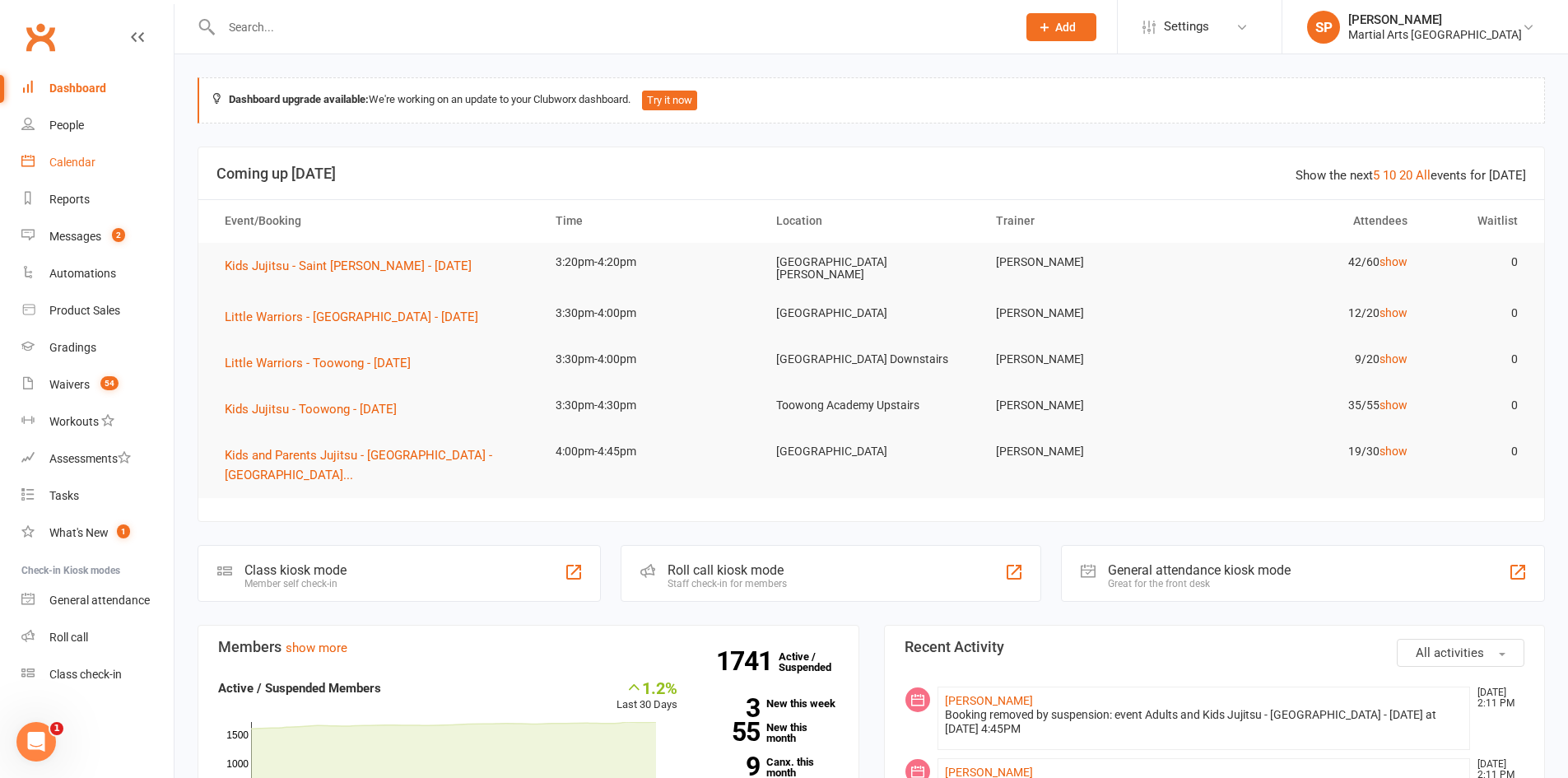
click at [54, 167] on div "Calendar" at bounding box center [73, 162] width 46 height 13
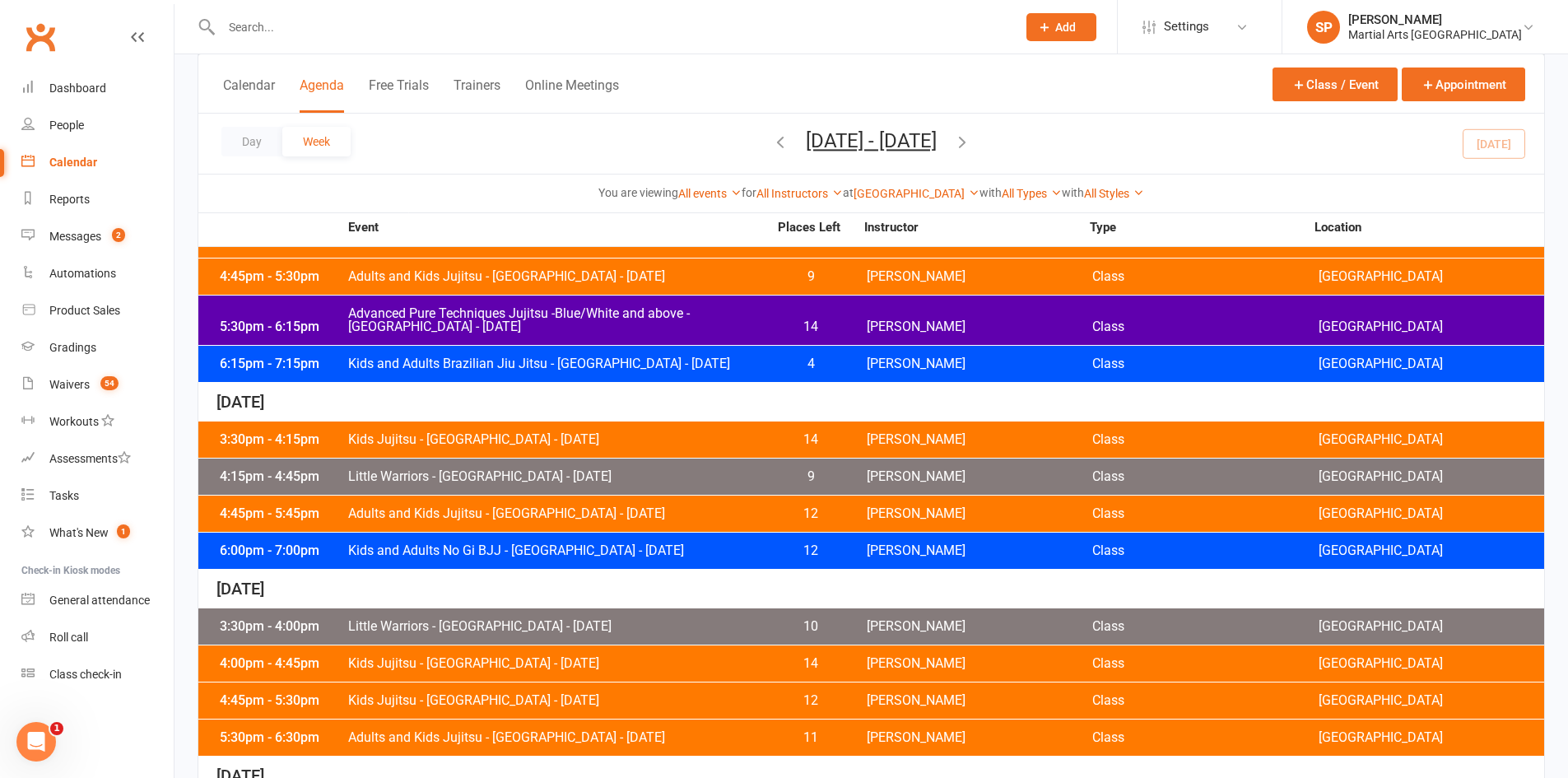
scroll to position [412, 0]
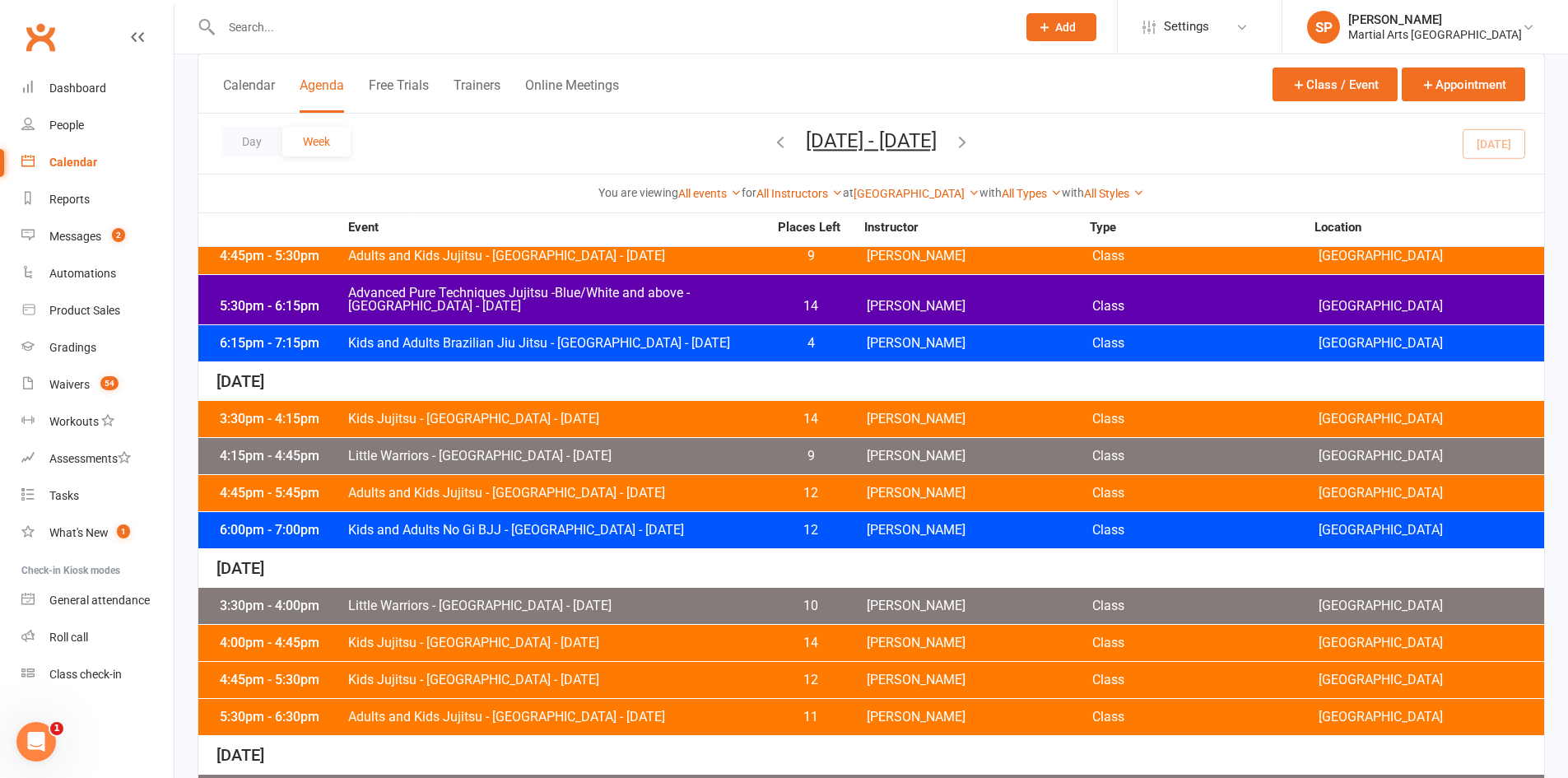
click at [518, 445] on div "4:15pm - 4:45pm Little Warriors - [GEOGRAPHIC_DATA] - [DATE] 9 [PERSON_NAME] Cl…" at bounding box center [871, 456] width 1346 height 36
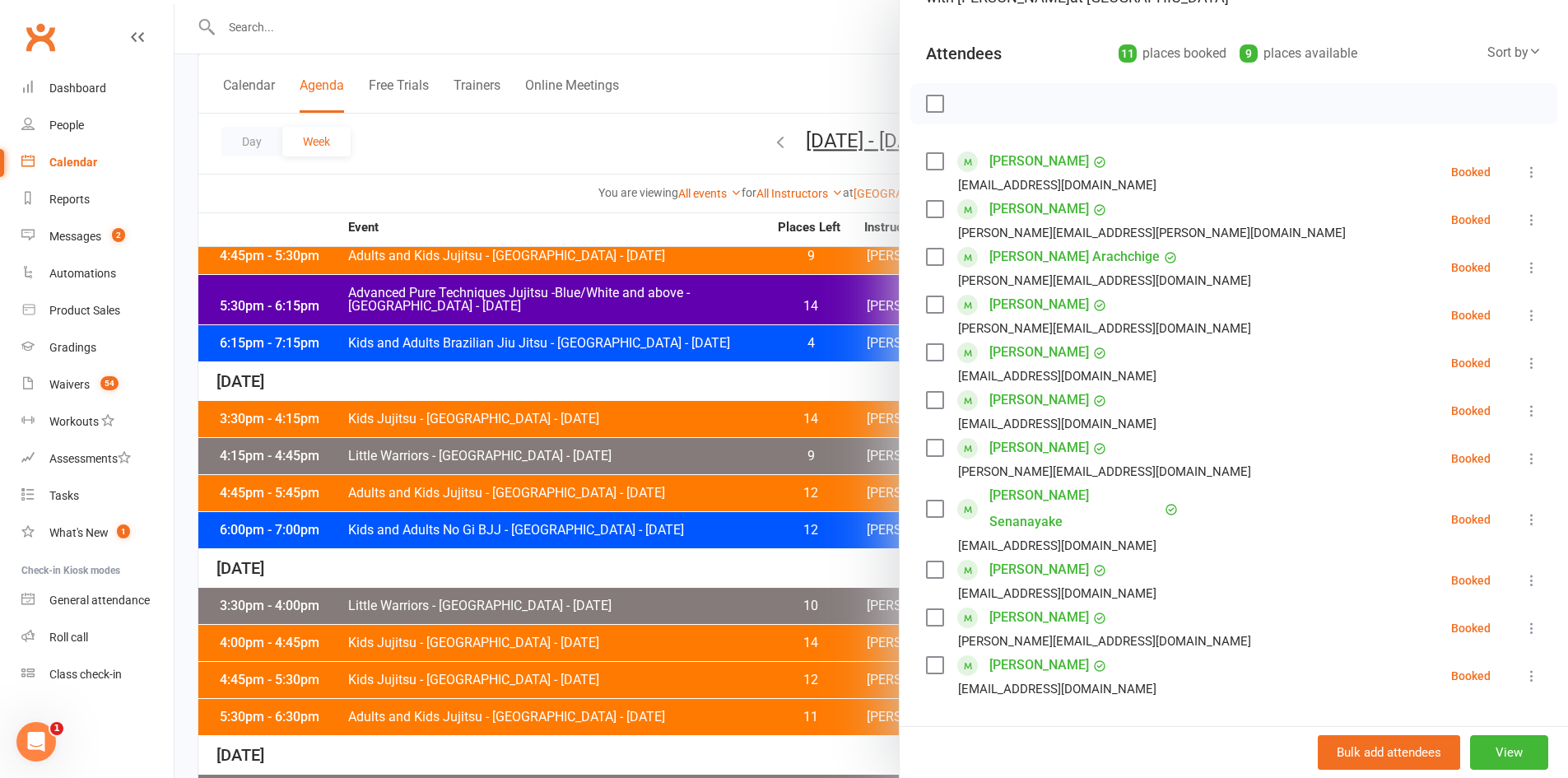
scroll to position [164, 0]
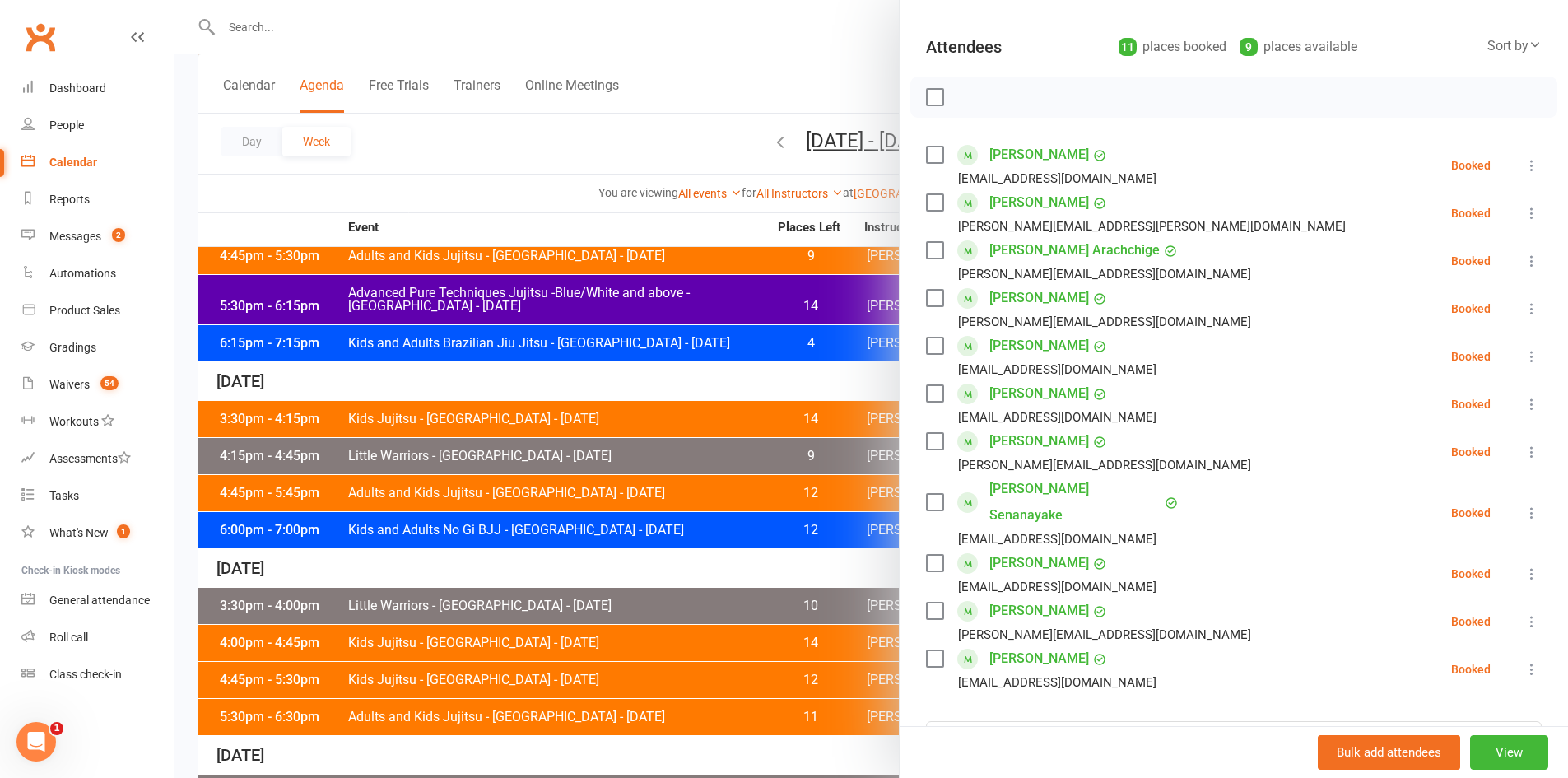
click at [1523, 505] on icon at bounding box center [1531, 513] width 17 height 17
click at [1407, 568] on link "Remove" at bounding box center [1451, 578] width 177 height 33
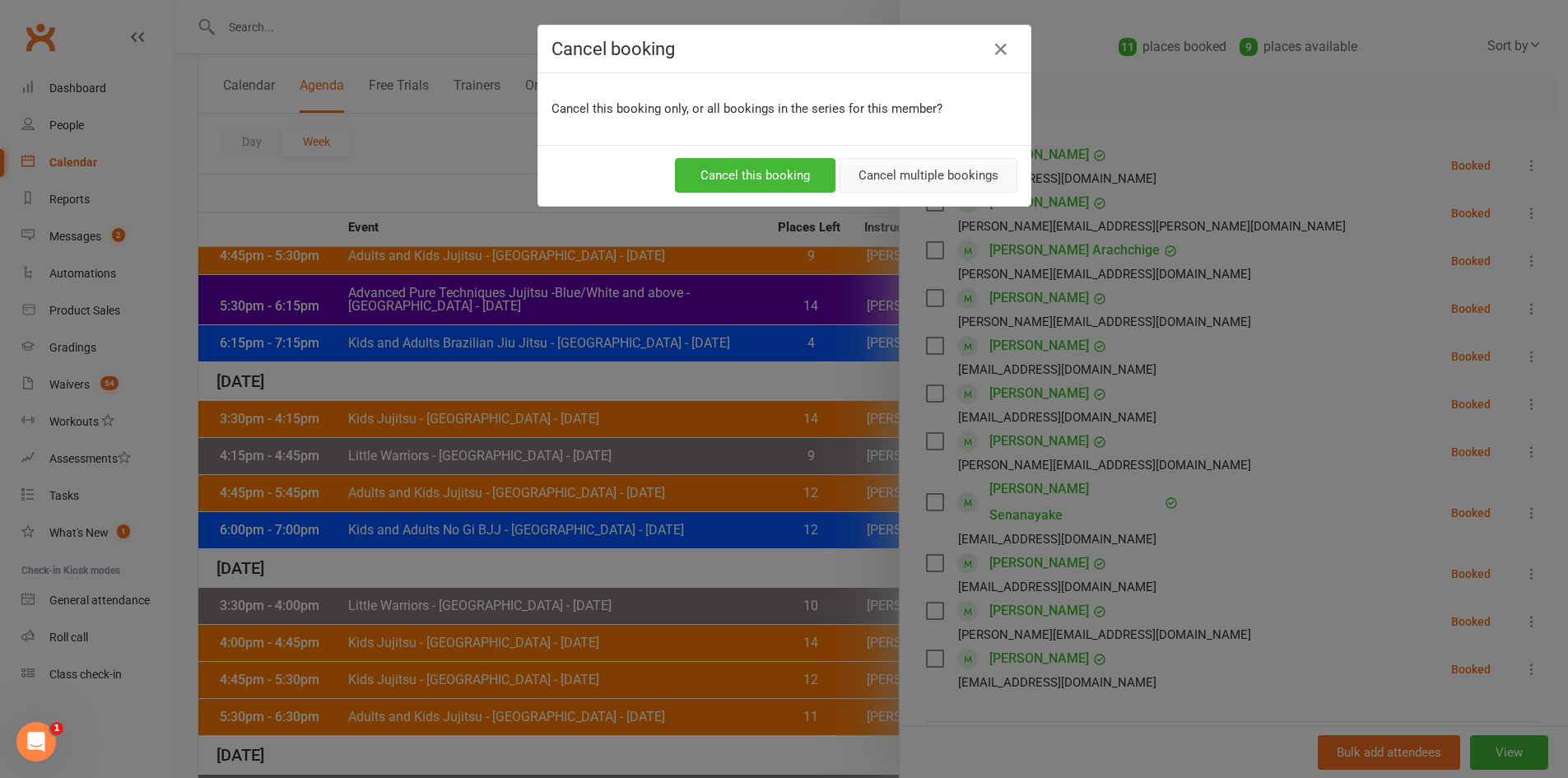
click at [936, 169] on button "Cancel multiple bookings" at bounding box center [928, 175] width 178 height 35
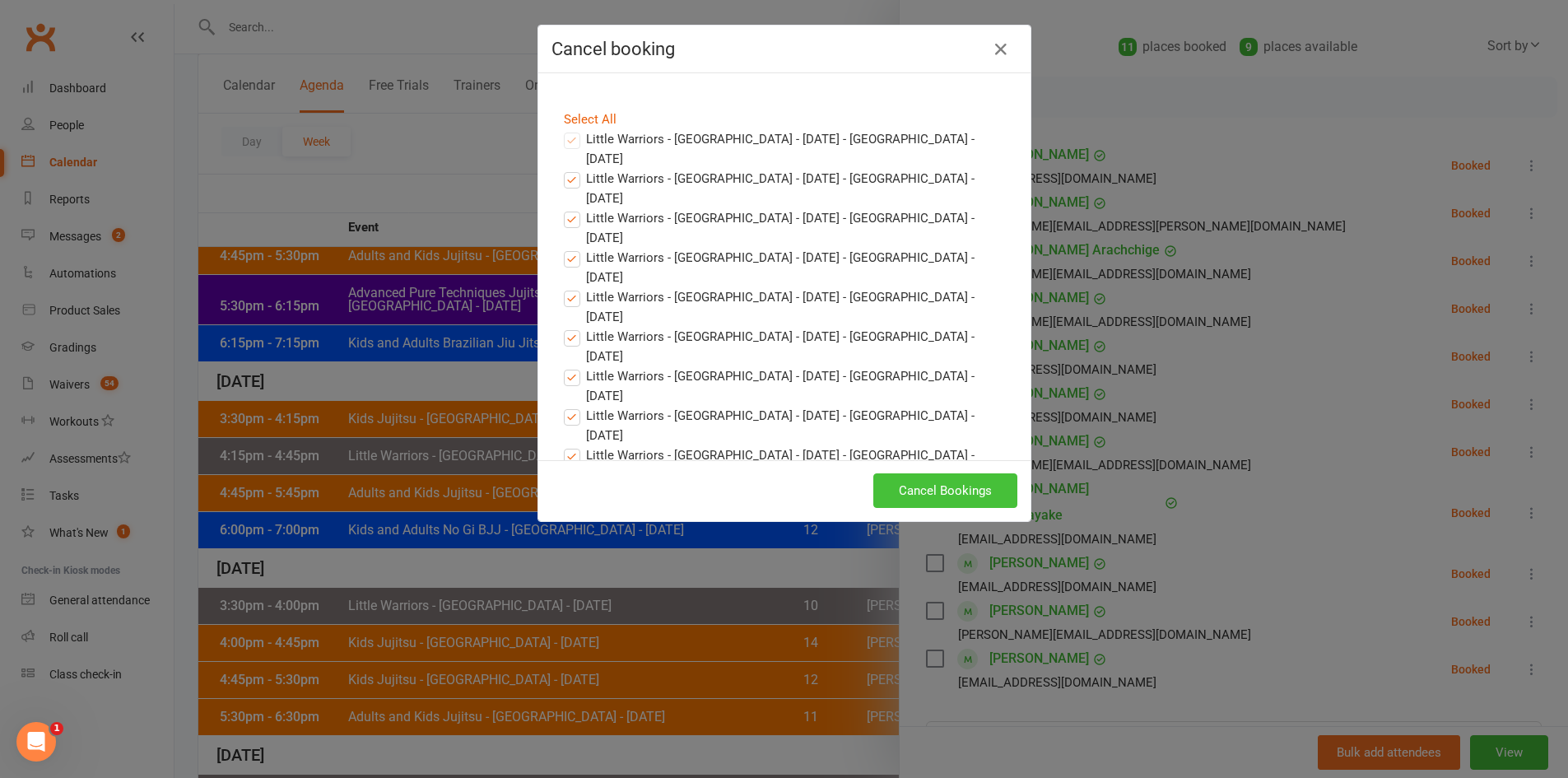
click at [918, 496] on button "Cancel Bookings" at bounding box center [945, 490] width 144 height 35
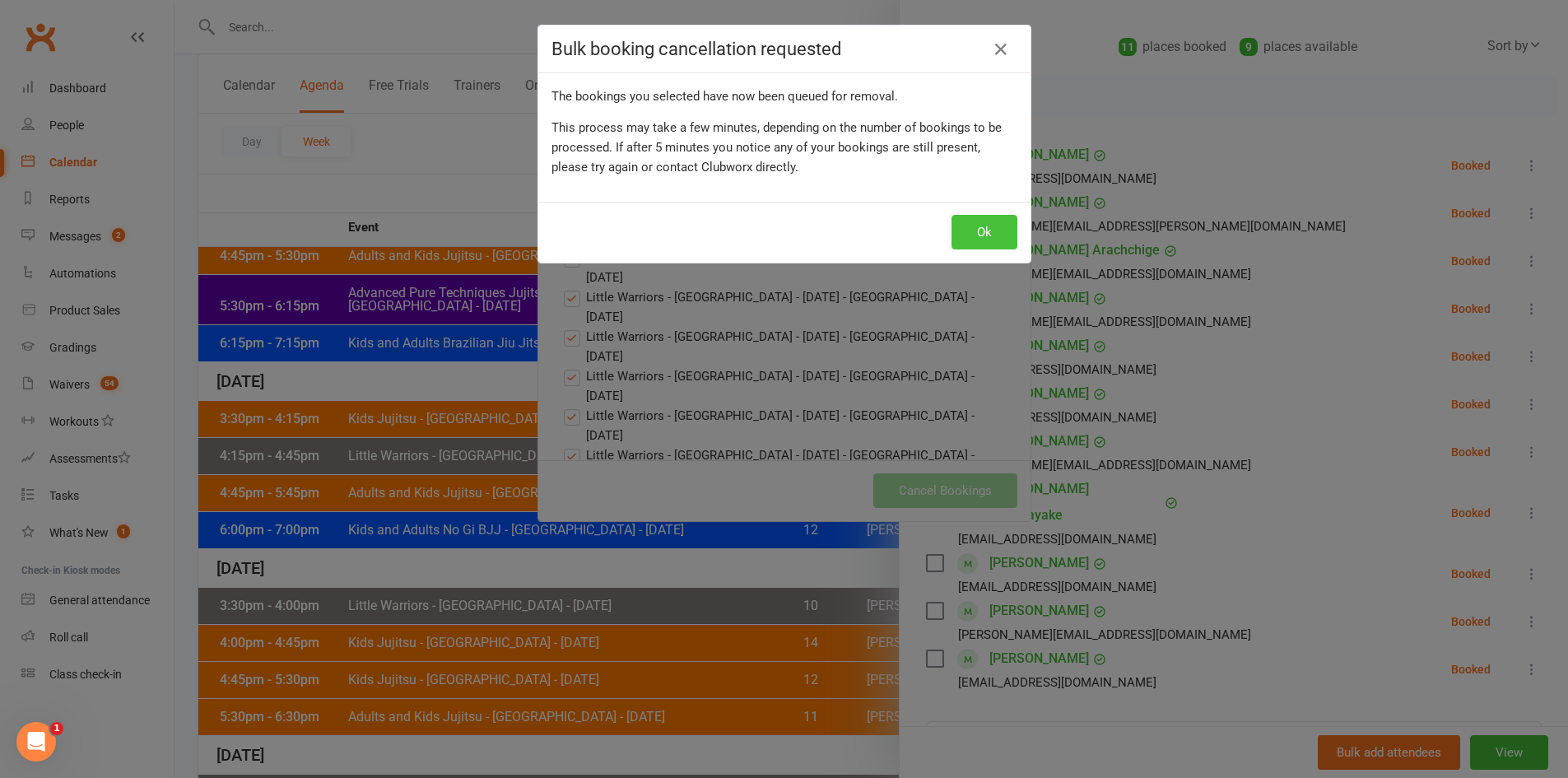
click at [966, 227] on button "Ok" at bounding box center [984, 232] width 66 height 35
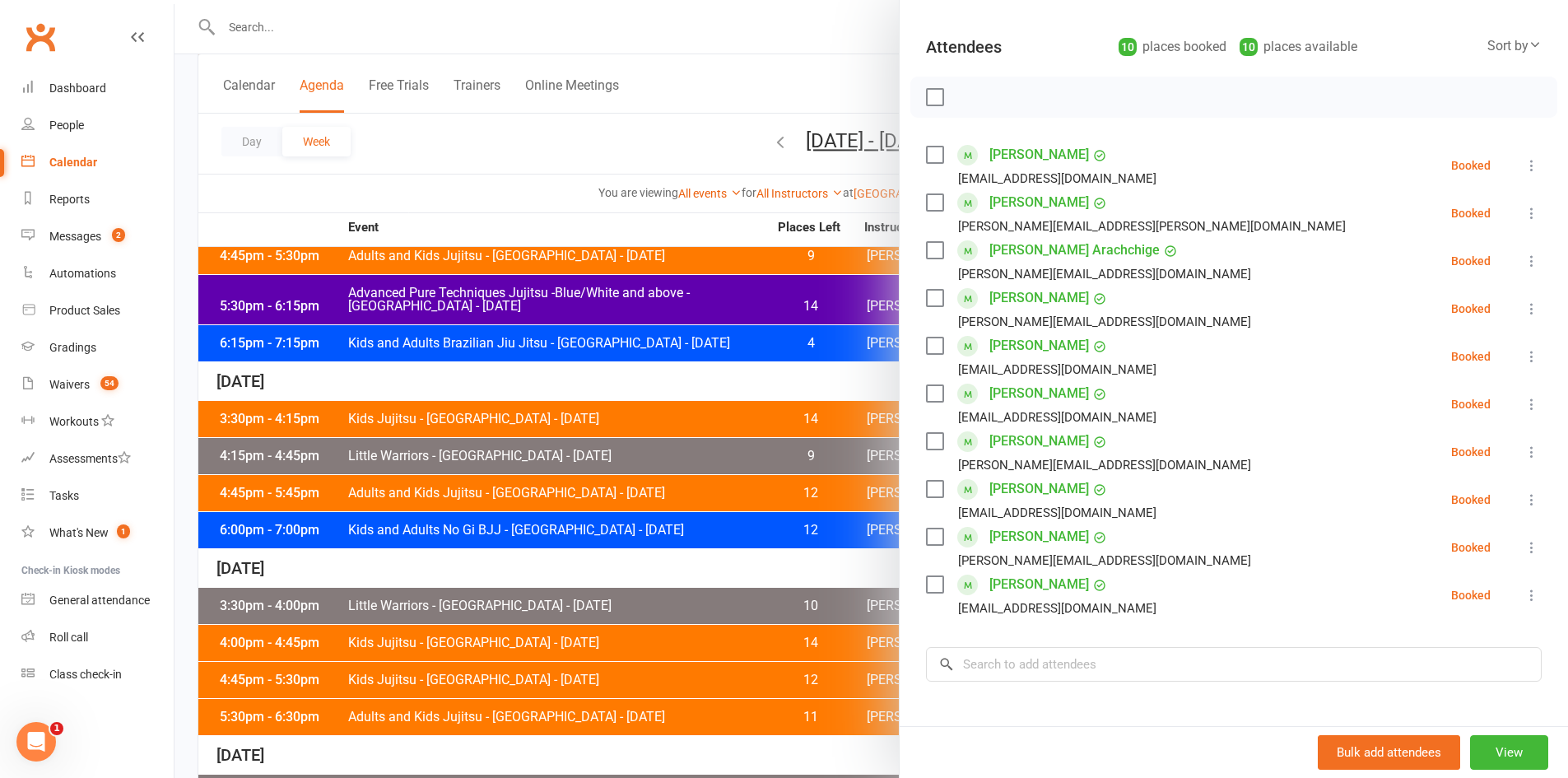
click at [425, 139] on div at bounding box center [871, 389] width 1394 height 778
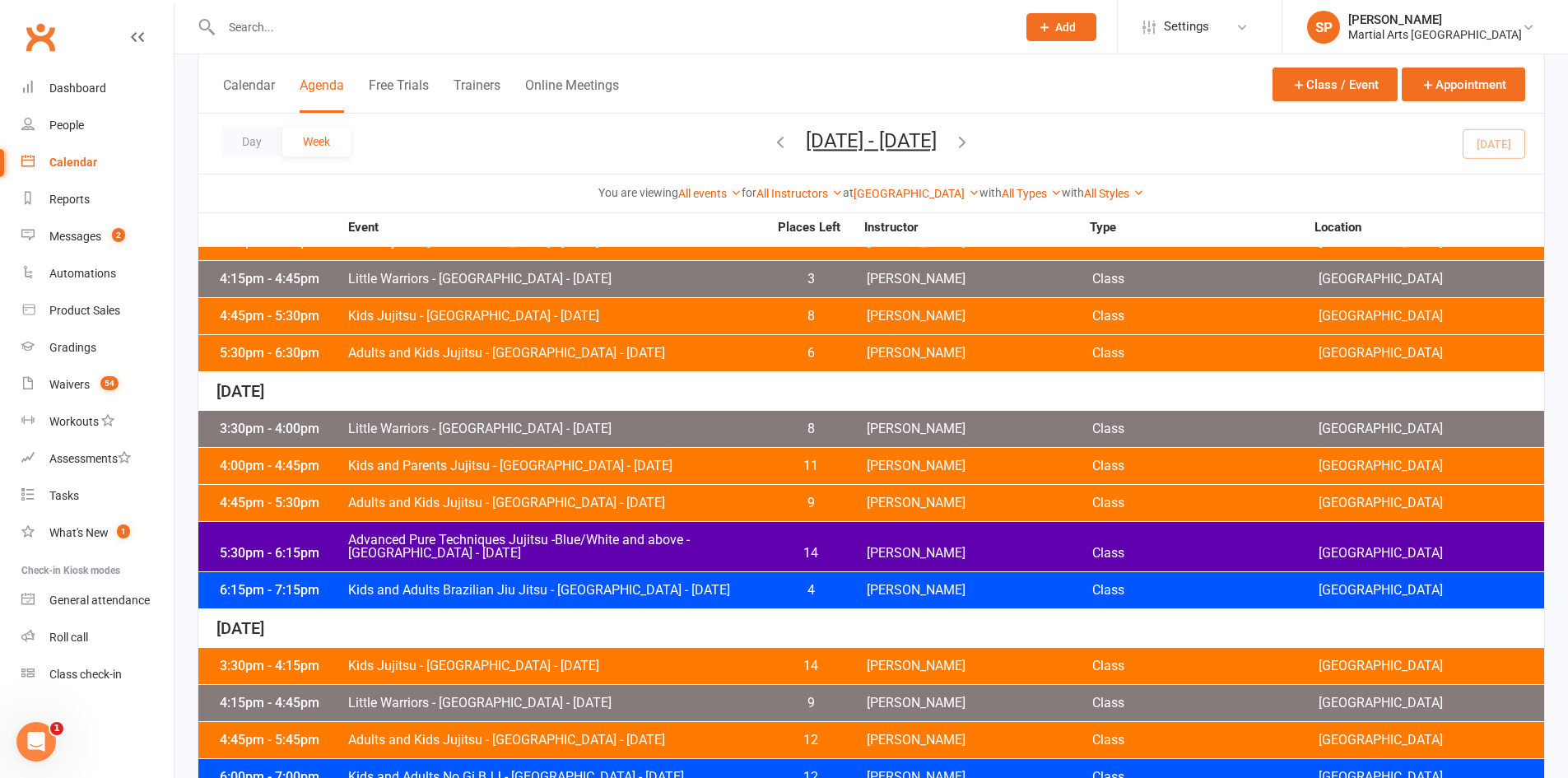
click at [515, 424] on span "Little Warriors - [GEOGRAPHIC_DATA] - [DATE]" at bounding box center [557, 429] width 420 height 13
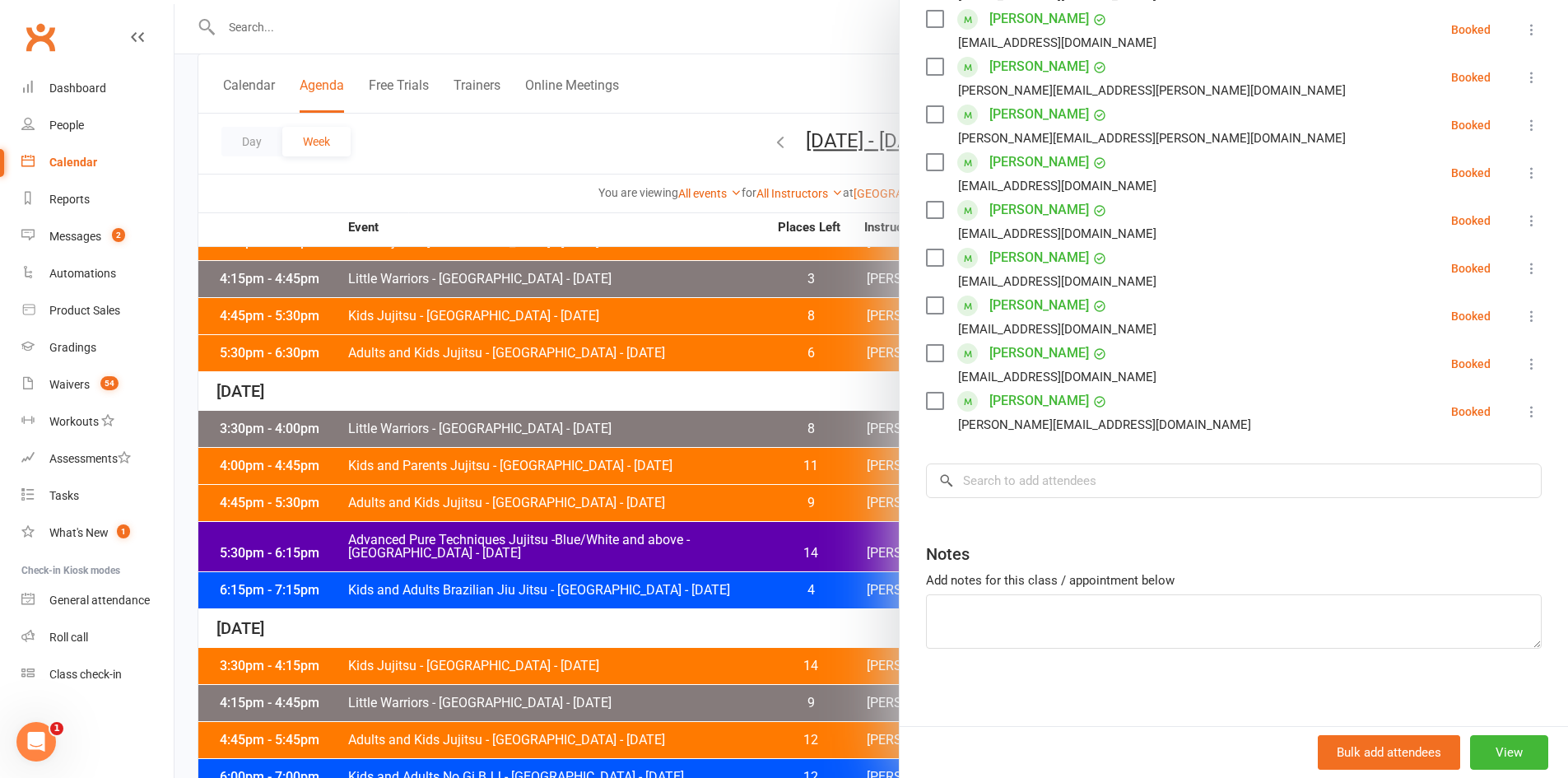
scroll to position [449, 0]
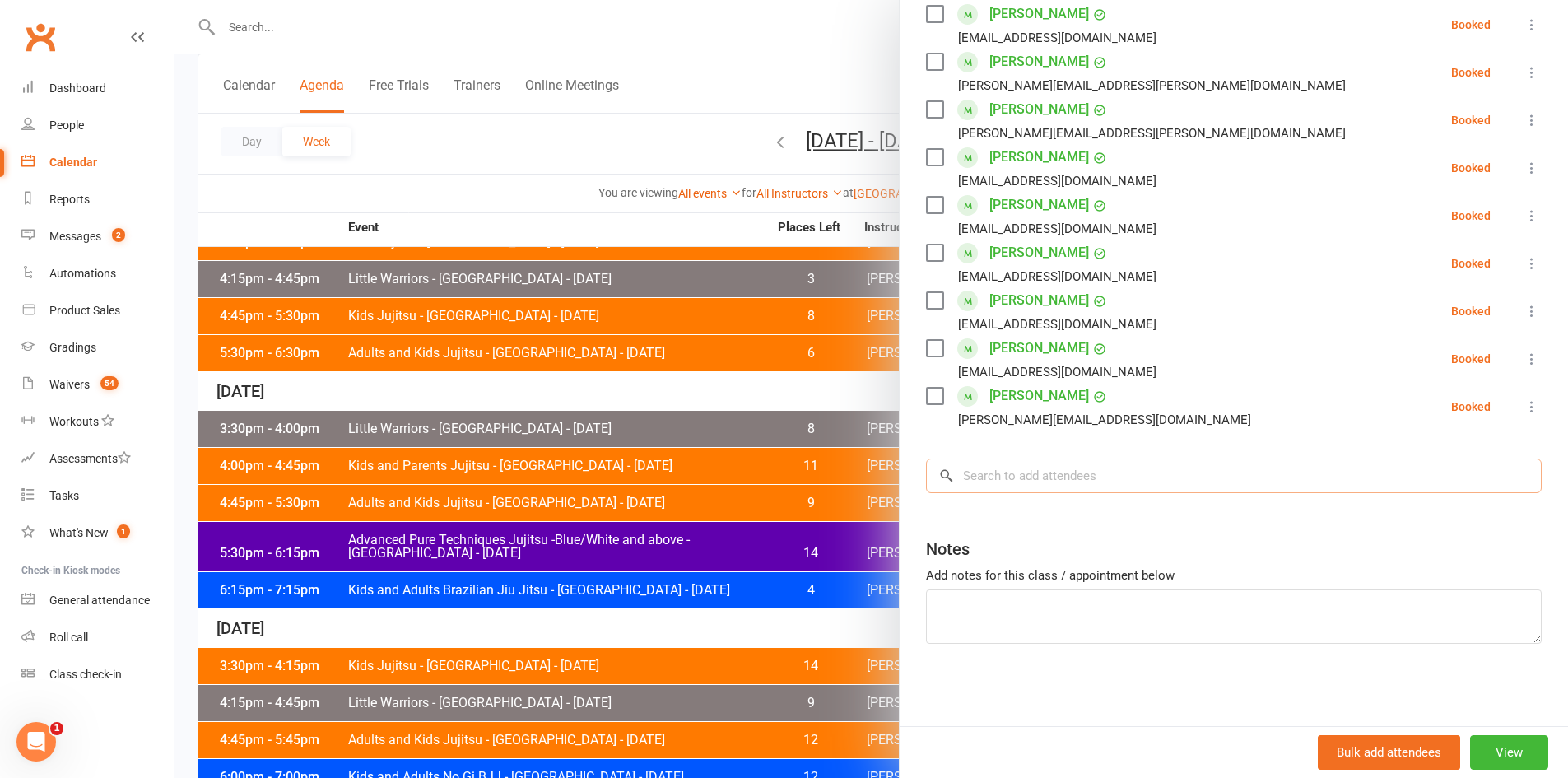
click at [1042, 480] on input "search" at bounding box center [1233, 476] width 616 height 35
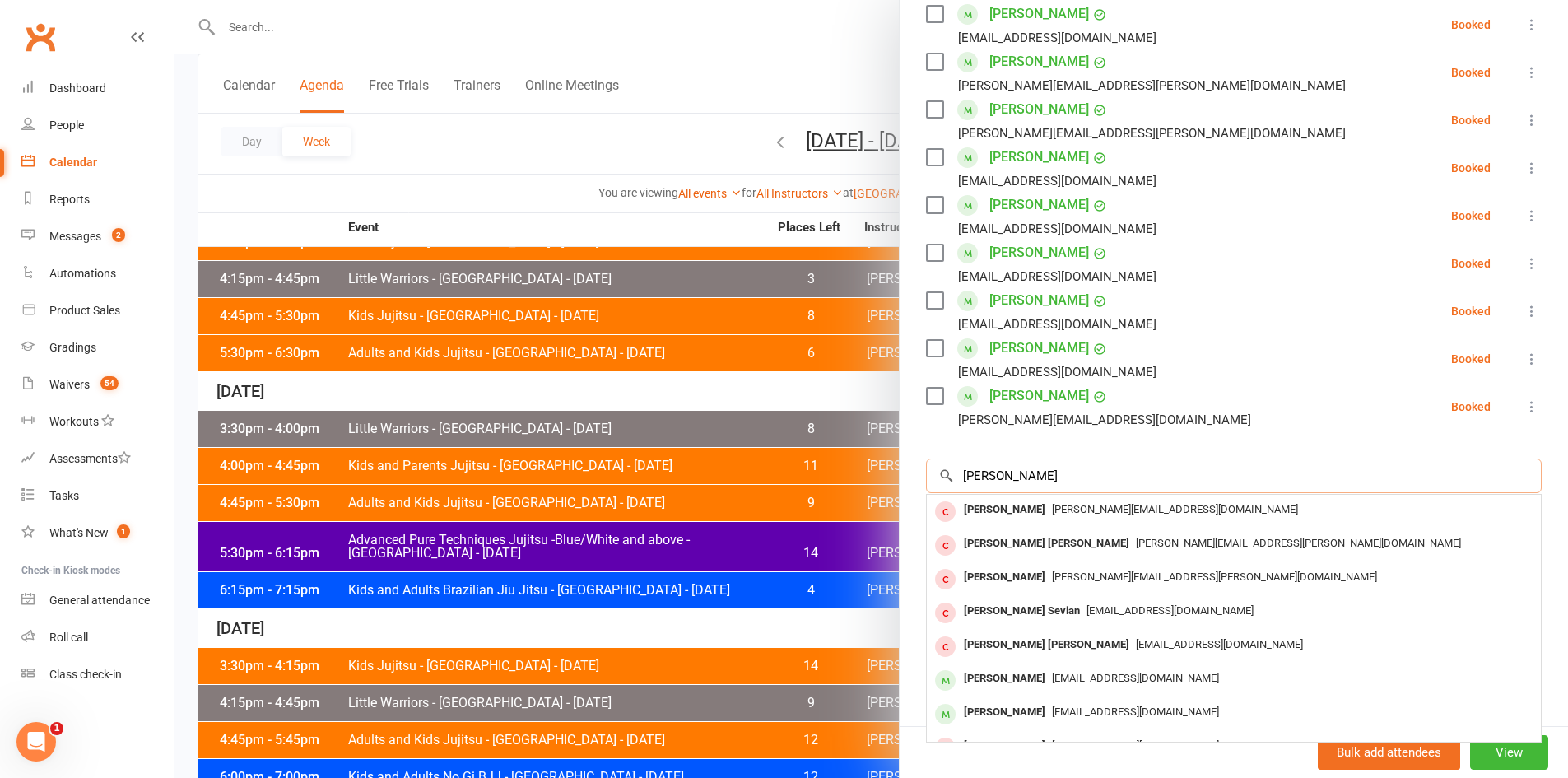
scroll to position [83, 0]
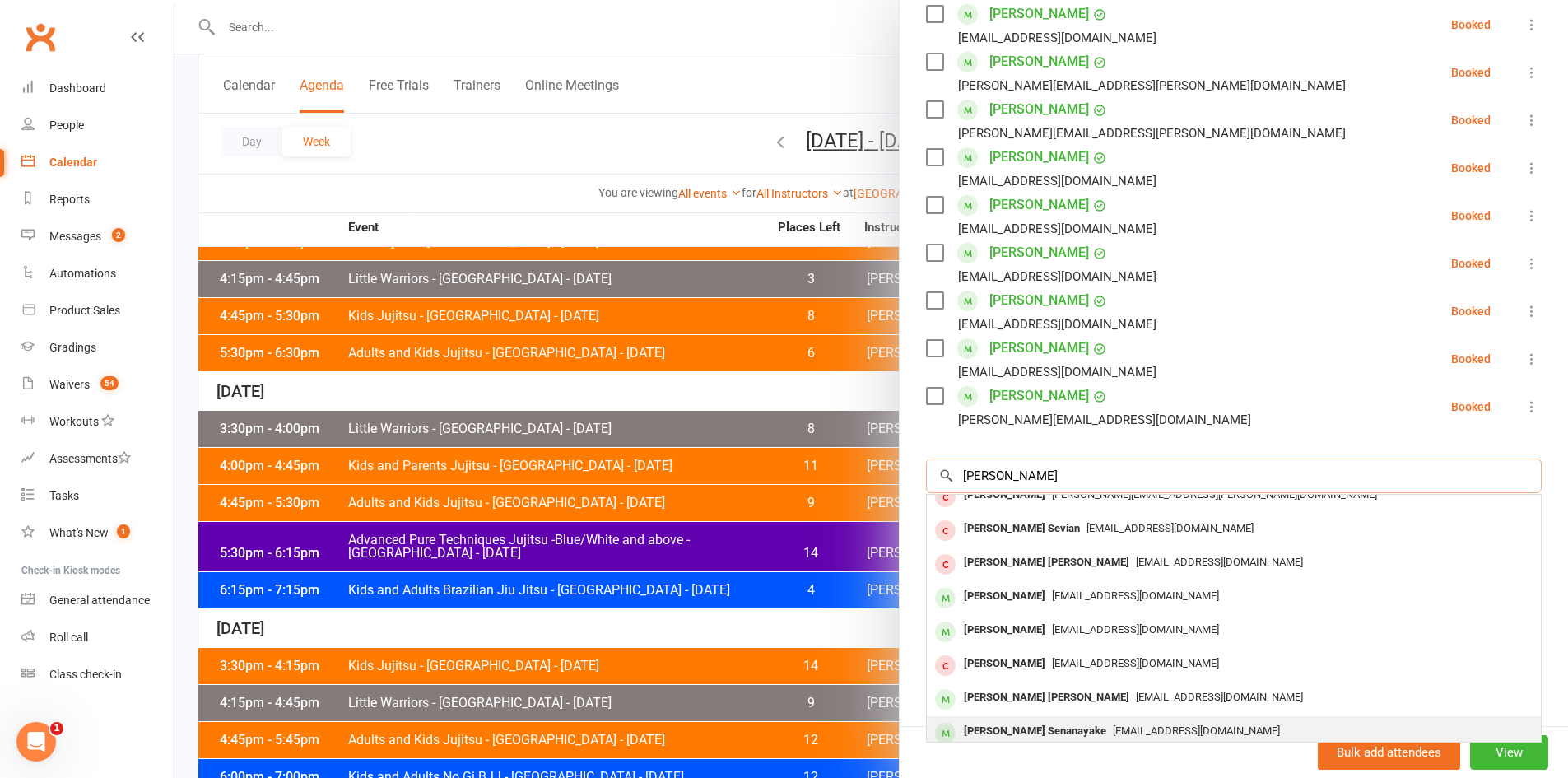
type input "[PERSON_NAME]"
click at [1021, 730] on div "[PERSON_NAME] Senanayake" at bounding box center [1035, 731] width 155 height 24
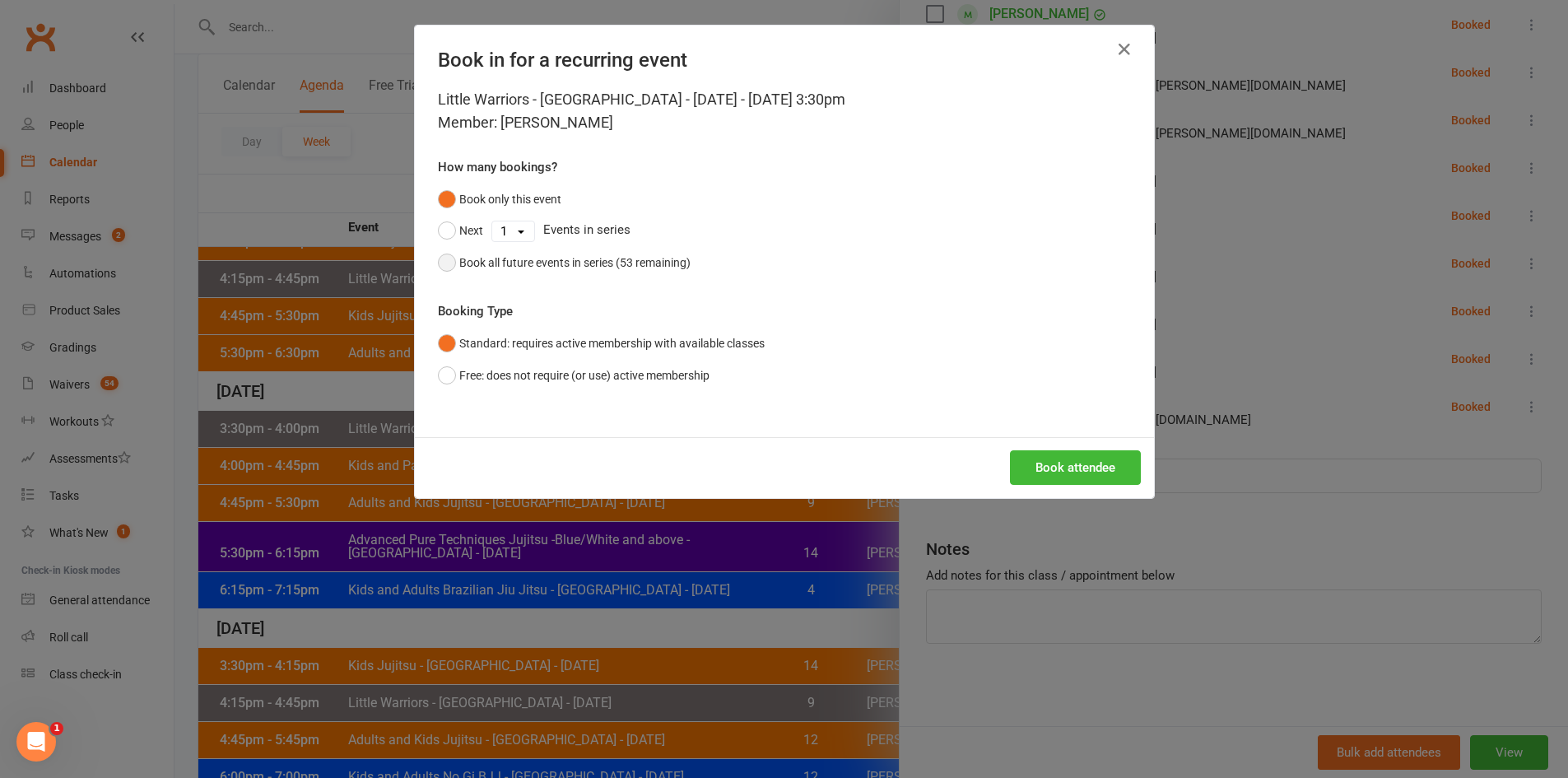
click at [655, 247] on button "Book all future events in series (53 remaining)" at bounding box center [564, 263] width 252 height 31
drag, startPoint x: 1047, startPoint y: 461, endPoint x: 1074, endPoint y: 473, distance: 29.5
click at [1052, 463] on button "Book attendee" at bounding box center [1075, 468] width 131 height 35
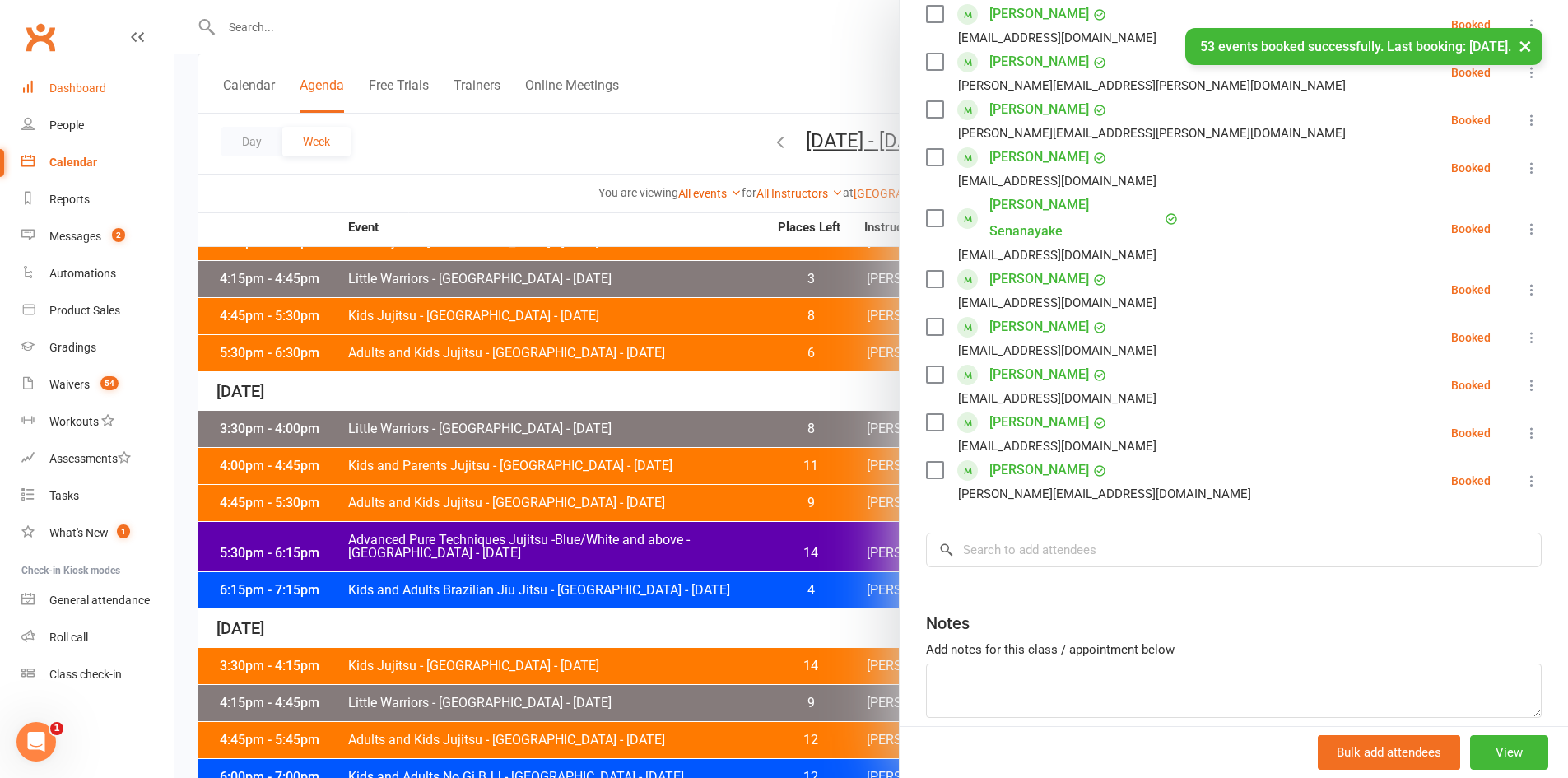
click at [50, 84] on div "Dashboard" at bounding box center [78, 88] width 57 height 13
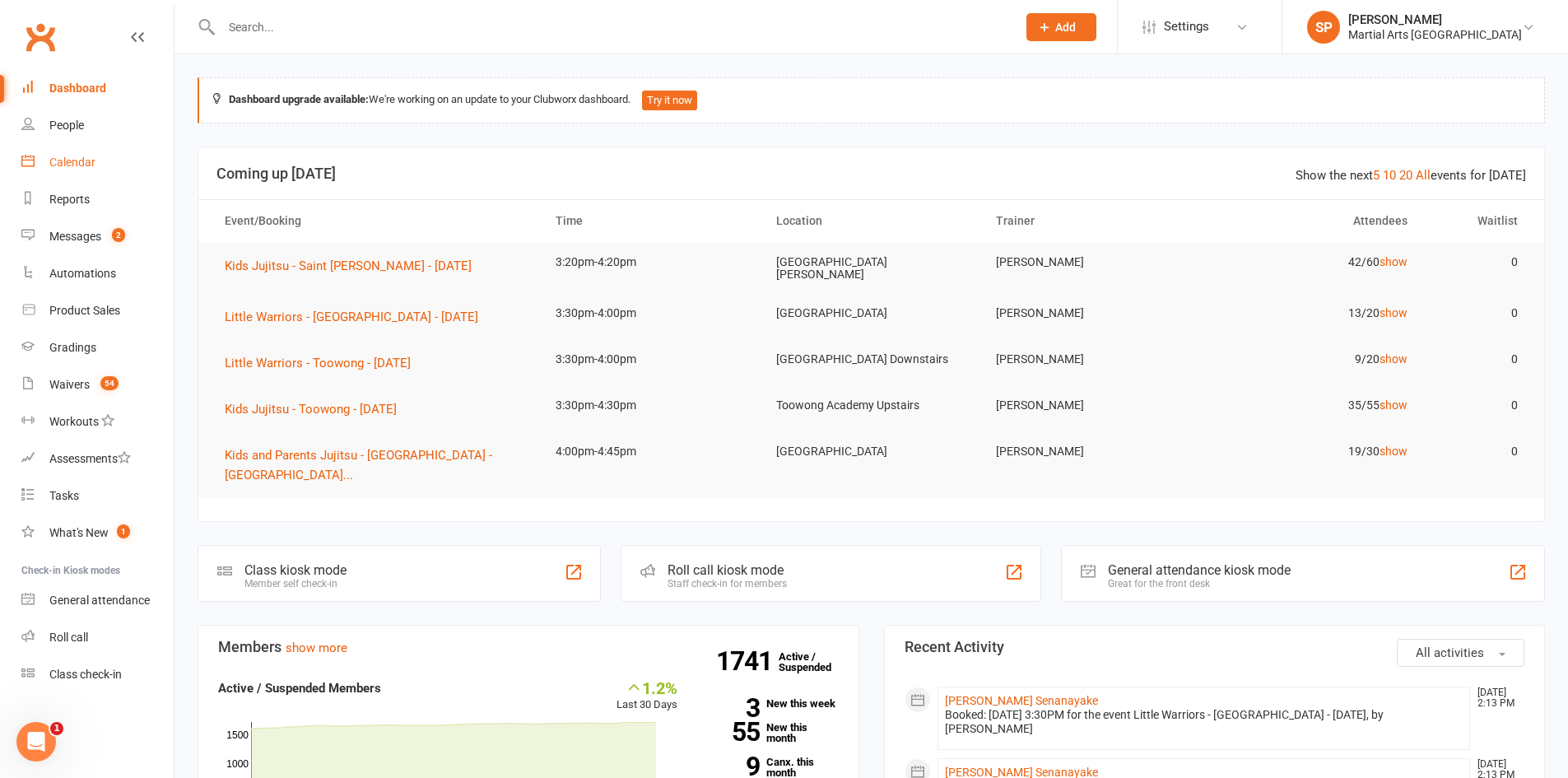
click at [90, 160] on div "Calendar" at bounding box center [73, 162] width 46 height 13
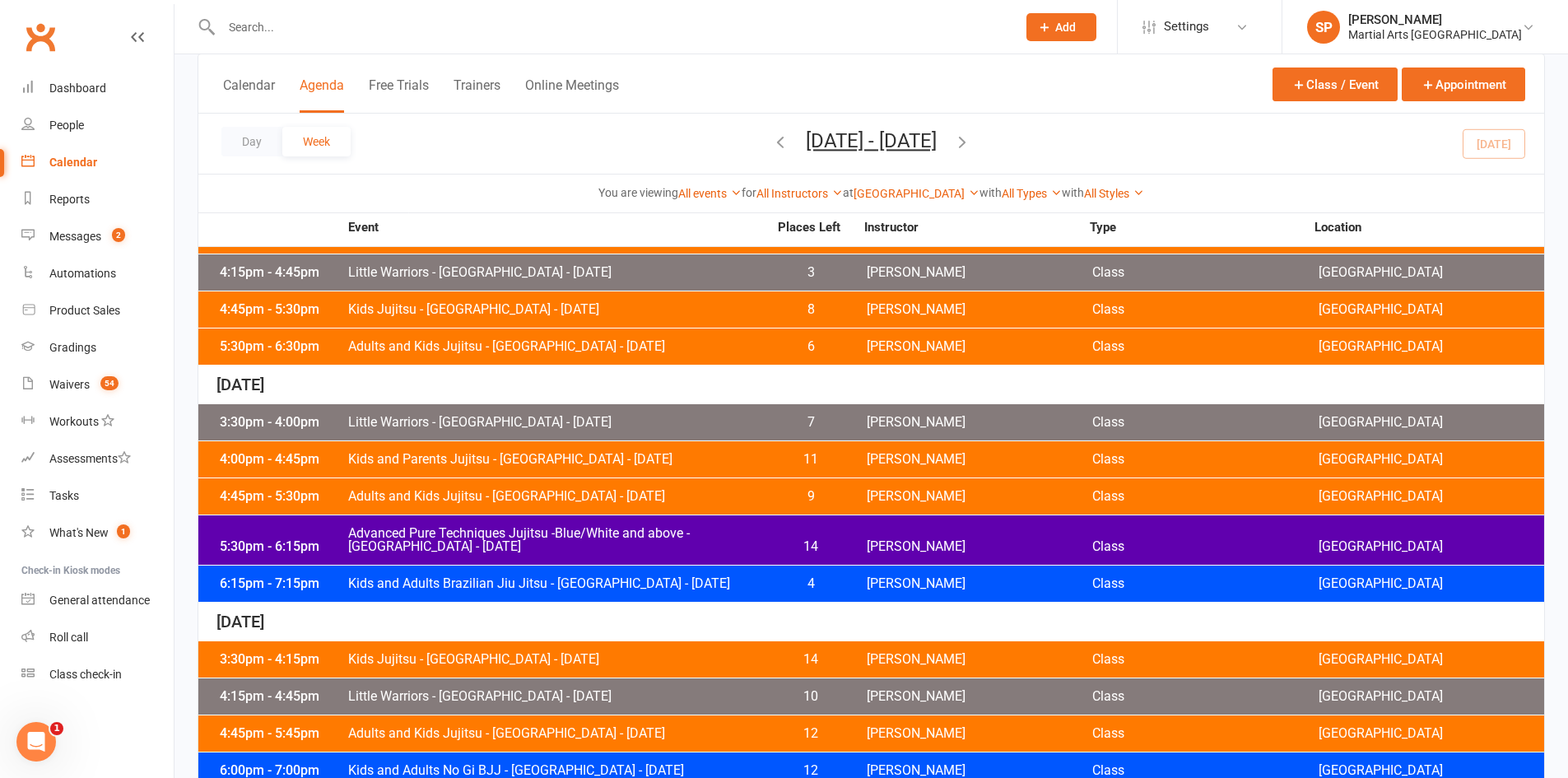
scroll to position [247, 0]
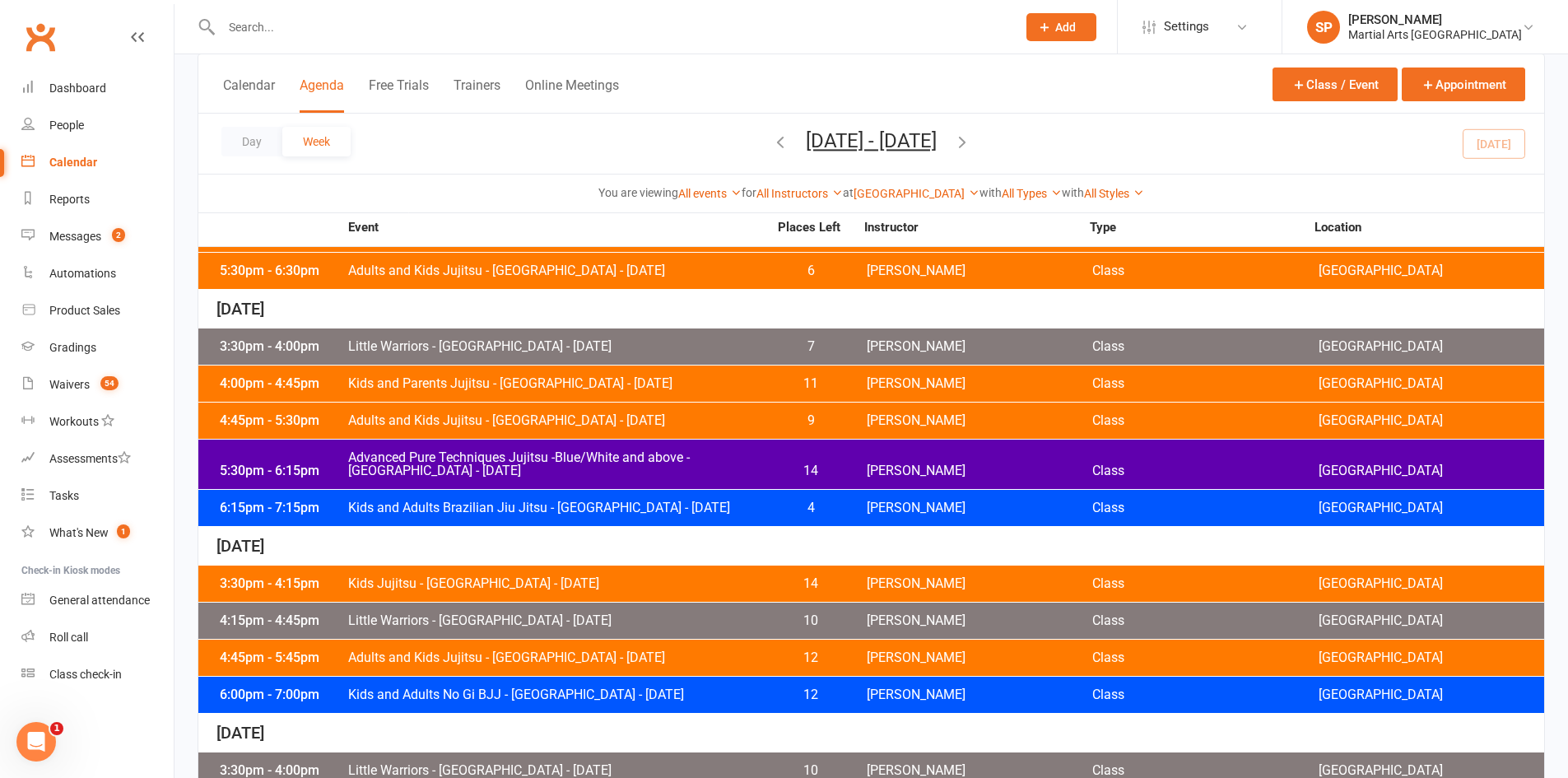
click at [496, 387] on span "Kids and Parents Jujitsu - [GEOGRAPHIC_DATA] - [DATE]" at bounding box center [557, 384] width 420 height 13
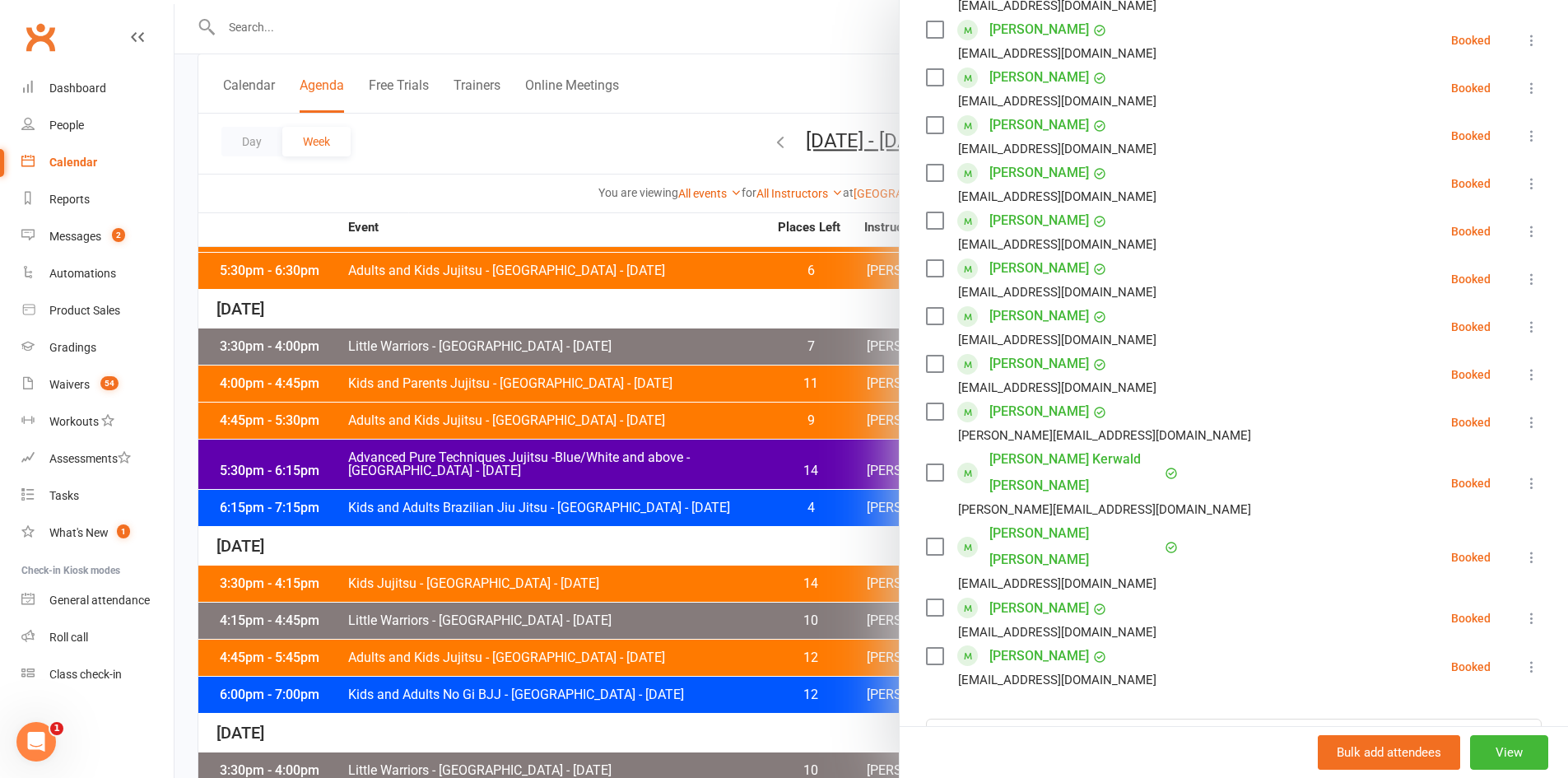
scroll to position [83, 0]
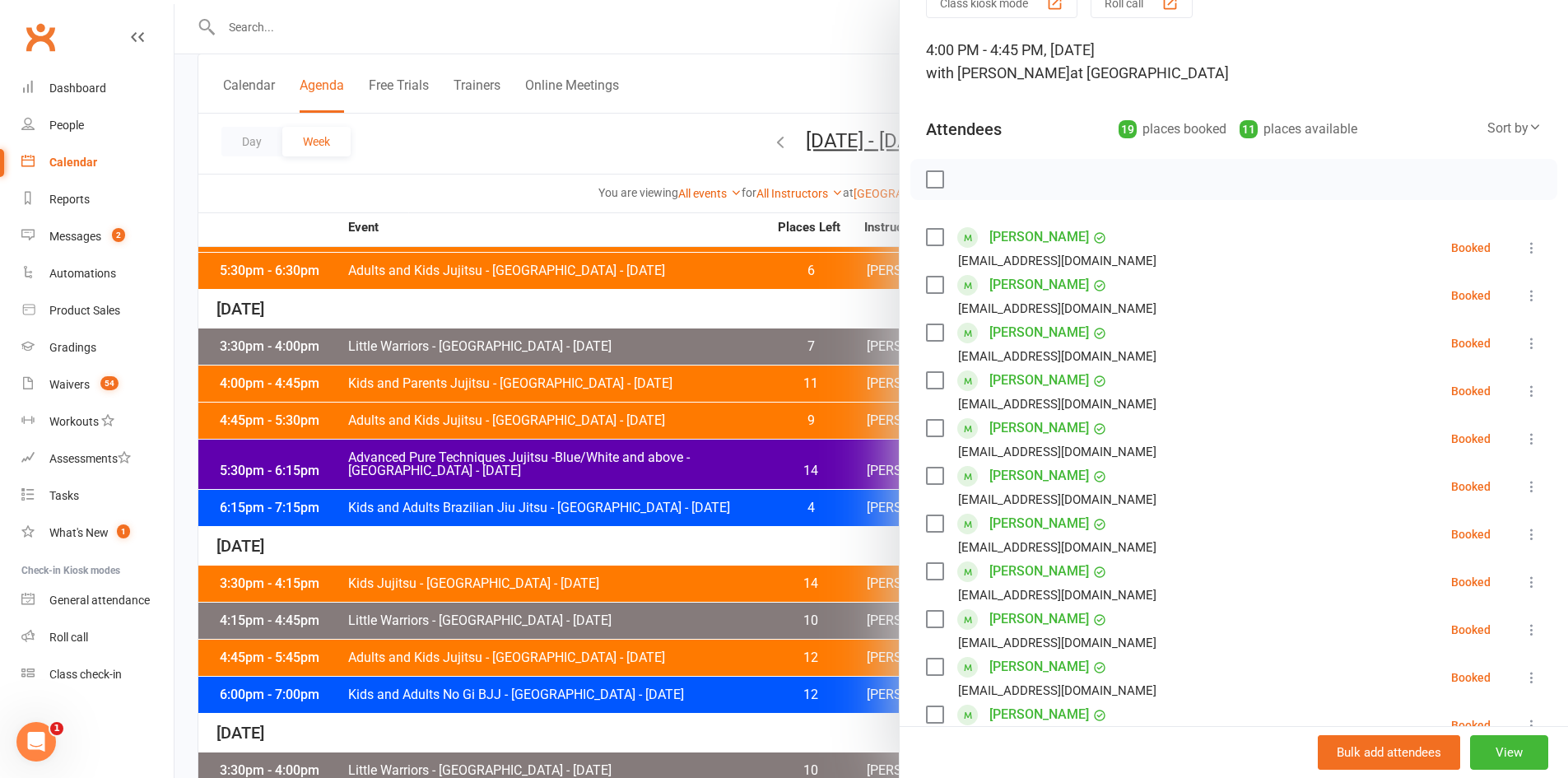
click at [1523, 247] on icon at bounding box center [1531, 248] width 17 height 17
click at [1394, 307] on link "Remove" at bounding box center [1451, 313] width 177 height 33
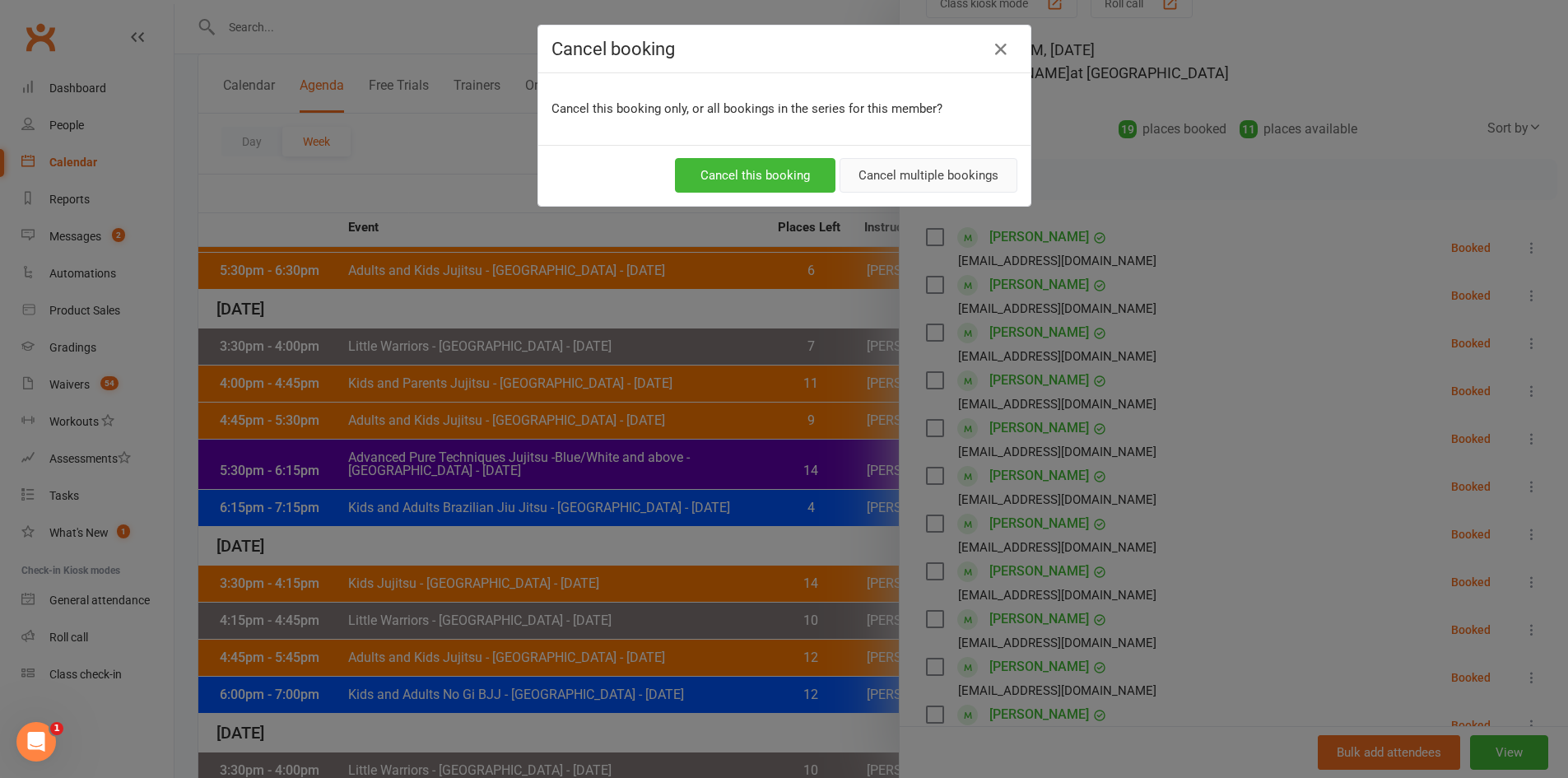
click at [917, 172] on button "Cancel multiple bookings" at bounding box center [928, 175] width 178 height 35
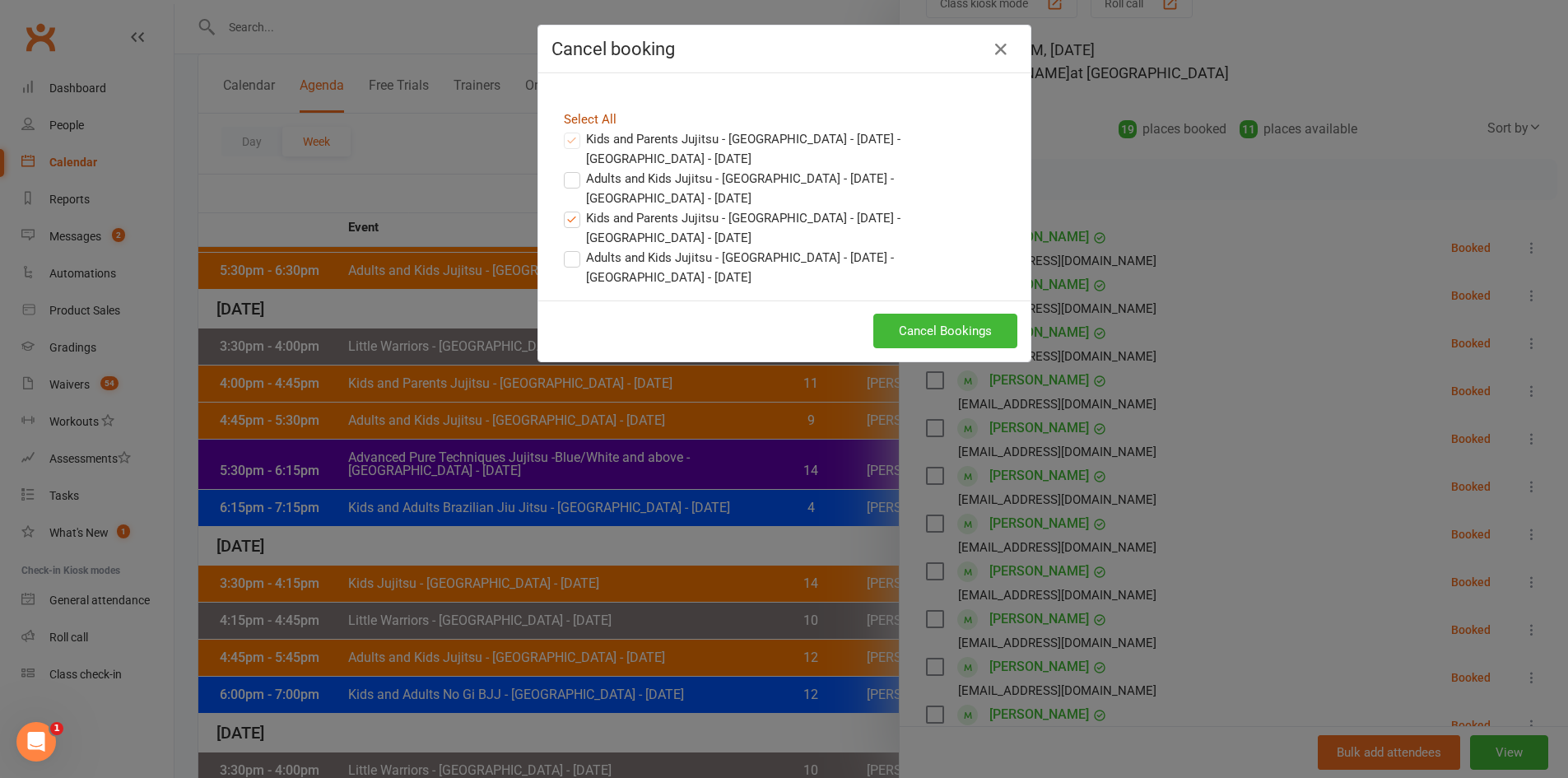
click at [588, 115] on link "Select All" at bounding box center [589, 119] width 52 height 15
click at [941, 330] on button "Cancel Bookings" at bounding box center [945, 332] width 144 height 35
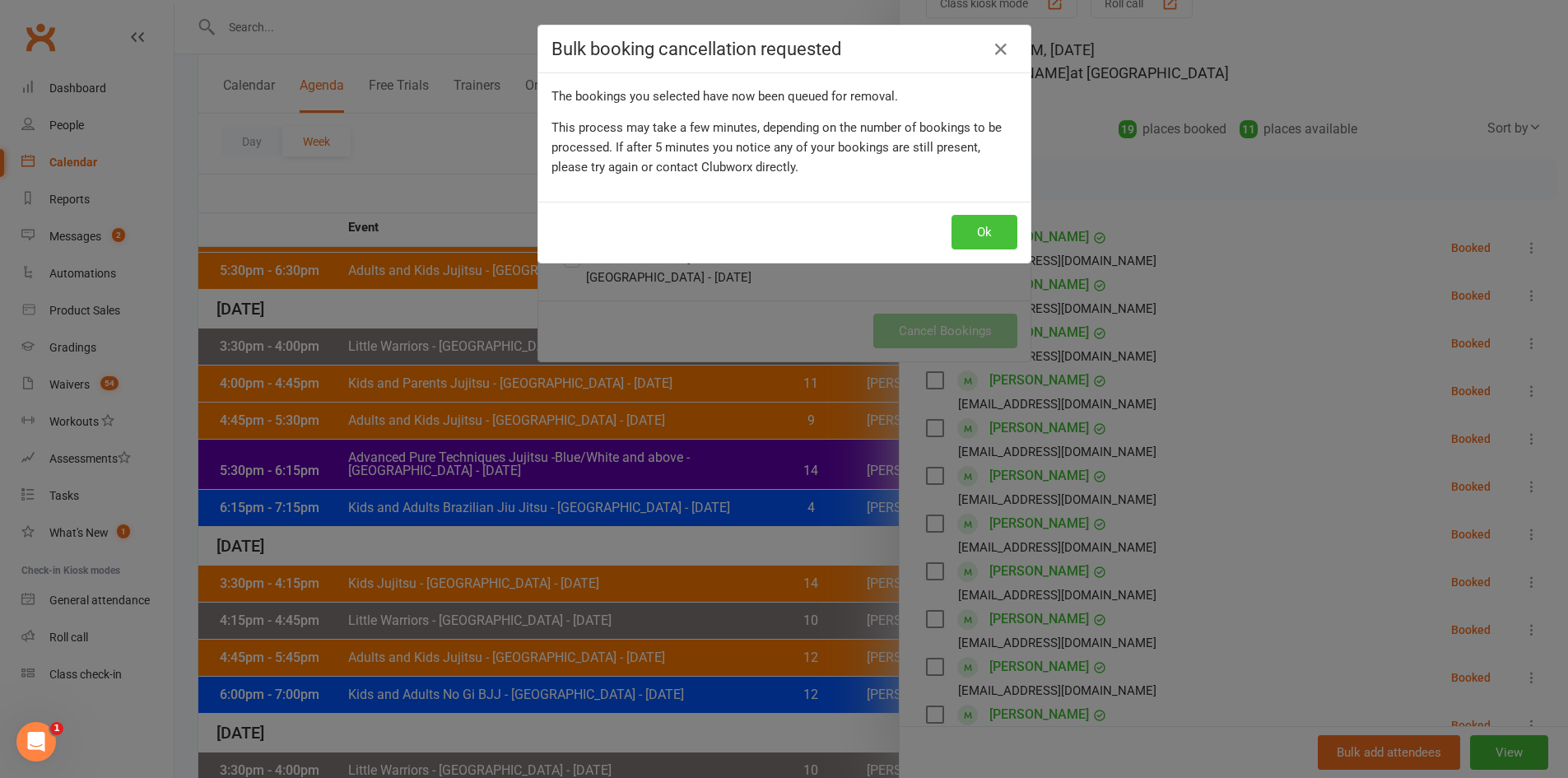
click at [993, 232] on button "Ok" at bounding box center [984, 232] width 66 height 35
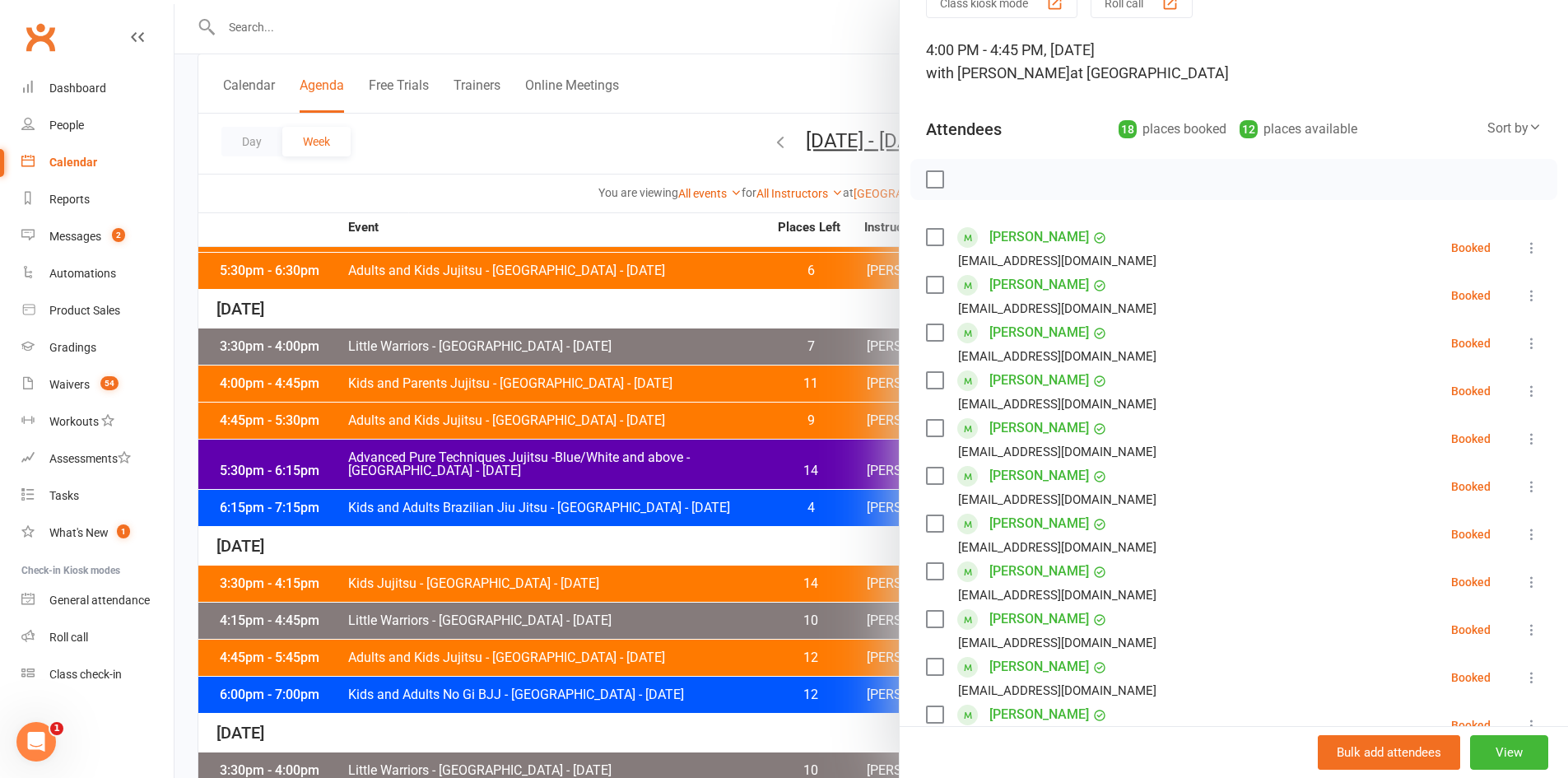
click at [488, 154] on div at bounding box center [871, 389] width 1394 height 778
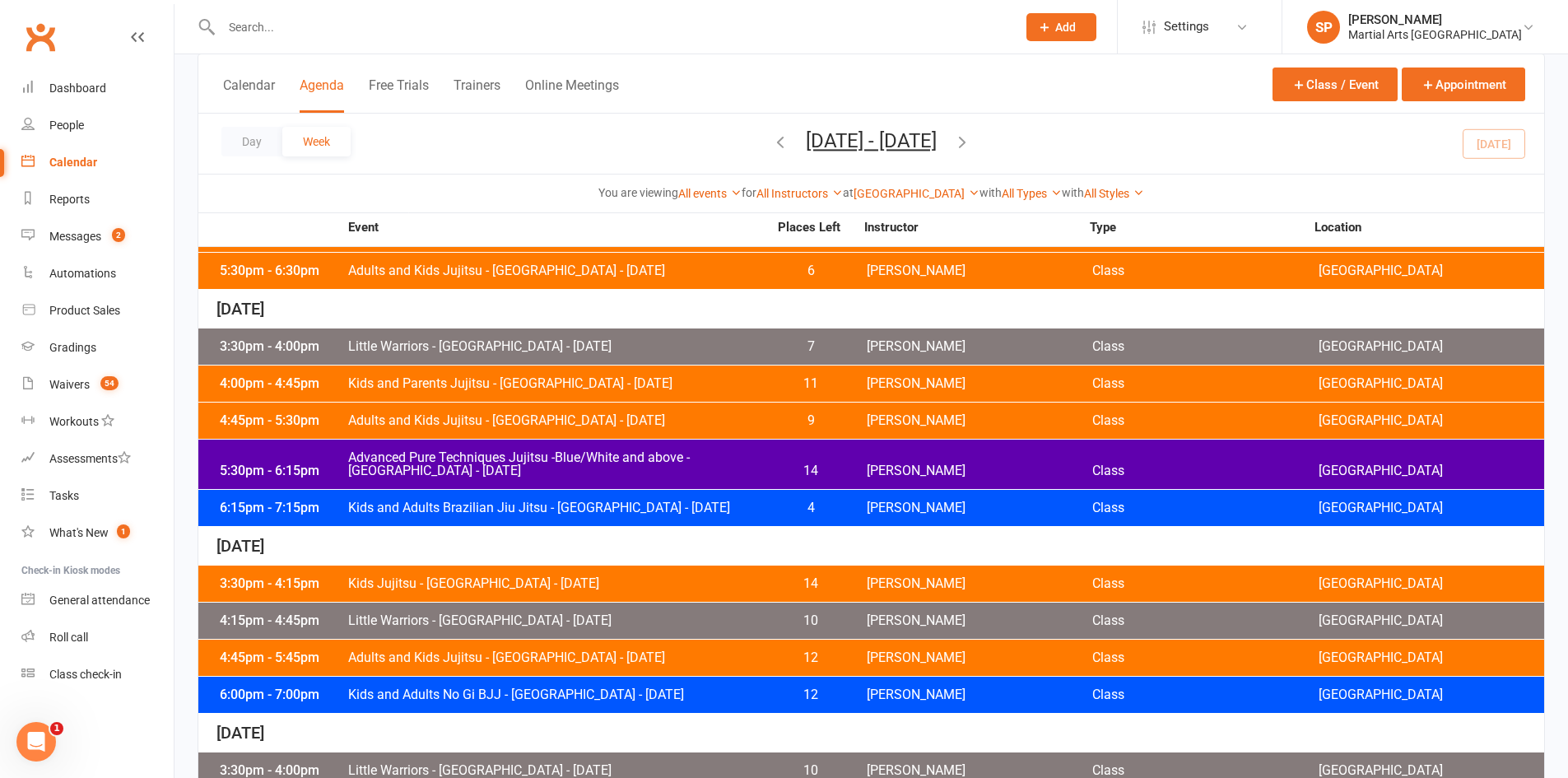
click at [503, 429] on div "4:45pm - 5:30pm Adults and Kids Jujitsu - [GEOGRAPHIC_DATA] - [DATE] 9 [PERSON_…" at bounding box center [871, 420] width 1346 height 36
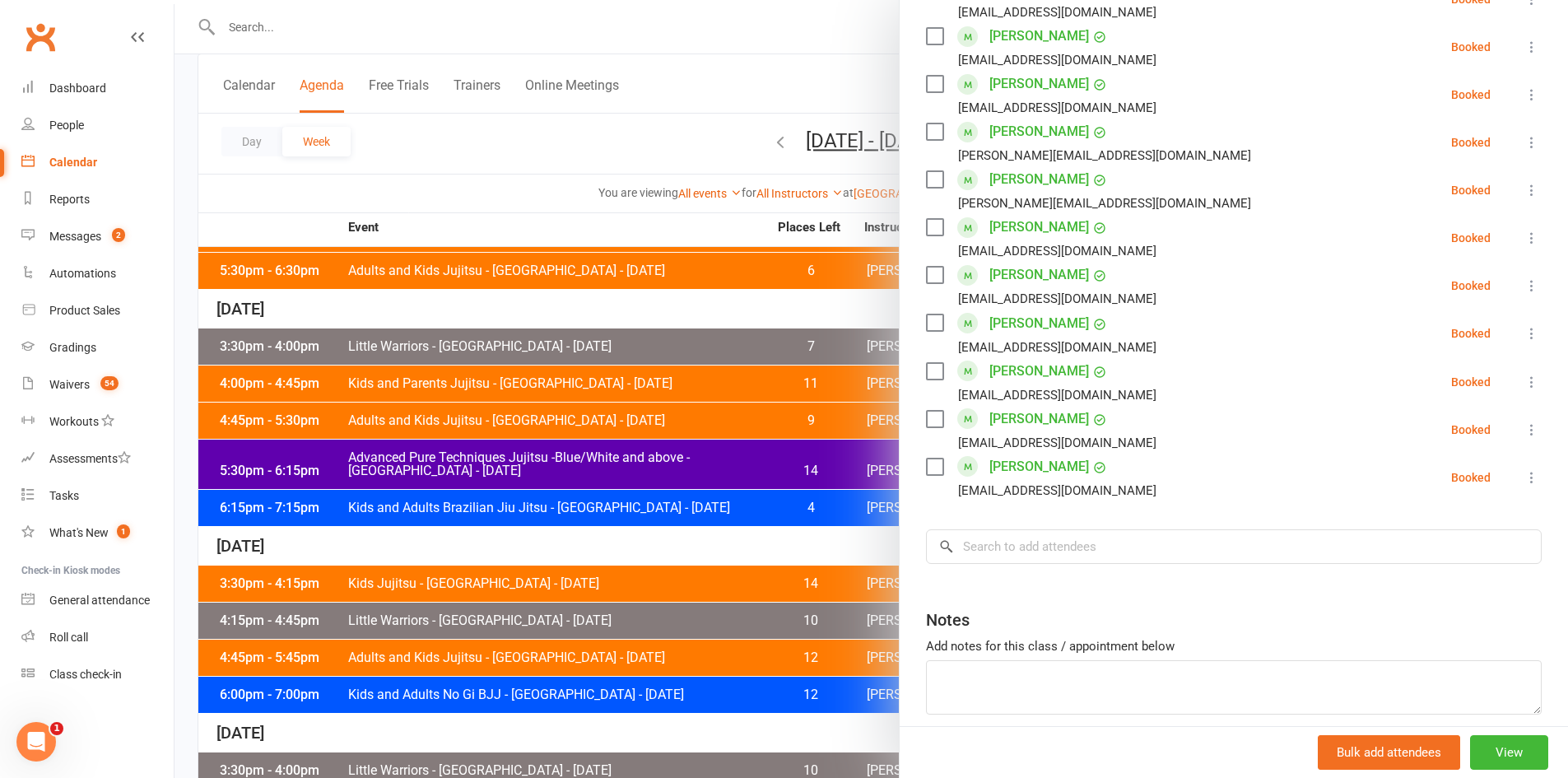
scroll to position [831, 0]
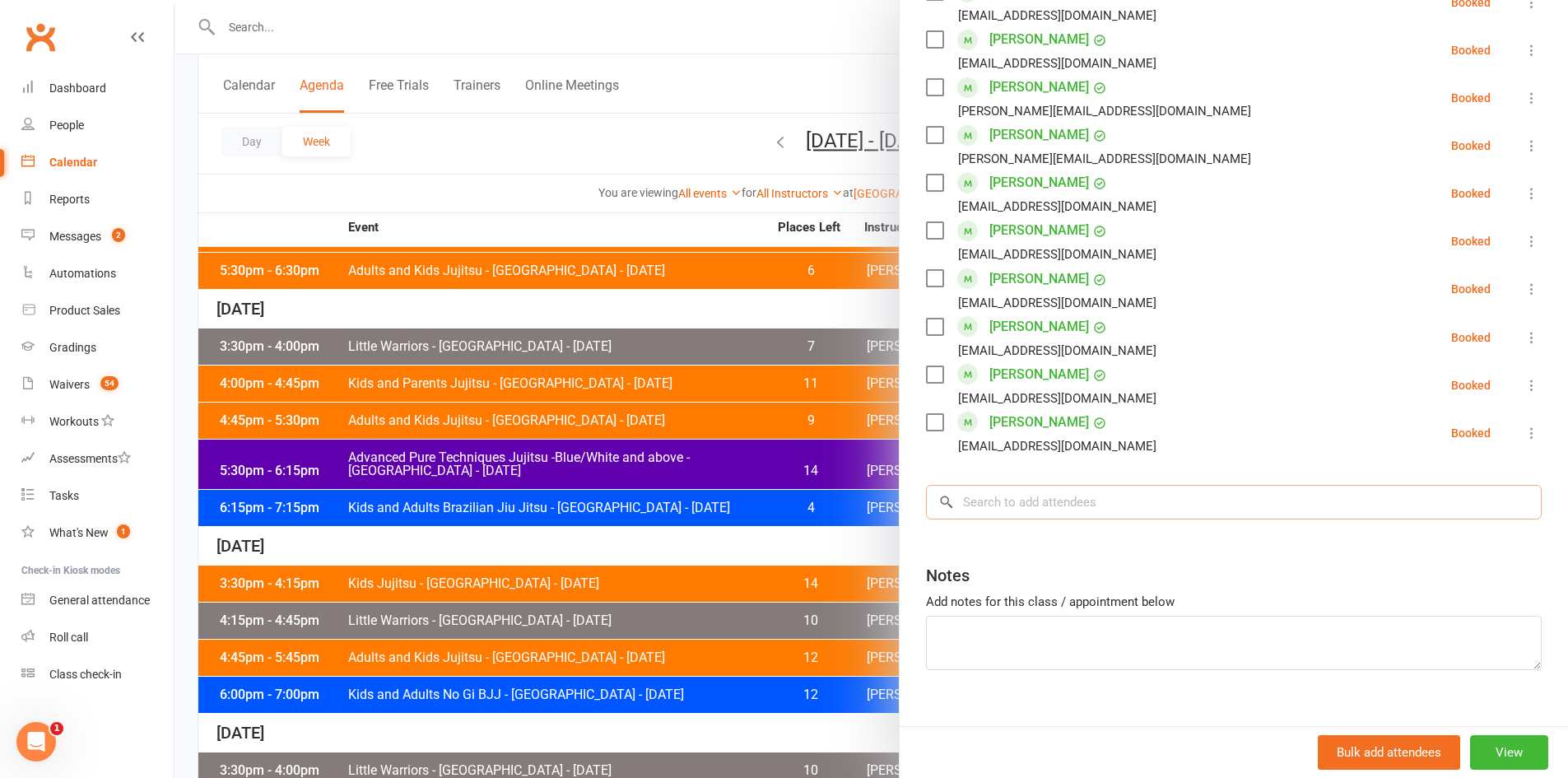
click at [983, 485] on input "search" at bounding box center [1233, 502] width 616 height 35
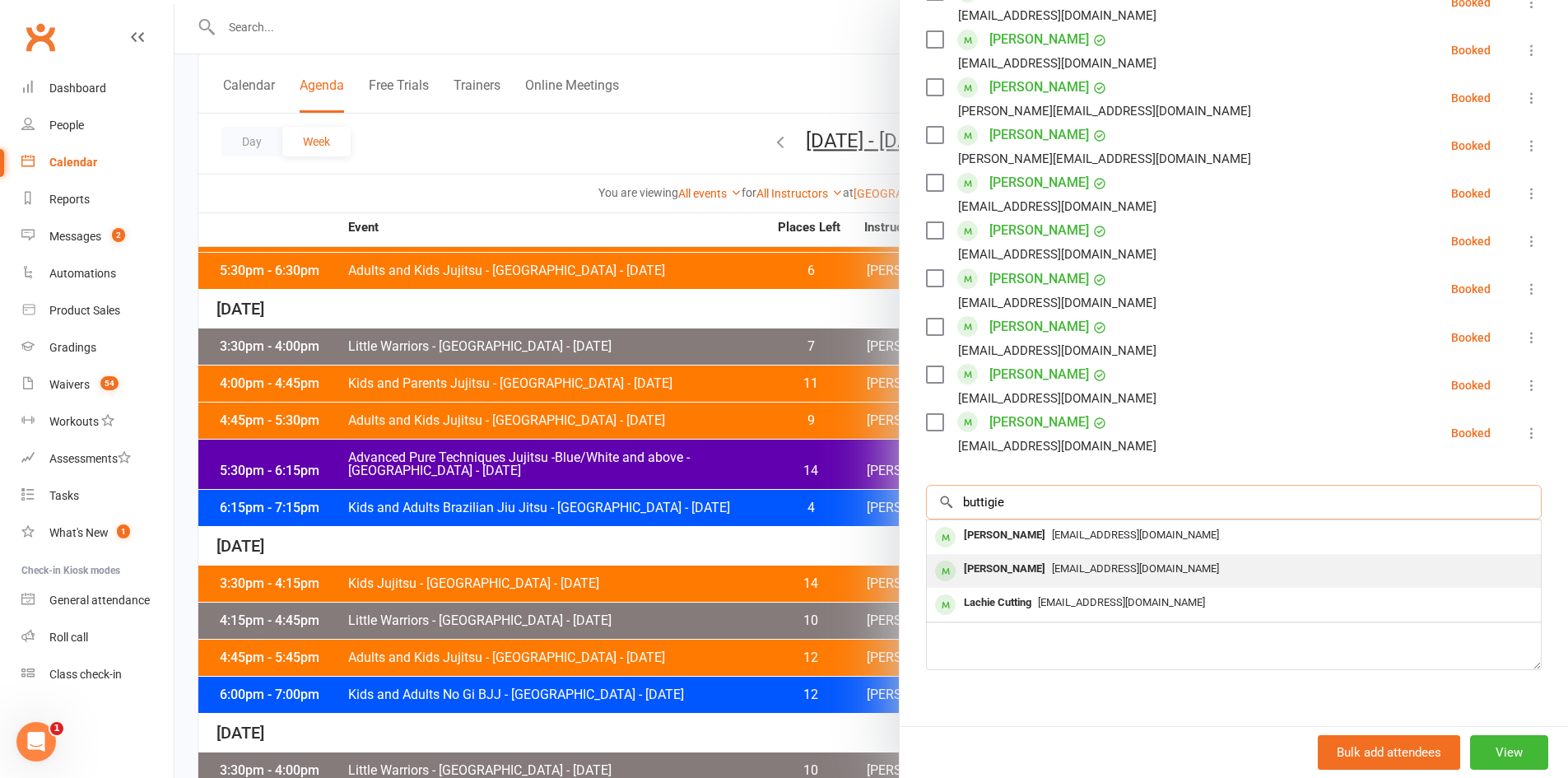
type input "buttigie"
click at [1058, 562] on span "[EMAIL_ADDRESS][DOMAIN_NAME]" at bounding box center [1136, 568] width 167 height 12
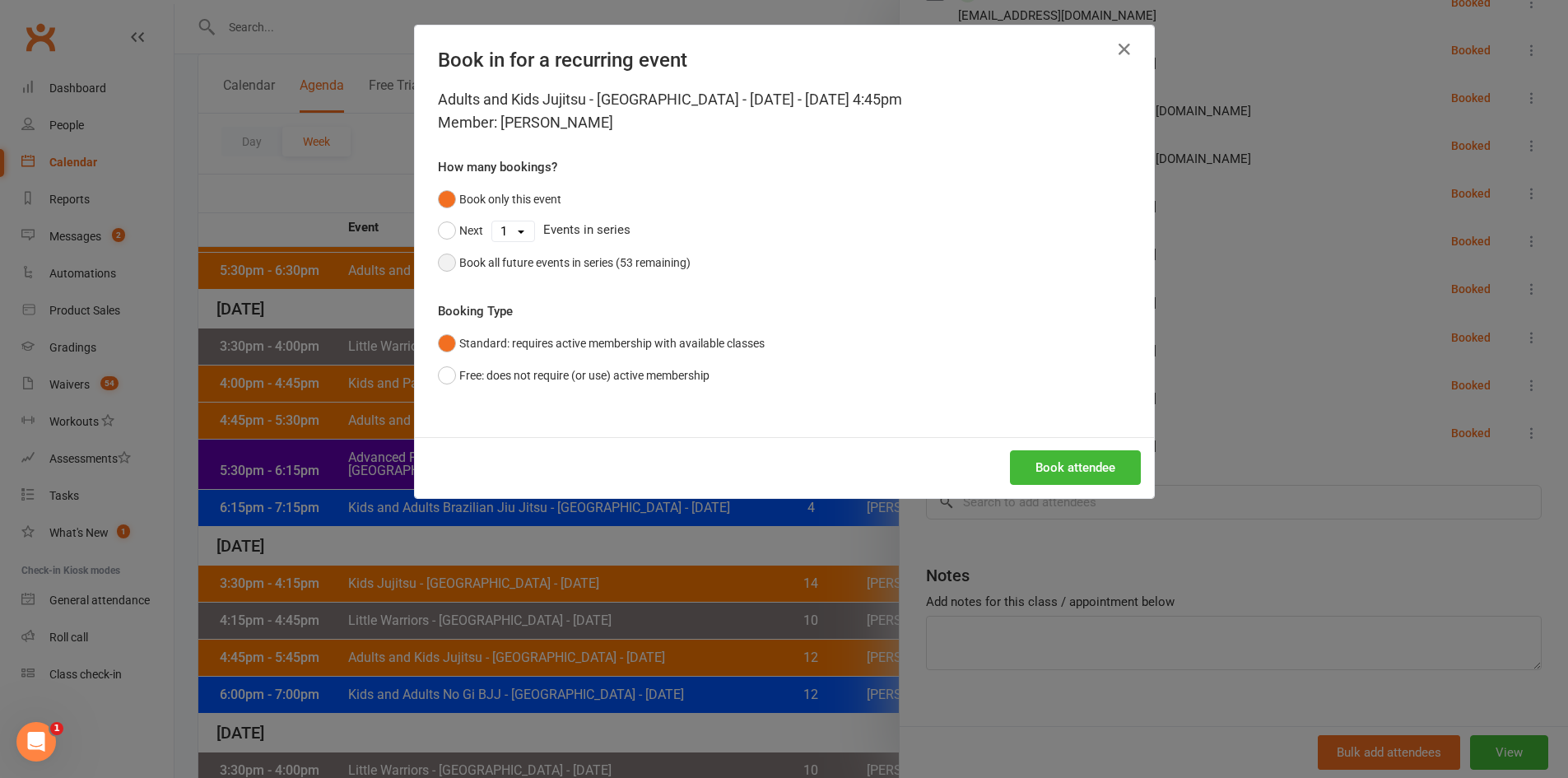
click at [629, 261] on div "Book all future events in series (53 remaining)" at bounding box center [575, 263] width 231 height 18
click at [1069, 475] on button "Book attendee" at bounding box center [1075, 468] width 131 height 35
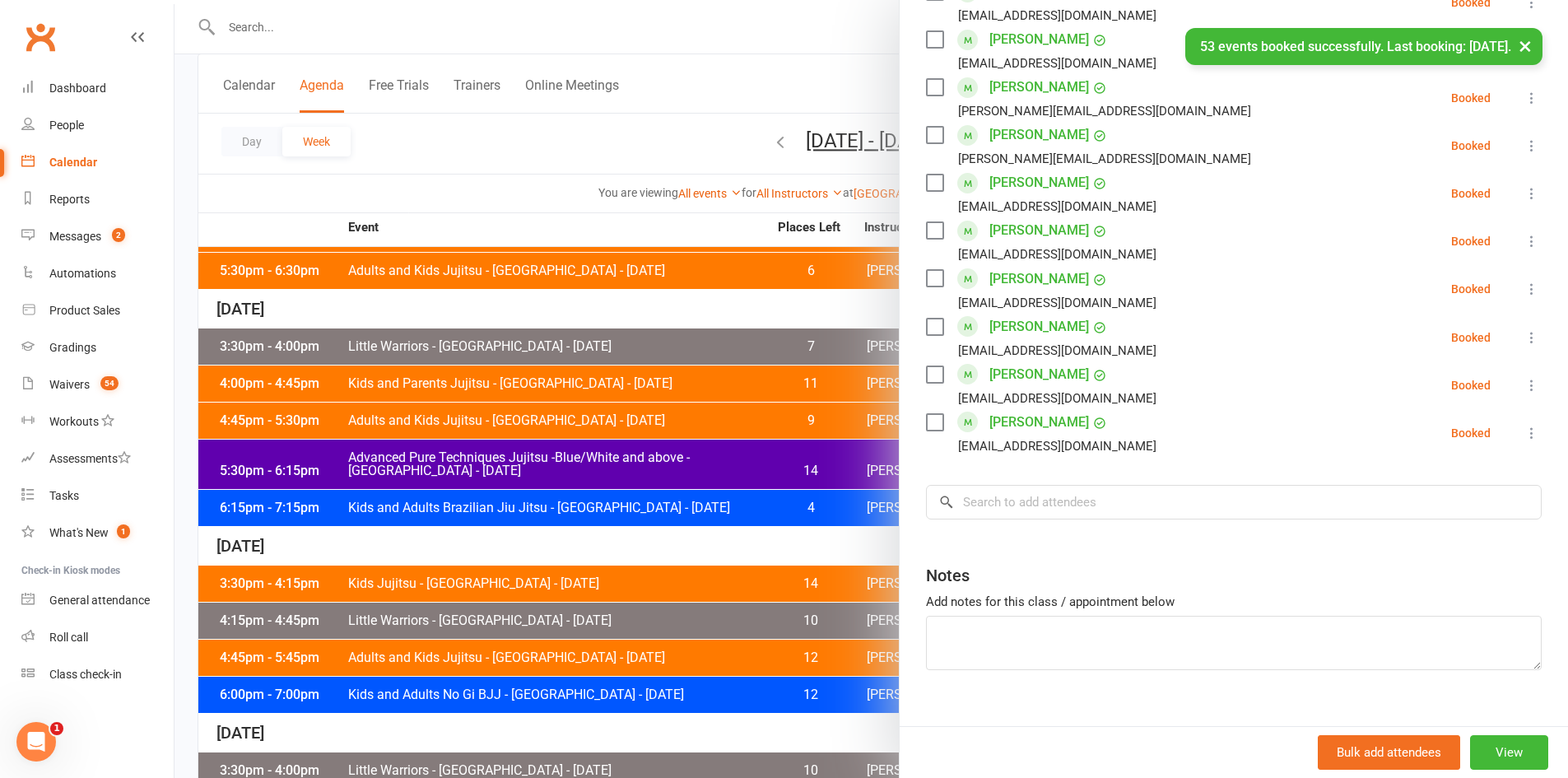
scroll to position [879, 0]
click at [408, 463] on div at bounding box center [871, 389] width 1394 height 778
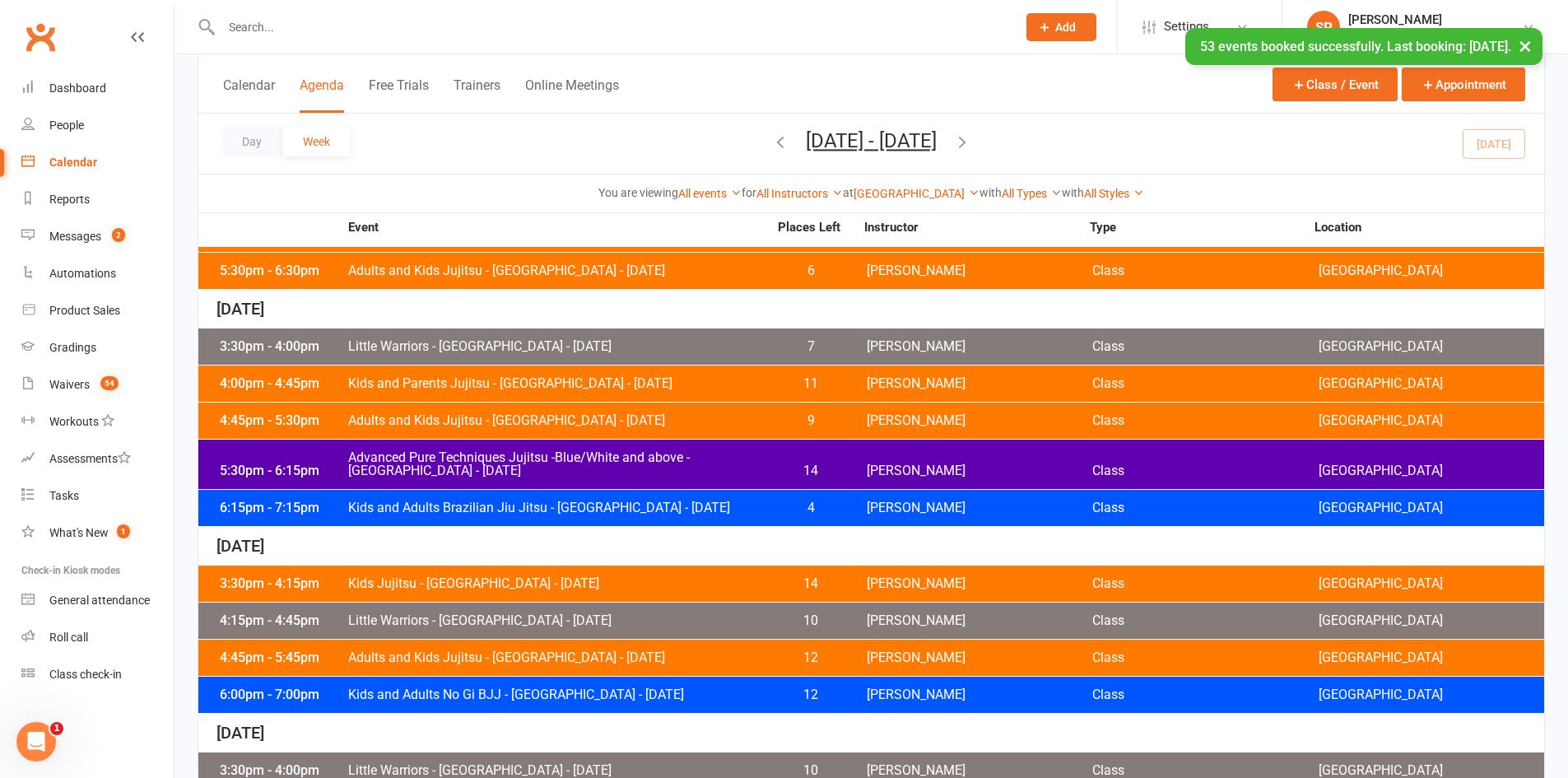
click at [729, 468] on span "Advanced Pure Techniques Jujitsu -Blue/White and above - [GEOGRAPHIC_DATA] - [D…" at bounding box center [557, 464] width 420 height 27
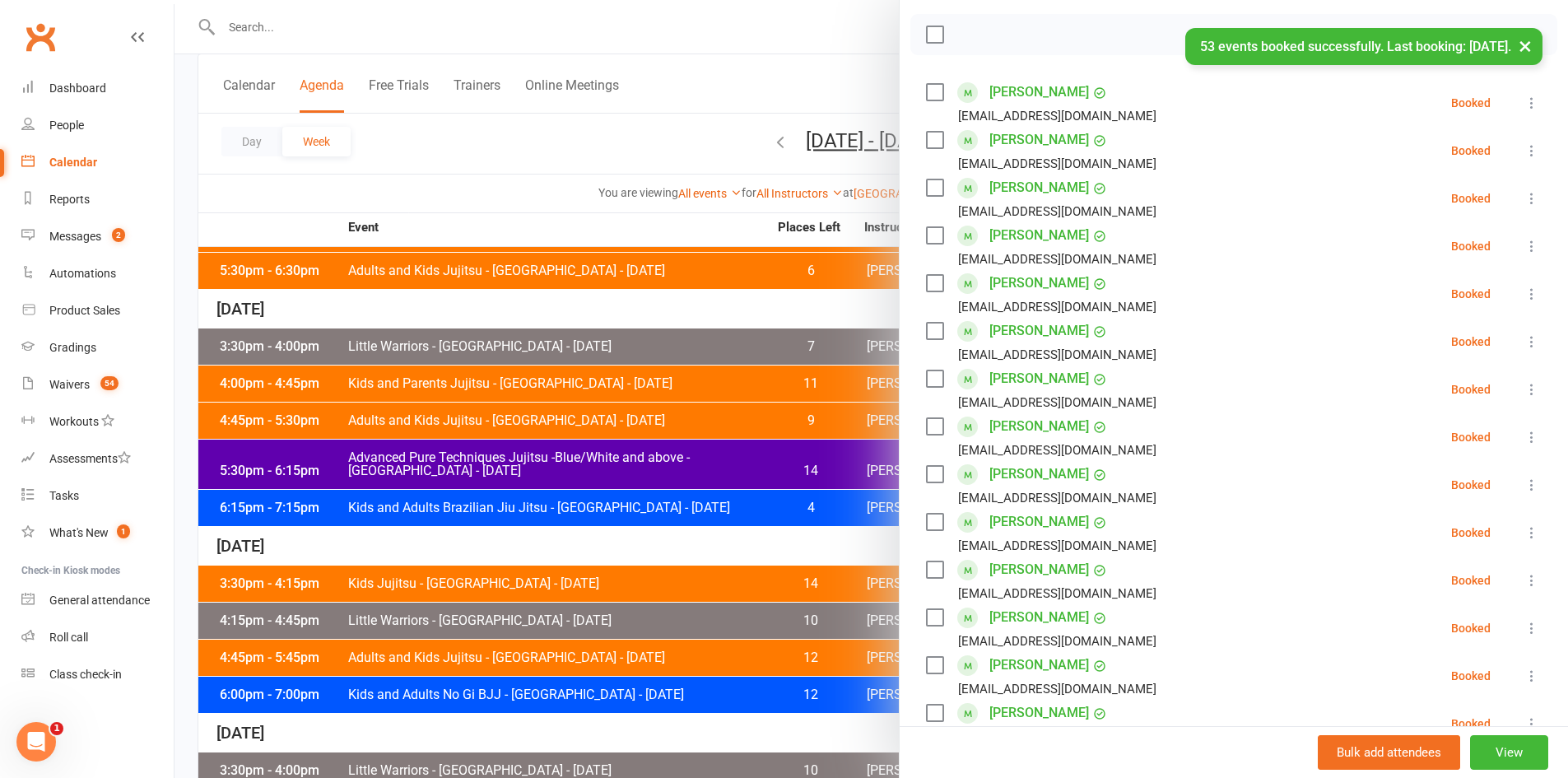
scroll to position [640, 0]
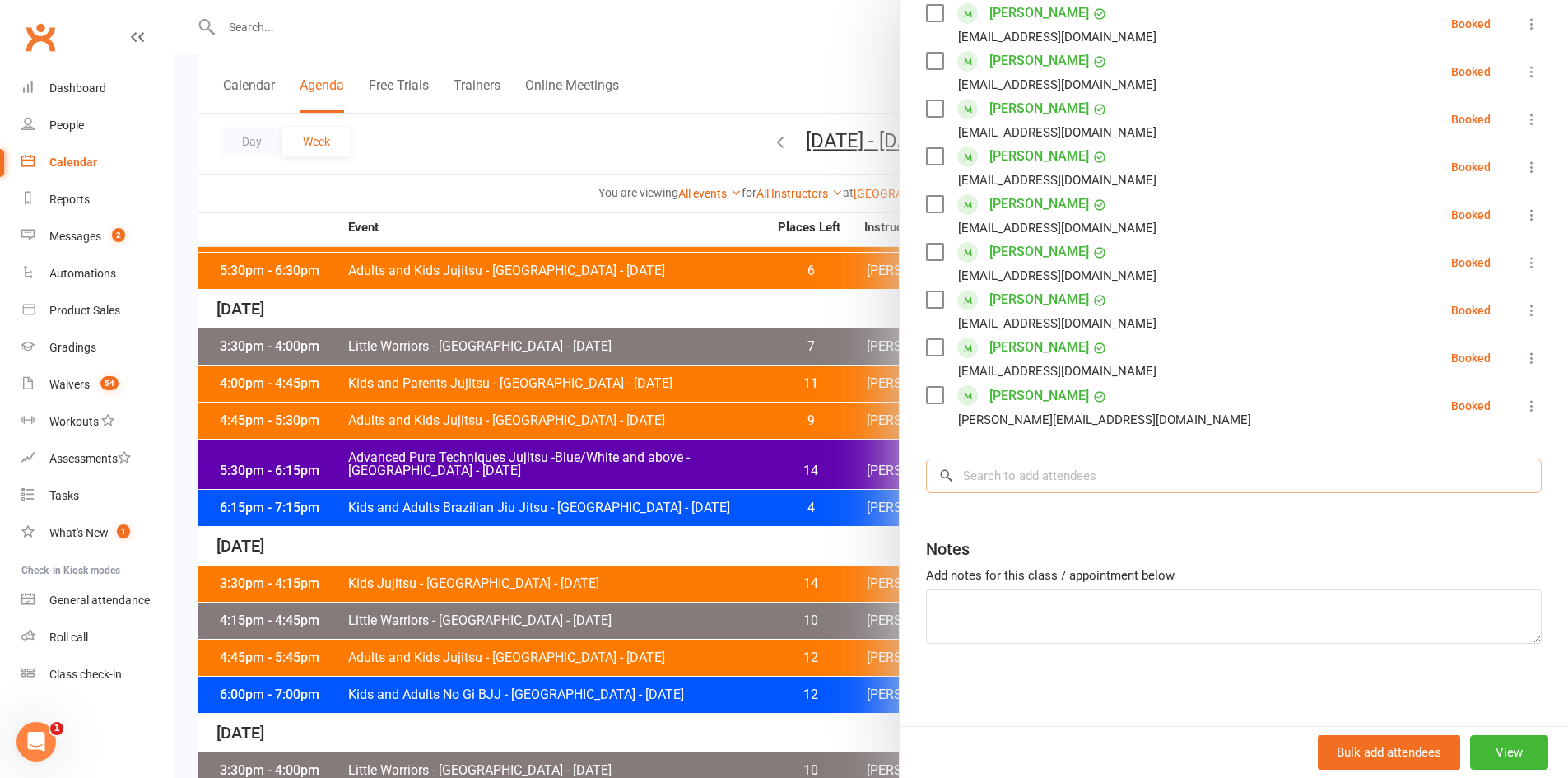
click at [1051, 468] on input "search" at bounding box center [1233, 476] width 616 height 35
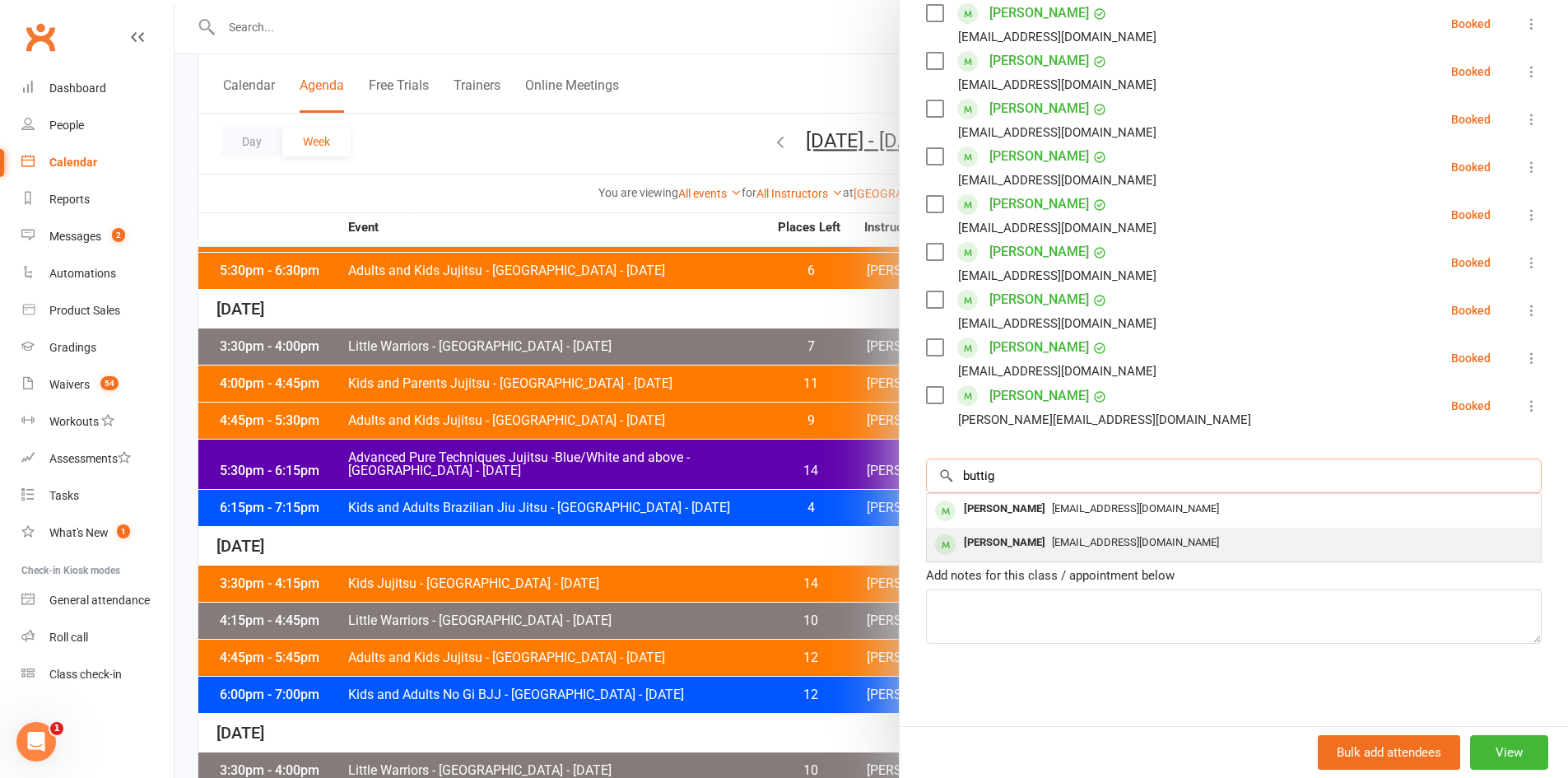
type input "buttig"
click at [1045, 539] on div "[PERSON_NAME]" at bounding box center [1004, 543] width 95 height 24
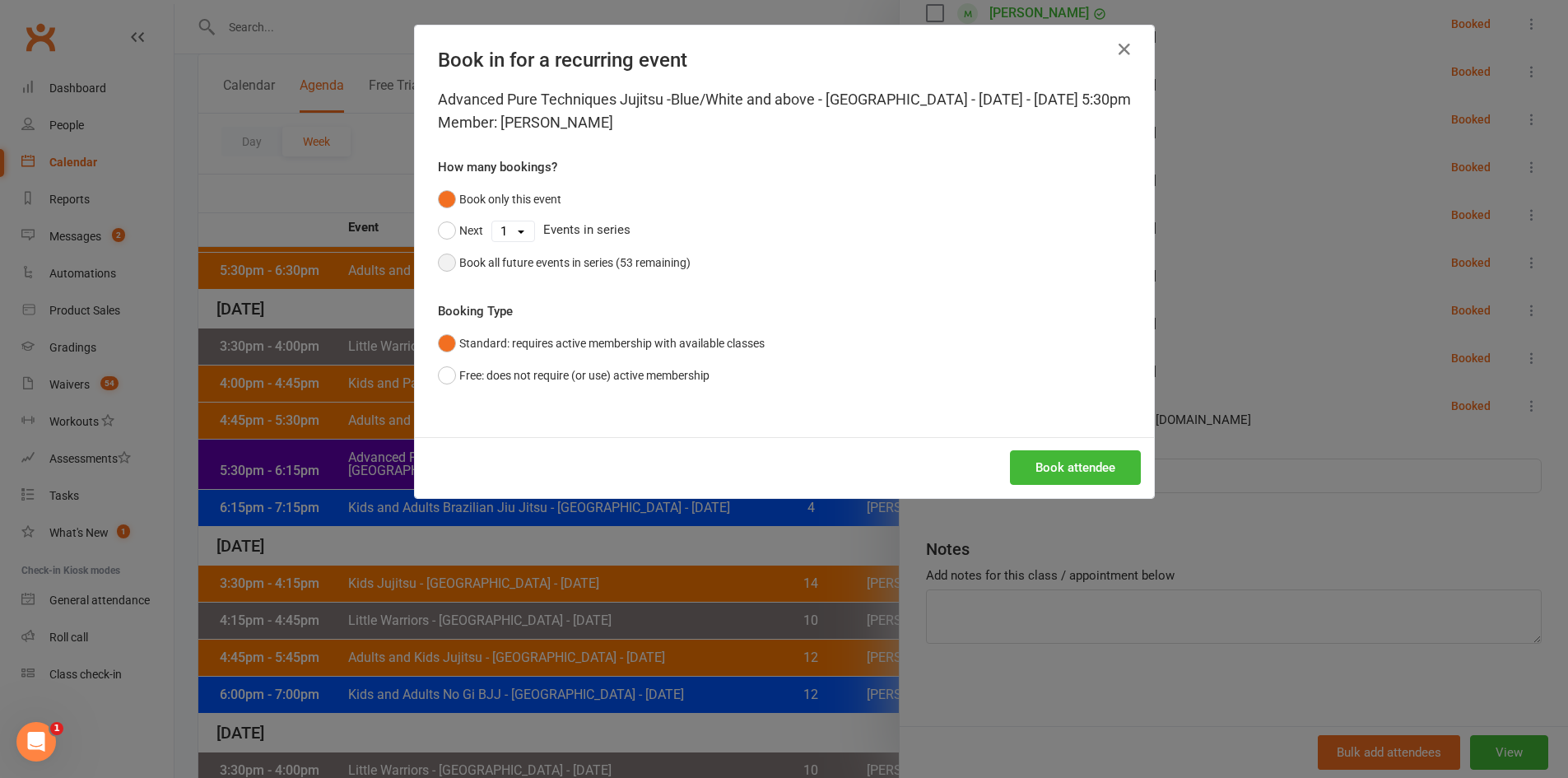
click at [616, 272] on div "Book all future events in series (53 remaining)" at bounding box center [575, 263] width 231 height 18
click at [1072, 481] on button "Book attendee" at bounding box center [1075, 468] width 131 height 35
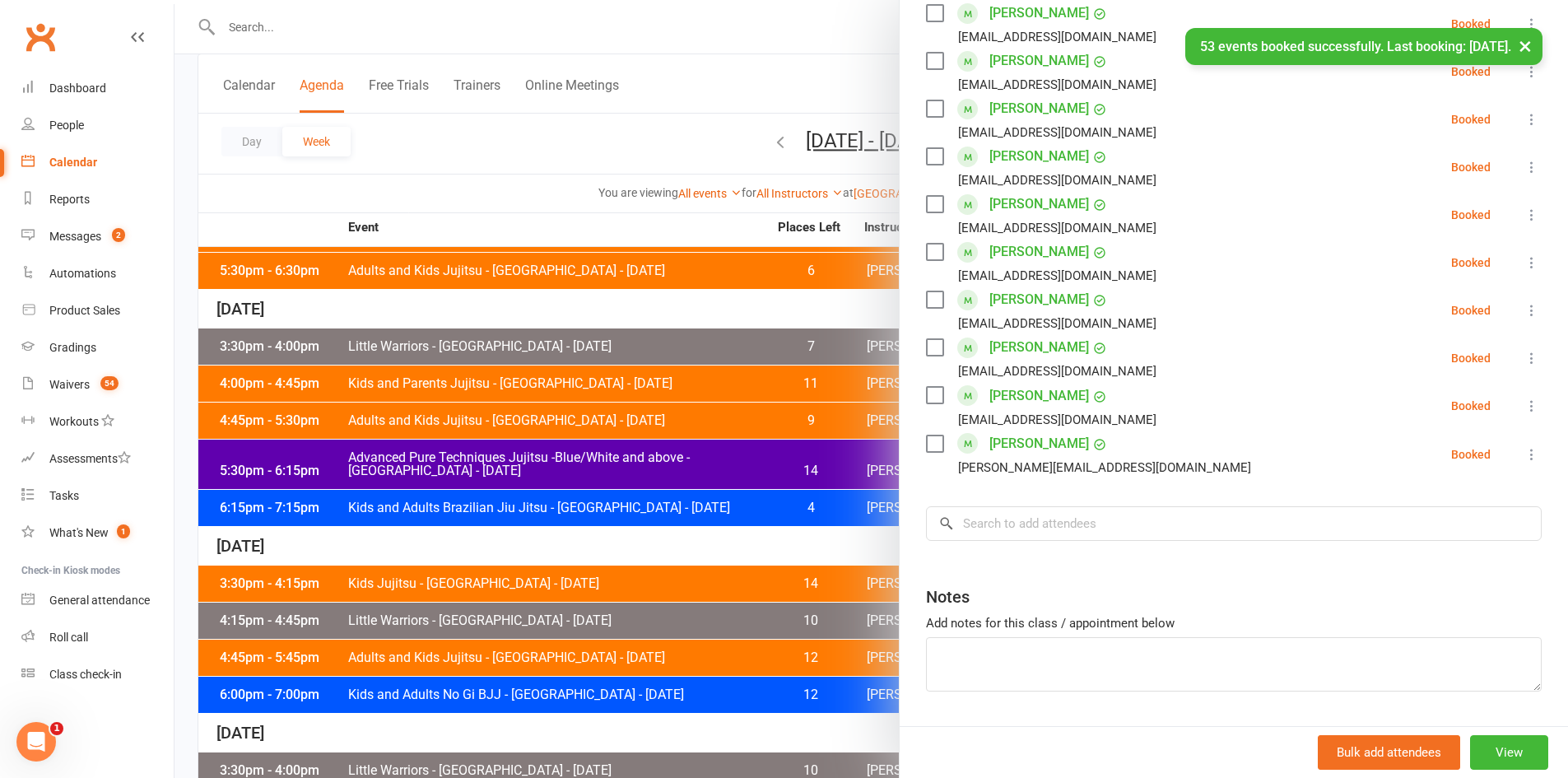
scroll to position [688, 0]
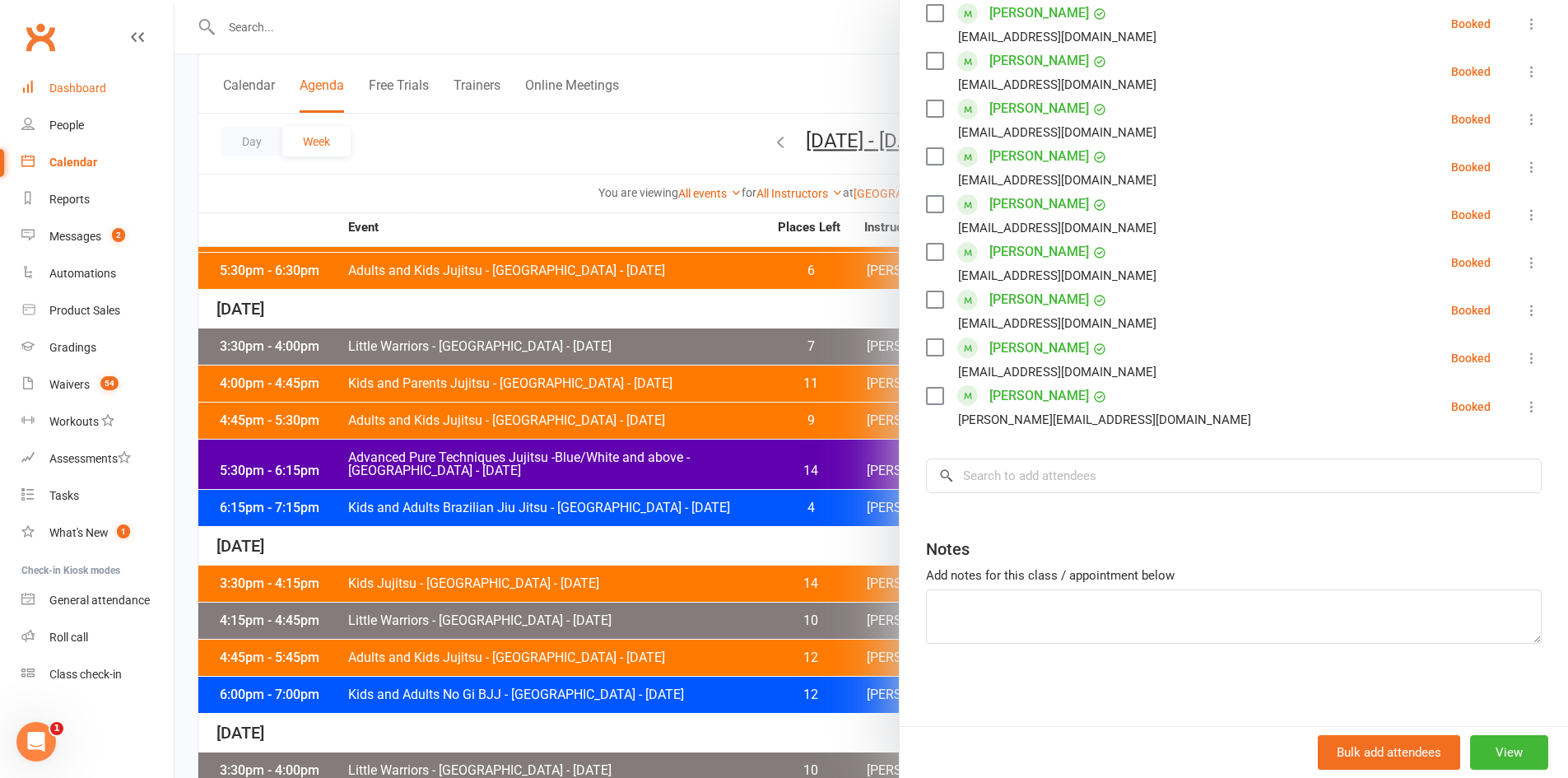
click at [90, 93] on div "Dashboard" at bounding box center [78, 88] width 57 height 13
